Goal: Participate in discussion: Engage in conversation with other users on a specific topic

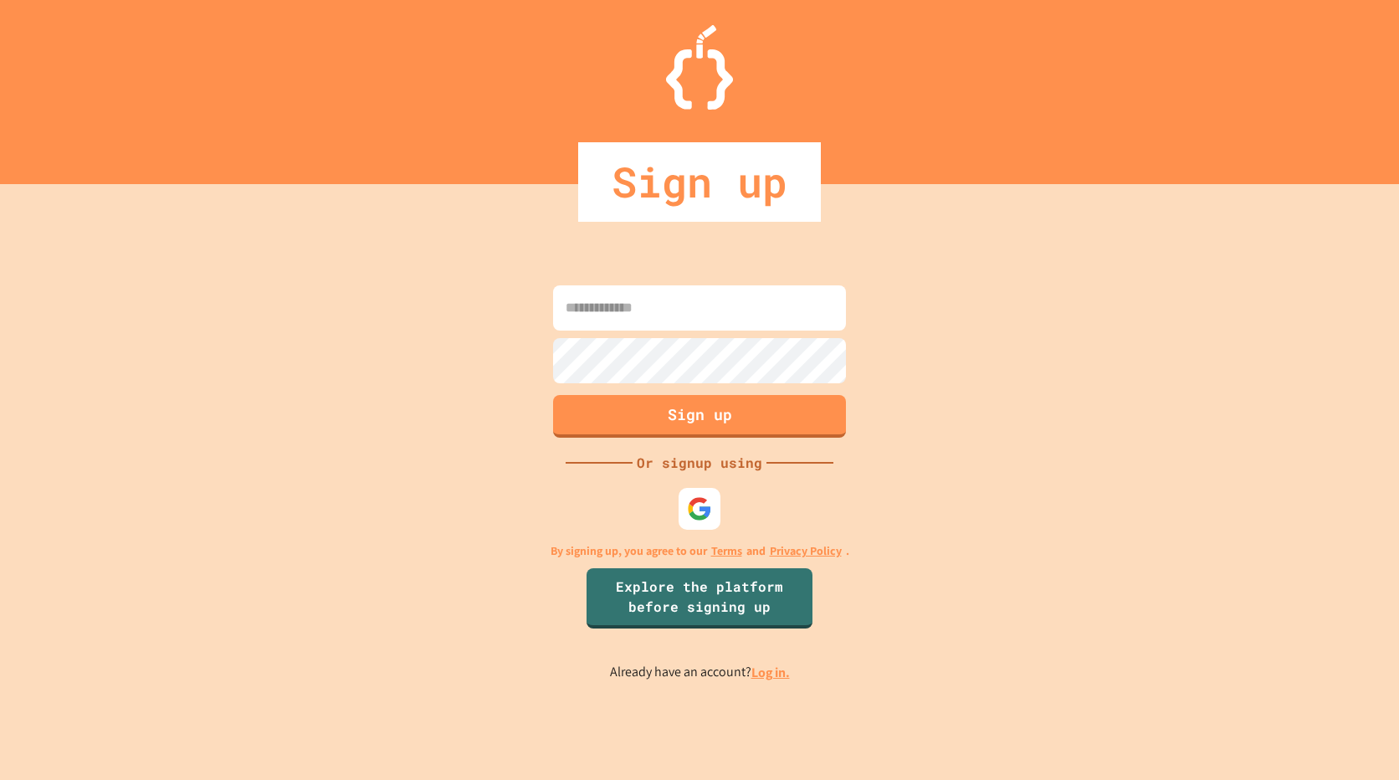
click at [699, 326] on input at bounding box center [699, 307] width 293 height 45
drag, startPoint x: 701, startPoint y: 309, endPoint x: 701, endPoint y: 322, distance: 13.4
click at [701, 309] on input at bounding box center [699, 307] width 293 height 45
type input "**********"
click at [760, 672] on link "Log in." at bounding box center [770, 672] width 38 height 18
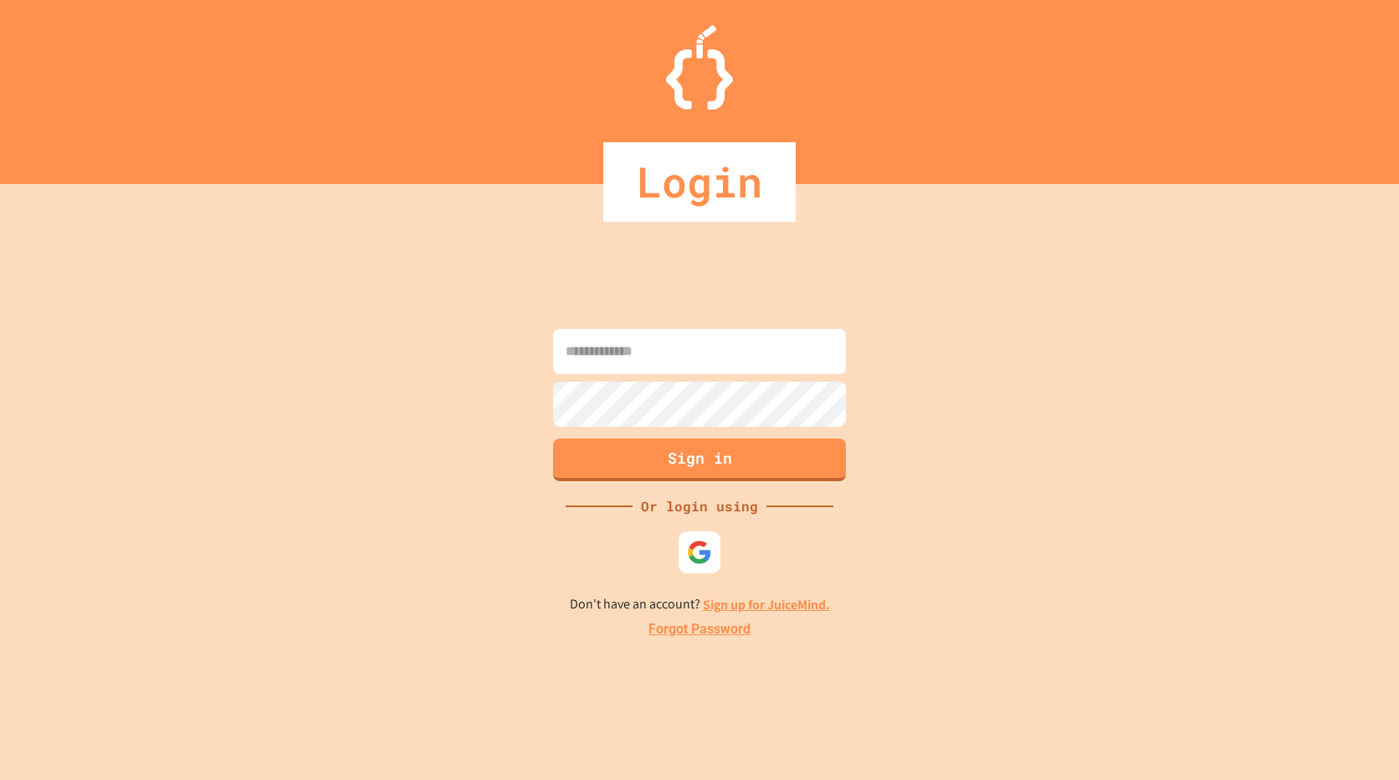
click at [708, 356] on input at bounding box center [699, 351] width 293 height 45
type input "**********"
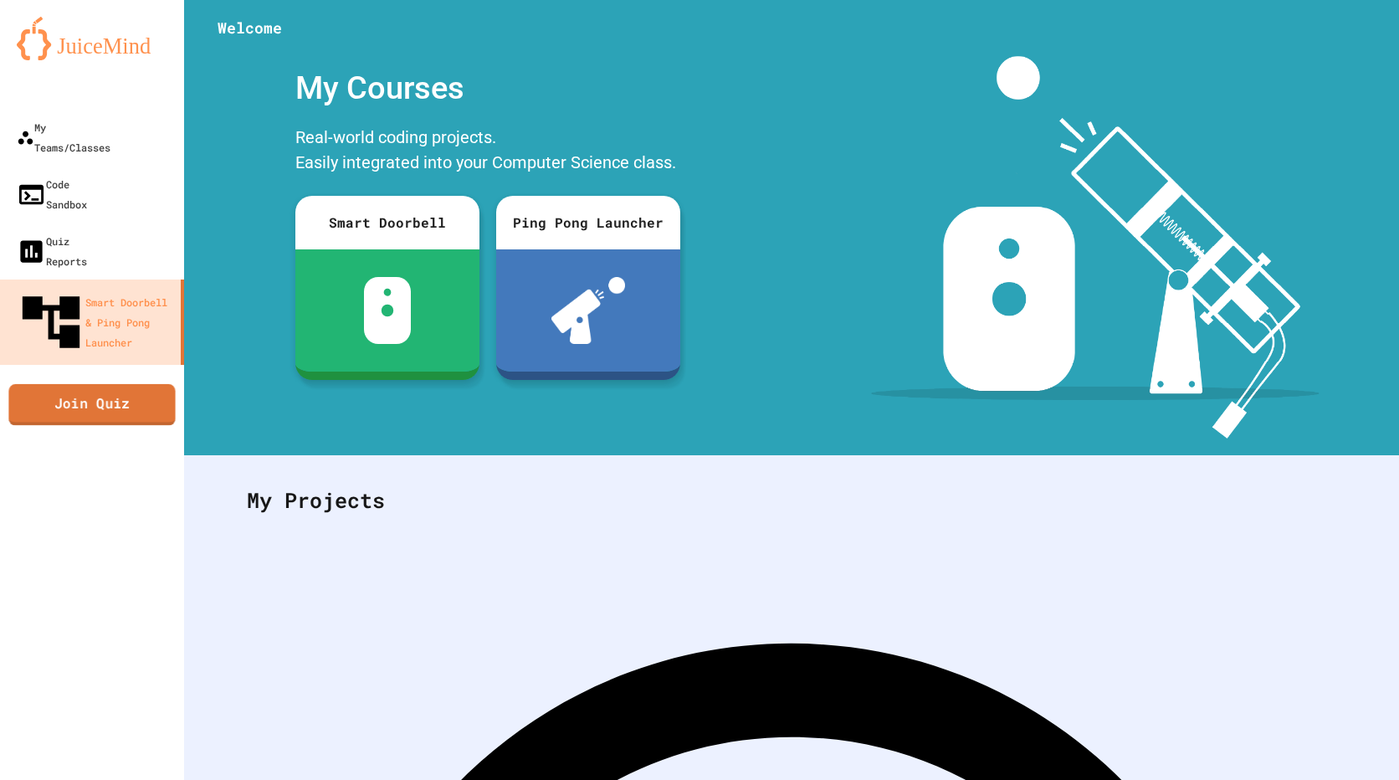
click at [113, 384] on link "Join Quiz" at bounding box center [91, 405] width 166 height 42
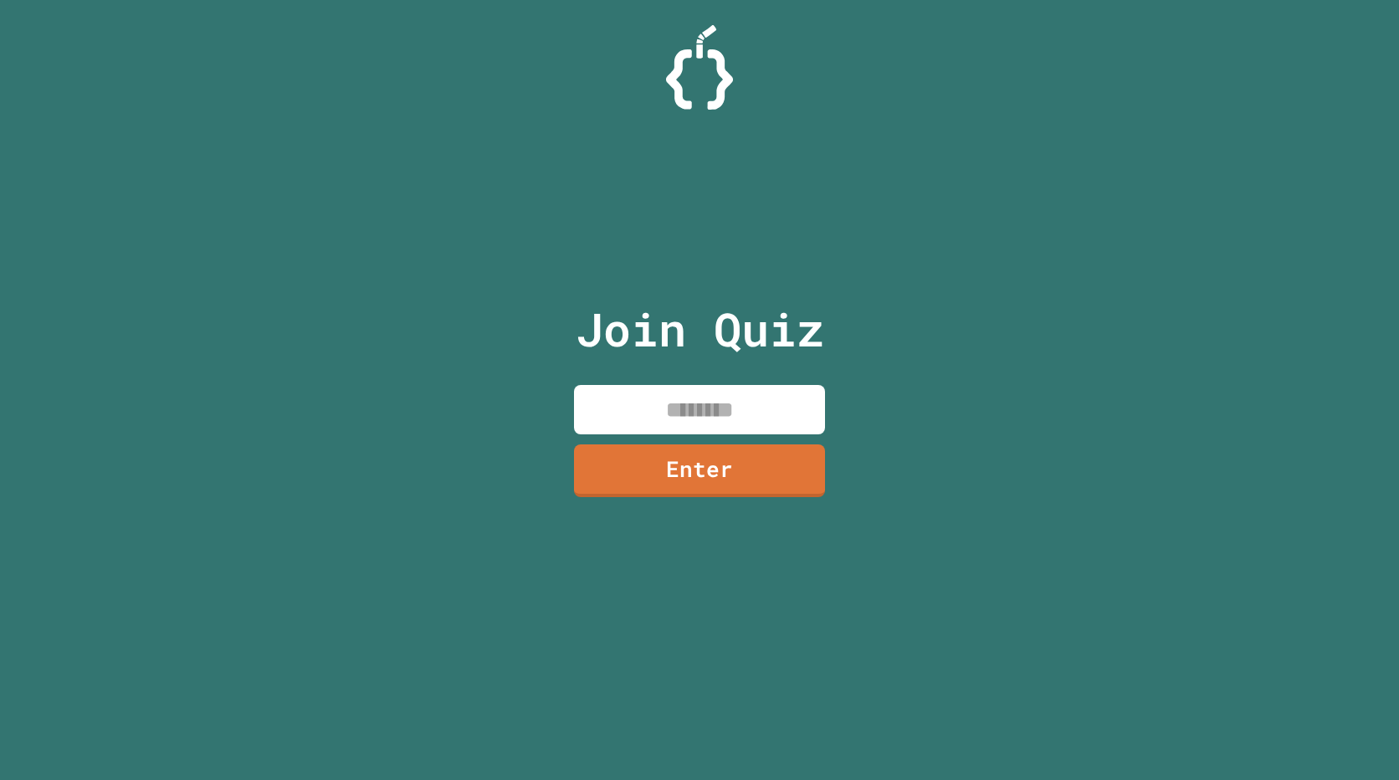
click at [705, 401] on input at bounding box center [699, 409] width 251 height 49
type input "********"
click at [705, 457] on link "Enter" at bounding box center [699, 469] width 253 height 54
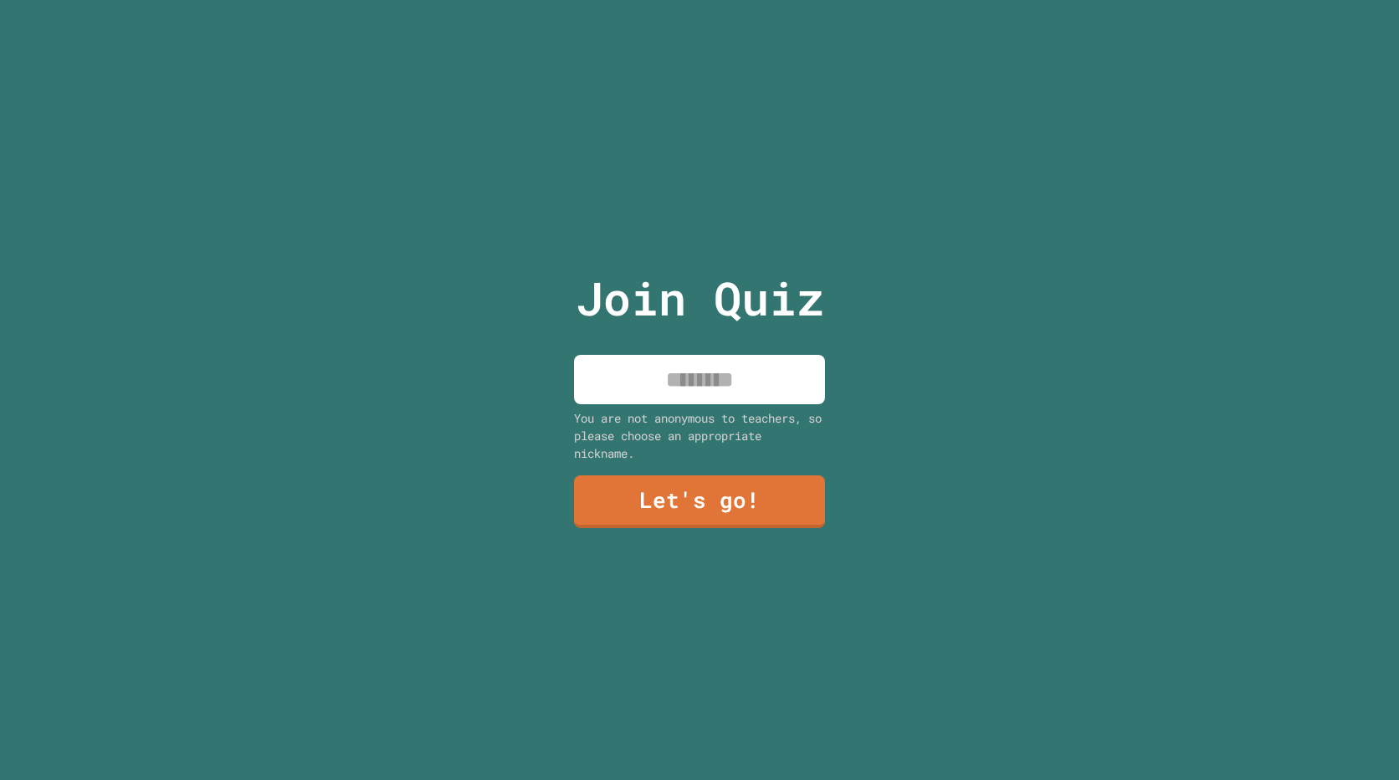
click at [727, 372] on input at bounding box center [699, 379] width 251 height 49
type input "*****"
click at [705, 501] on link "Let's go!" at bounding box center [699, 501] width 253 height 54
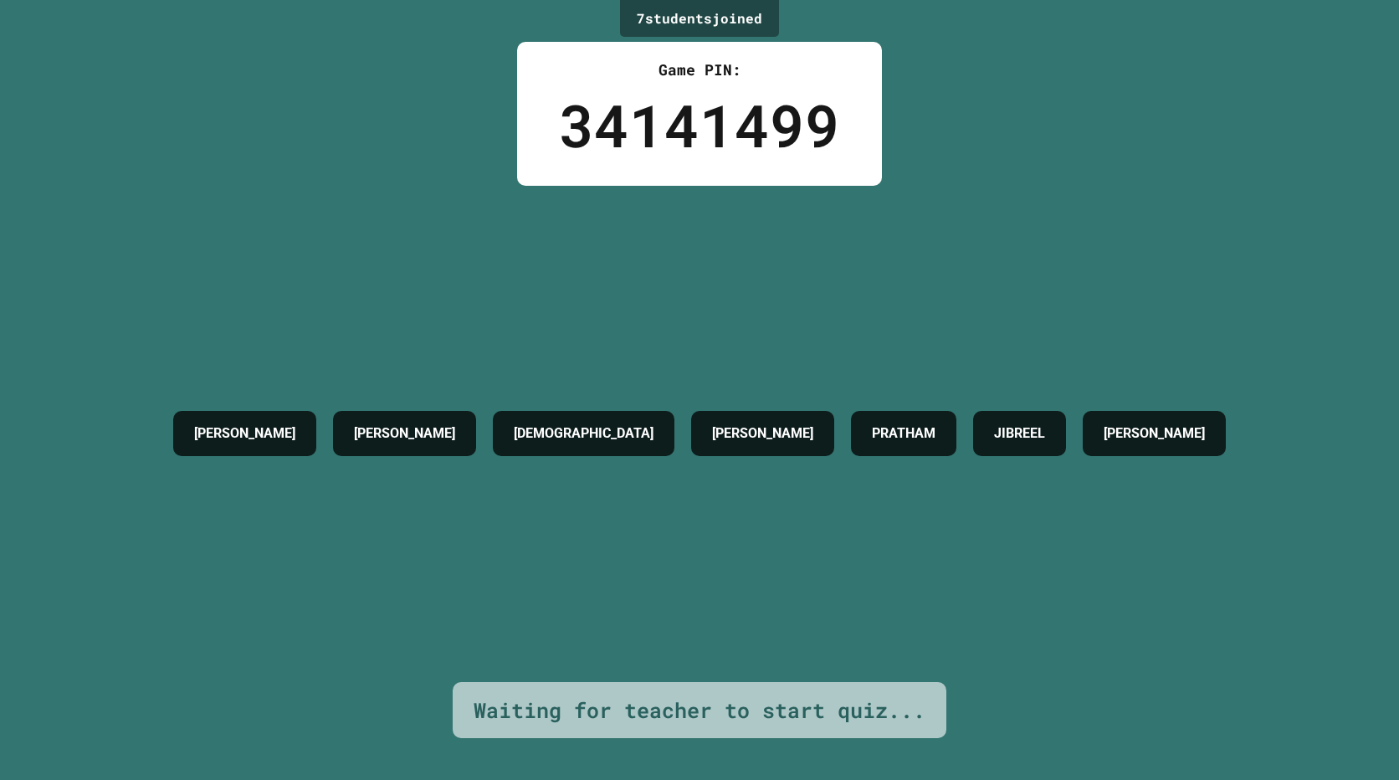
drag, startPoint x: 364, startPoint y: 265, endPoint x: 346, endPoint y: 350, distance: 87.1
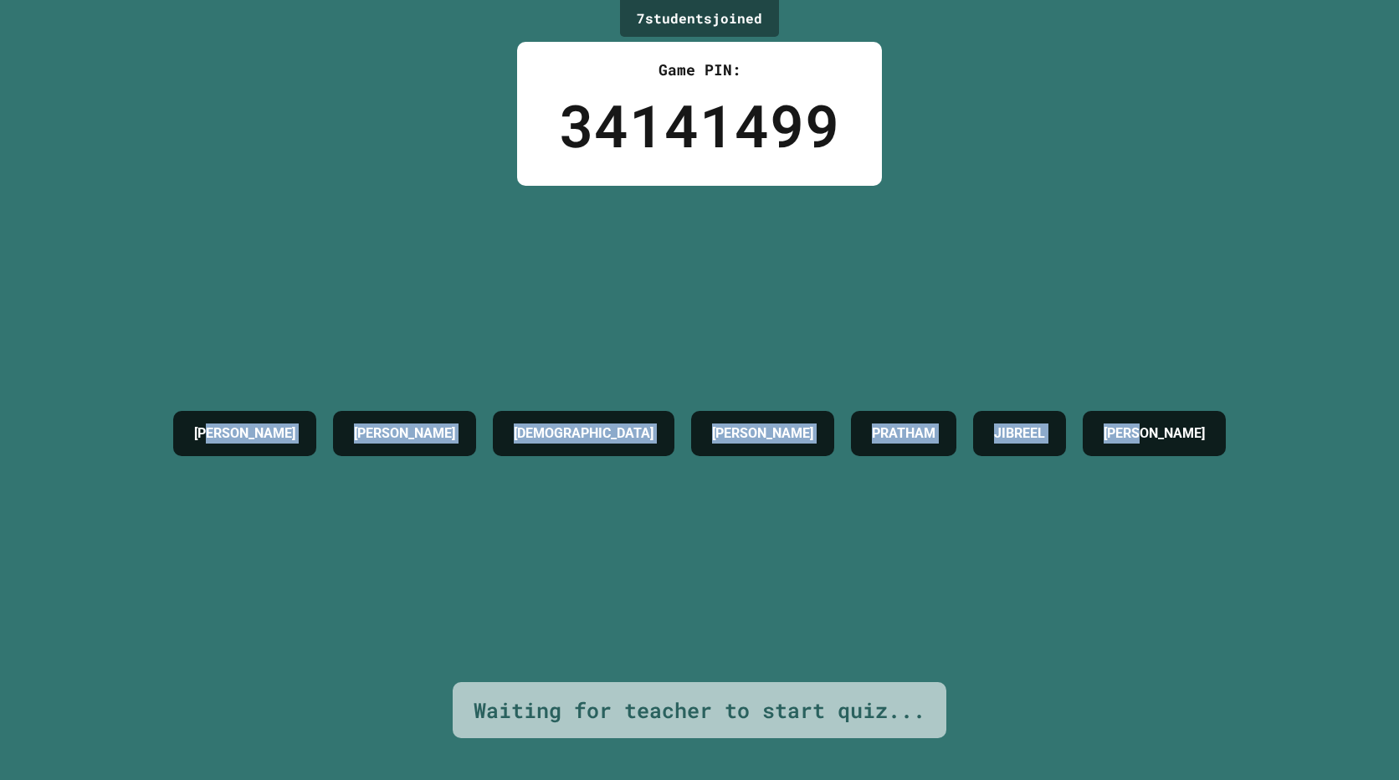
drag, startPoint x: 250, startPoint y: 408, endPoint x: 1197, endPoint y: 449, distance: 947.7
click at [1197, 449] on div "[PERSON_NAME] [DEMOGRAPHIC_DATA][PERSON_NAME] PRATHAM [PERSON_NAME]" at bounding box center [699, 433] width 1069 height 62
drag, startPoint x: 1216, startPoint y: 428, endPoint x: 212, endPoint y: 416, distance: 1004.6
click at [212, 416] on div "7 student s joined Game PIN: 34141499 [PERSON_NAME] [PERSON_NAME] PRATHAM [PERS…" at bounding box center [699, 390] width 1399 height 780
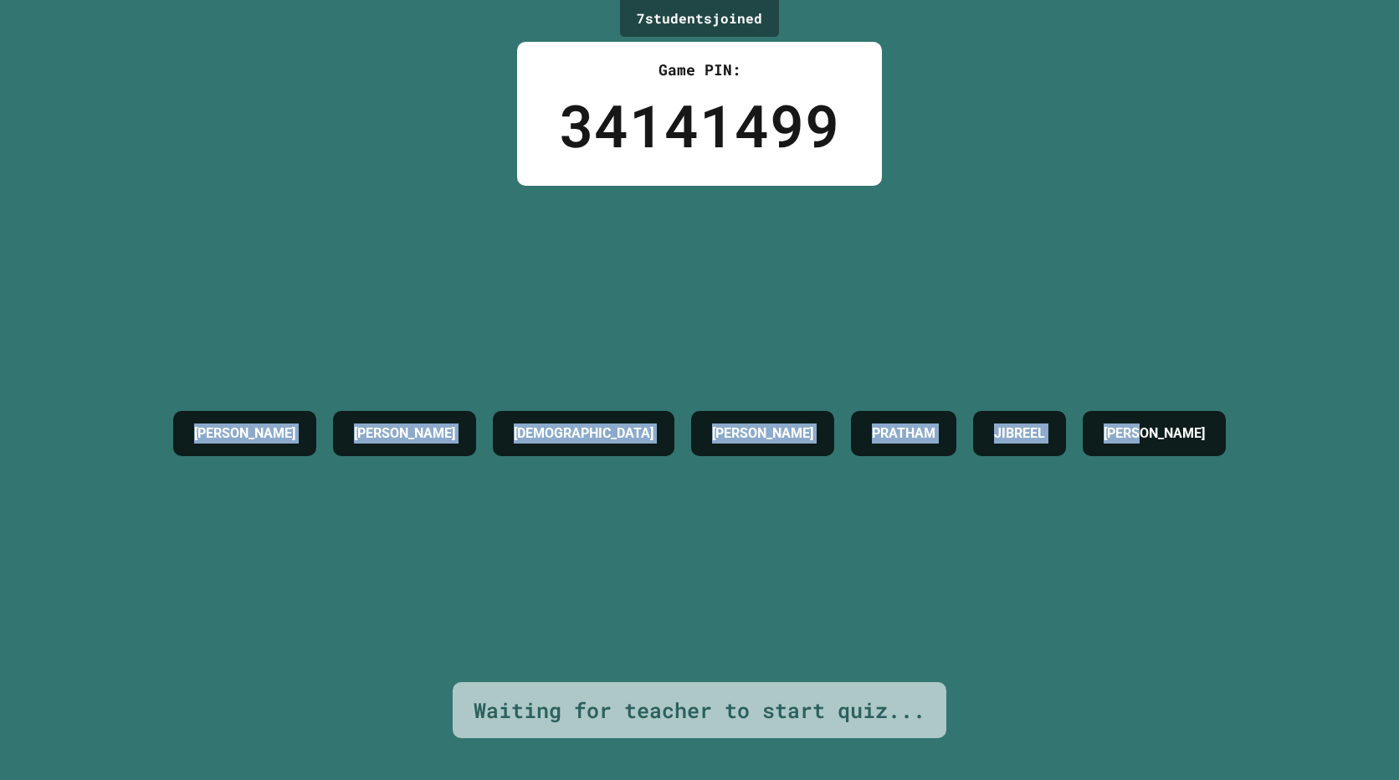
click at [212, 423] on h4 "[PERSON_NAME]" at bounding box center [244, 433] width 101 height 20
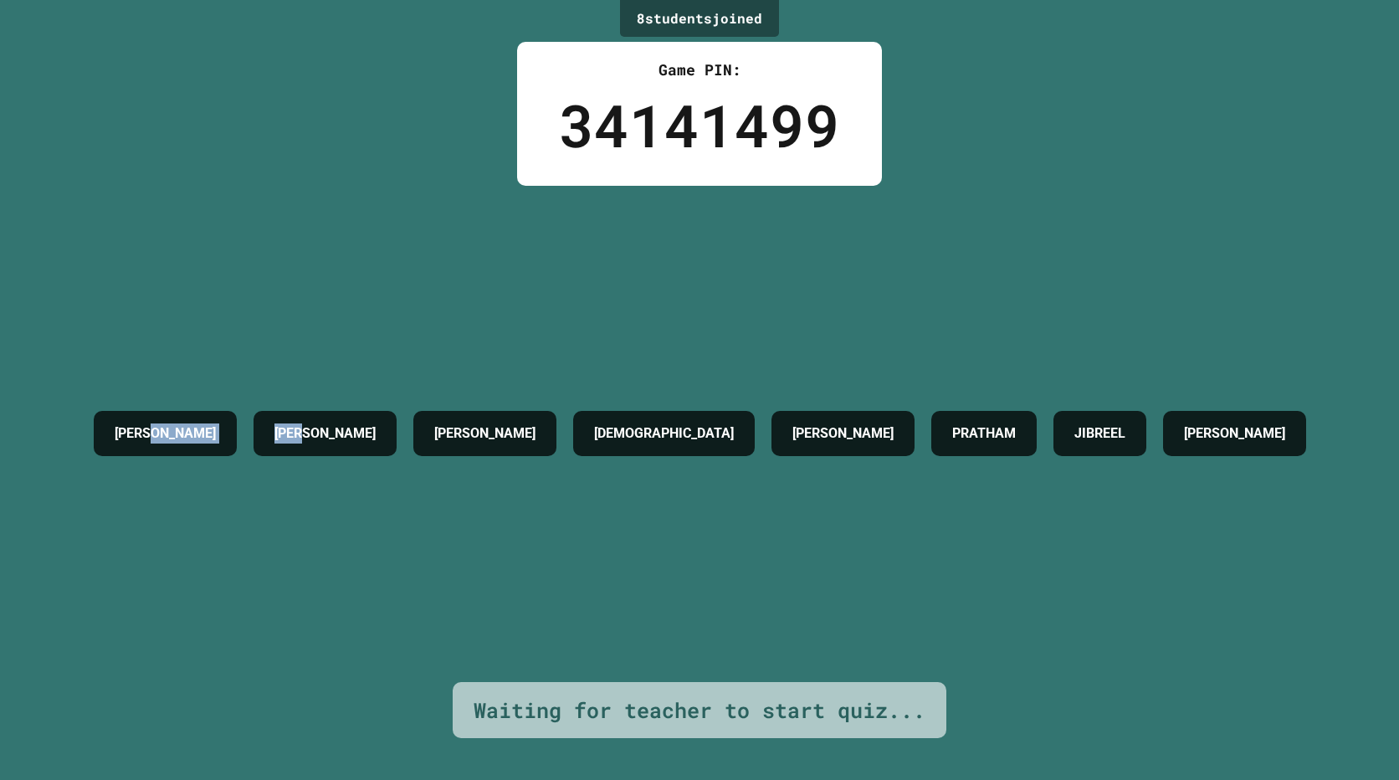
drag, startPoint x: 212, startPoint y: 416, endPoint x: 228, endPoint y: 405, distance: 19.3
click at [228, 405] on div "[PERSON_NAME] [PERSON_NAME][DEMOGRAPHIC_DATA] [PERSON_NAME] PRATHAM [PERSON_NAM…" at bounding box center [699, 433] width 1229 height 62
drag, startPoint x: 228, startPoint y: 405, endPoint x: 111, endPoint y: 412, distance: 116.5
click at [111, 412] on div "[PERSON_NAME]" at bounding box center [165, 433] width 143 height 45
drag, startPoint x: 111, startPoint y: 412, endPoint x: 642, endPoint y: 459, distance: 533.2
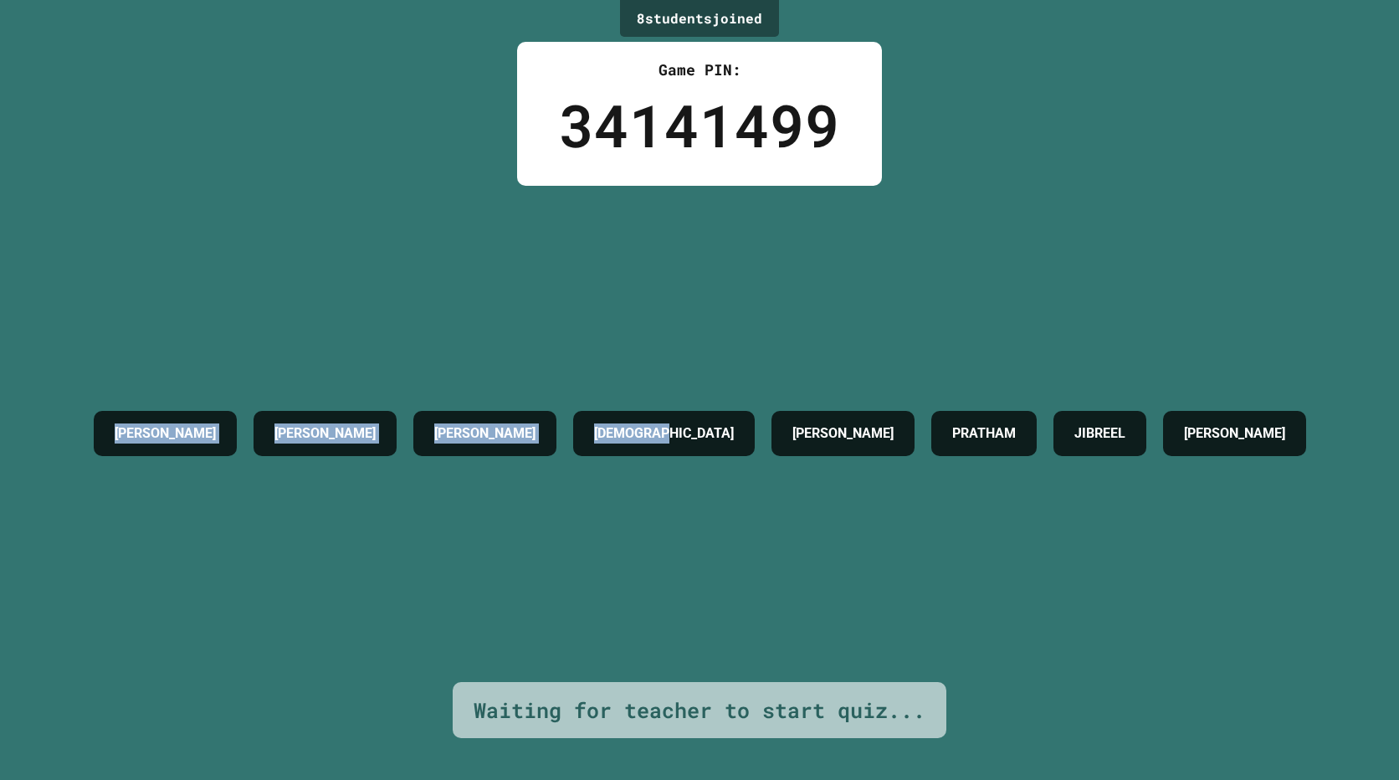
click at [642, 459] on div "[PERSON_NAME] [PERSON_NAME][DEMOGRAPHIC_DATA] [PERSON_NAME] PRATHAM [PERSON_NAM…" at bounding box center [699, 433] width 1229 height 62
drag, startPoint x: 642, startPoint y: 459, endPoint x: 775, endPoint y: 462, distance: 132.2
click at [775, 462] on div "[PERSON_NAME] [PERSON_NAME][DEMOGRAPHIC_DATA] [PERSON_NAME] PRATHAM [PERSON_NAM…" at bounding box center [699, 433] width 1229 height 62
drag, startPoint x: 775, startPoint y: 462, endPoint x: 752, endPoint y: 470, distance: 24.1
click at [752, 470] on div "[PERSON_NAME] [PERSON_NAME][DEMOGRAPHIC_DATA] [PERSON_NAME] PRATHAM [PERSON_NAM…" at bounding box center [699, 434] width 1229 height 496
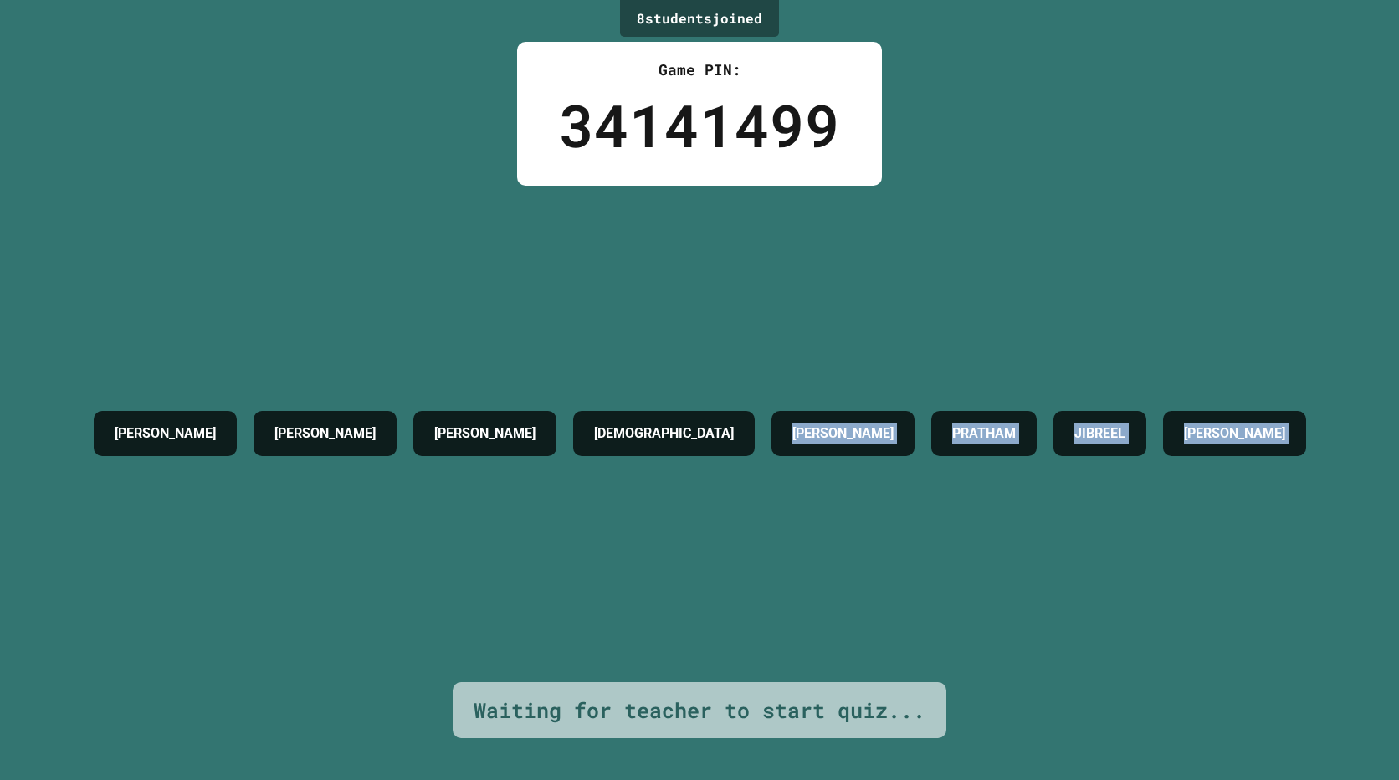
drag, startPoint x: 752, startPoint y: 470, endPoint x: 1264, endPoint y: 513, distance: 513.7
click at [1264, 513] on div "[PERSON_NAME] [PERSON_NAME][DEMOGRAPHIC_DATA] [PERSON_NAME] PRATHAM [PERSON_NAM…" at bounding box center [699, 434] width 1229 height 496
click at [1231, 442] on h4 "[PERSON_NAME]" at bounding box center [1234, 433] width 101 height 20
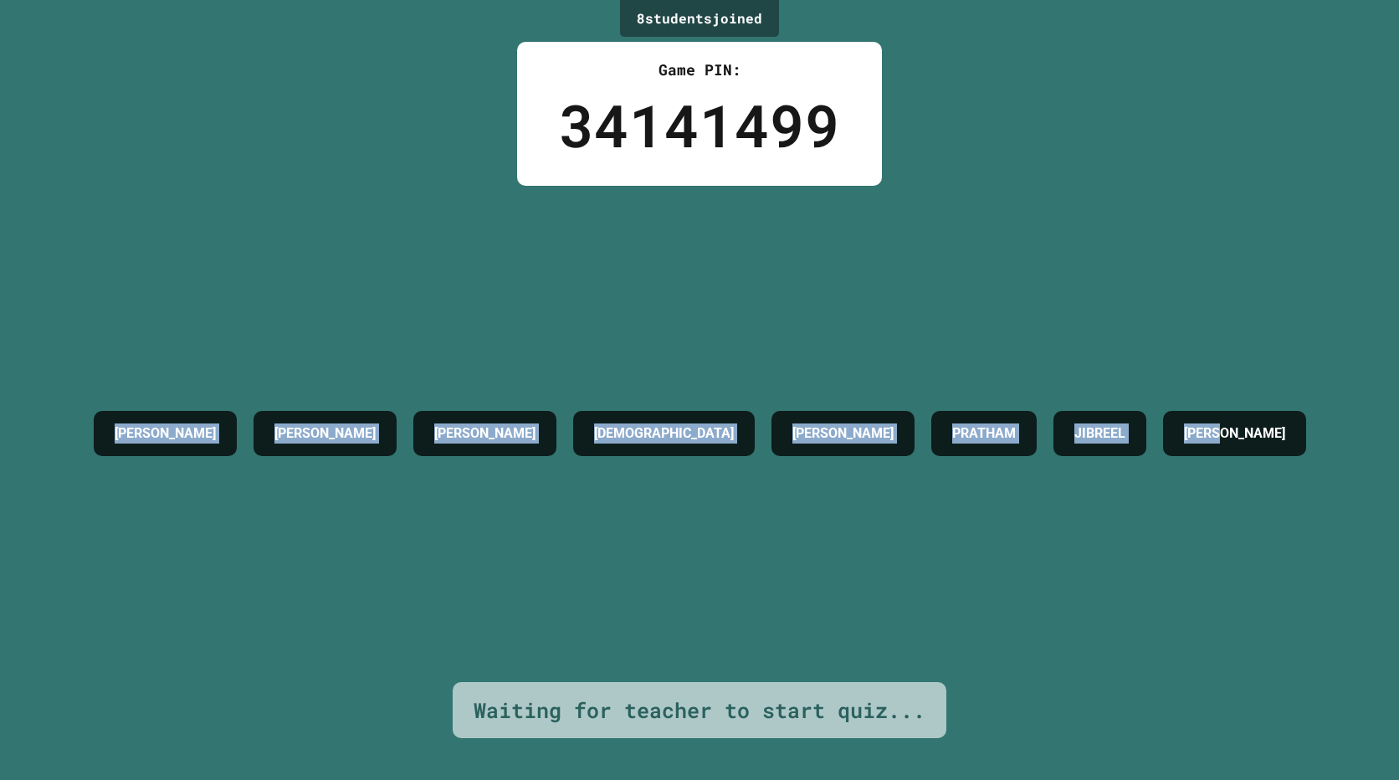
drag, startPoint x: 1231, startPoint y: 442, endPoint x: 117, endPoint y: 420, distance: 1114.4
click at [117, 420] on div "[PERSON_NAME] [PERSON_NAME][DEMOGRAPHIC_DATA] [PERSON_NAME] PRATHAM [PERSON_NAM…" at bounding box center [699, 433] width 1229 height 62
click at [117, 420] on div "[PERSON_NAME]" at bounding box center [165, 433] width 143 height 45
drag, startPoint x: 117, startPoint y: 420, endPoint x: 600, endPoint y: 423, distance: 482.6
click at [600, 423] on div "[PERSON_NAME] [PERSON_NAME][DEMOGRAPHIC_DATA] [PERSON_NAME] PRATHAM [PERSON_NAM…" at bounding box center [699, 433] width 1229 height 62
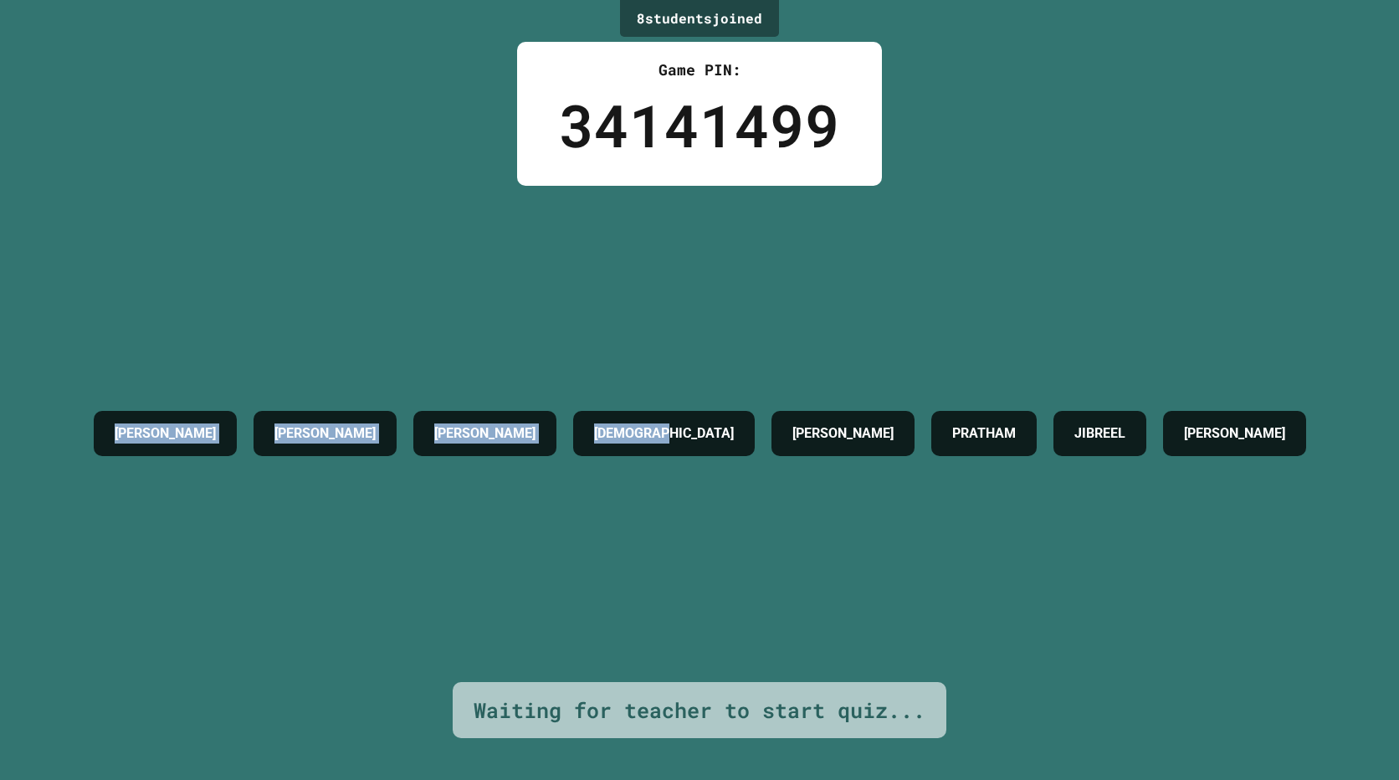
click at [600, 423] on h4 "[DEMOGRAPHIC_DATA]" at bounding box center [664, 433] width 140 height 20
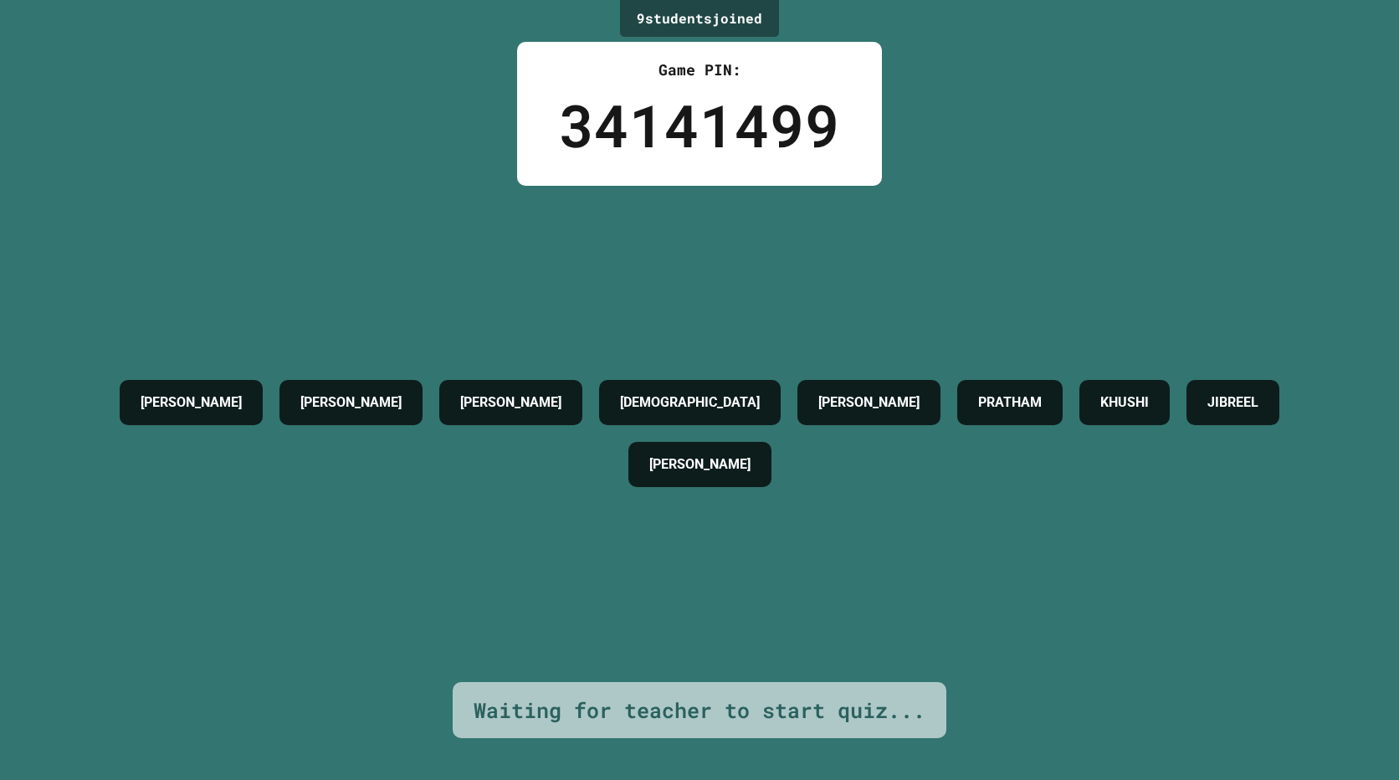
click at [460, 401] on h4 "[PERSON_NAME]" at bounding box center [510, 402] width 101 height 20
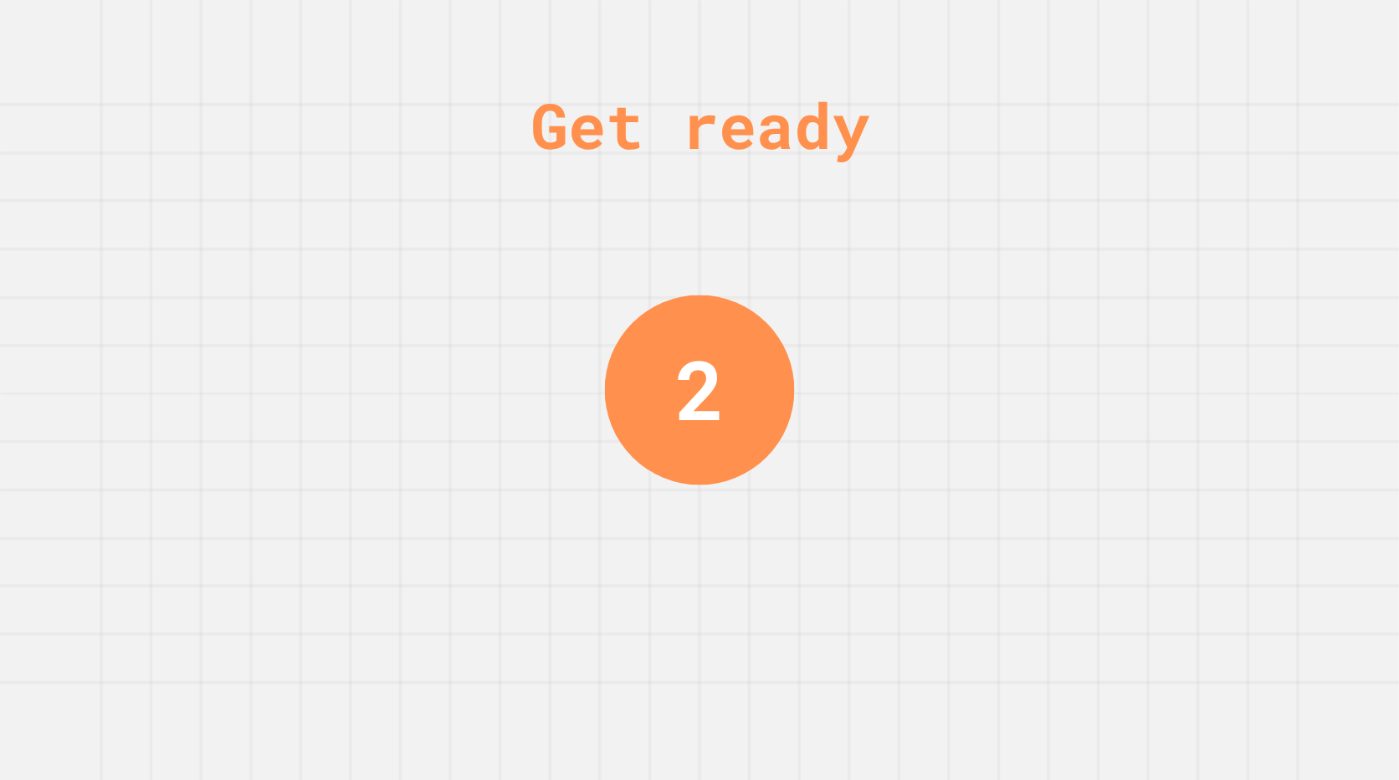
click at [603, 125] on div "Get ready" at bounding box center [699, 125] width 339 height 95
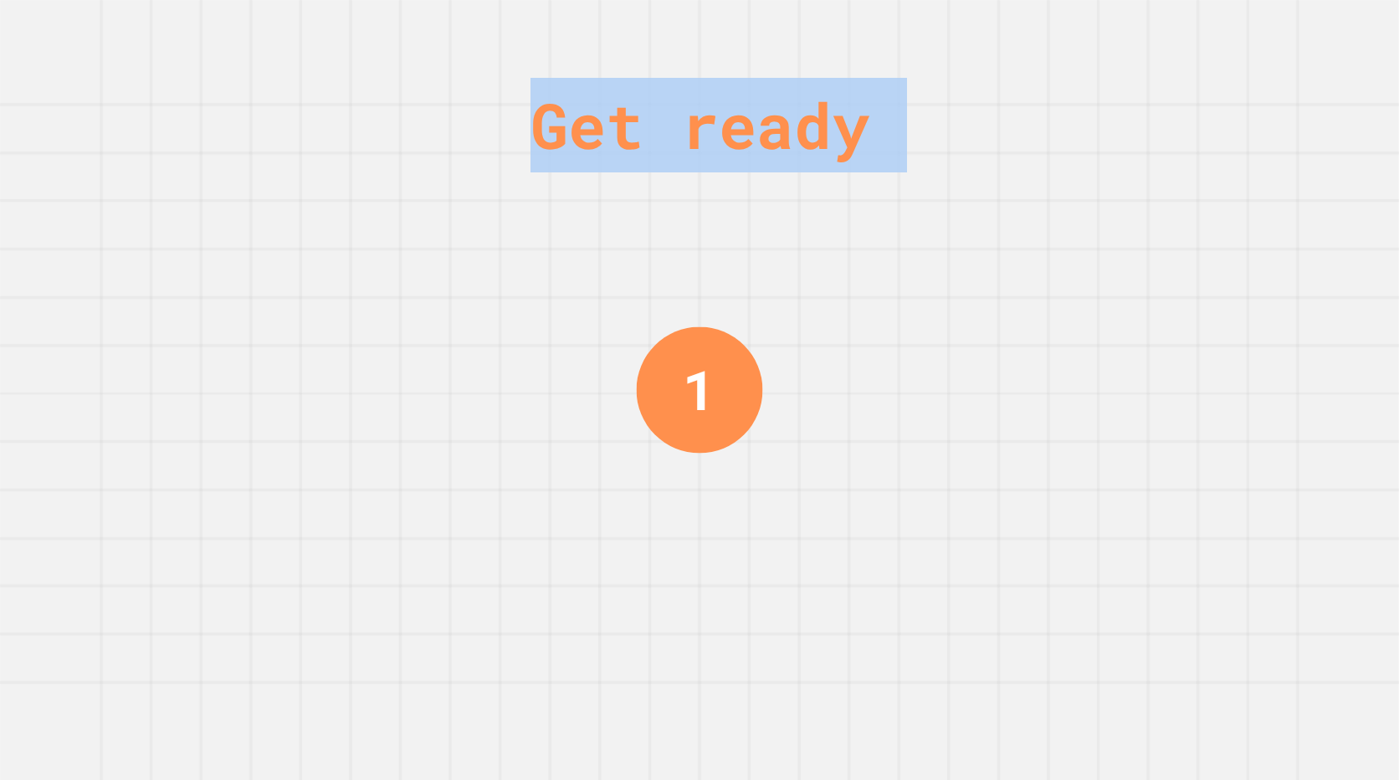
click at [603, 125] on div "Get ready" at bounding box center [699, 125] width 339 height 95
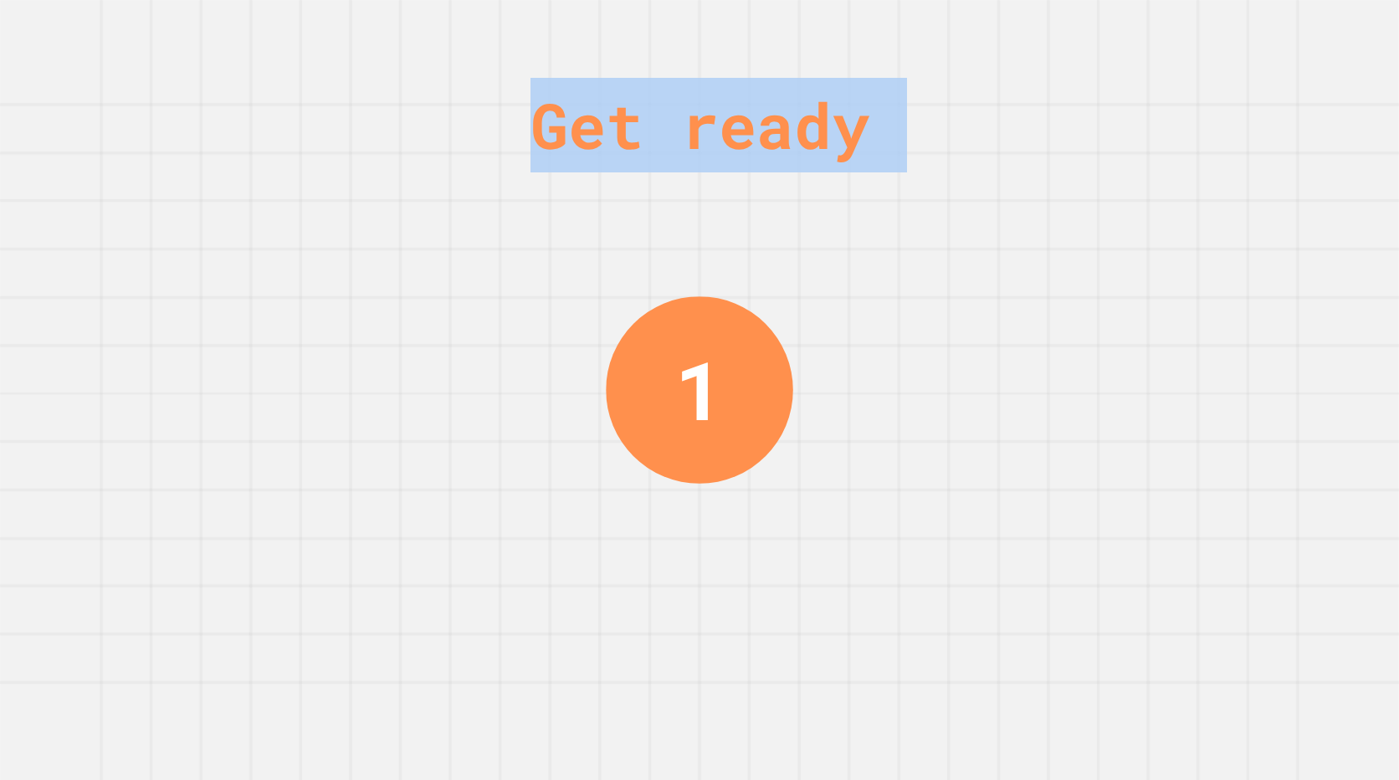
drag, startPoint x: 603, startPoint y: 125, endPoint x: 803, endPoint y: 143, distance: 200.7
click at [803, 143] on div "Get ready" at bounding box center [699, 125] width 339 height 95
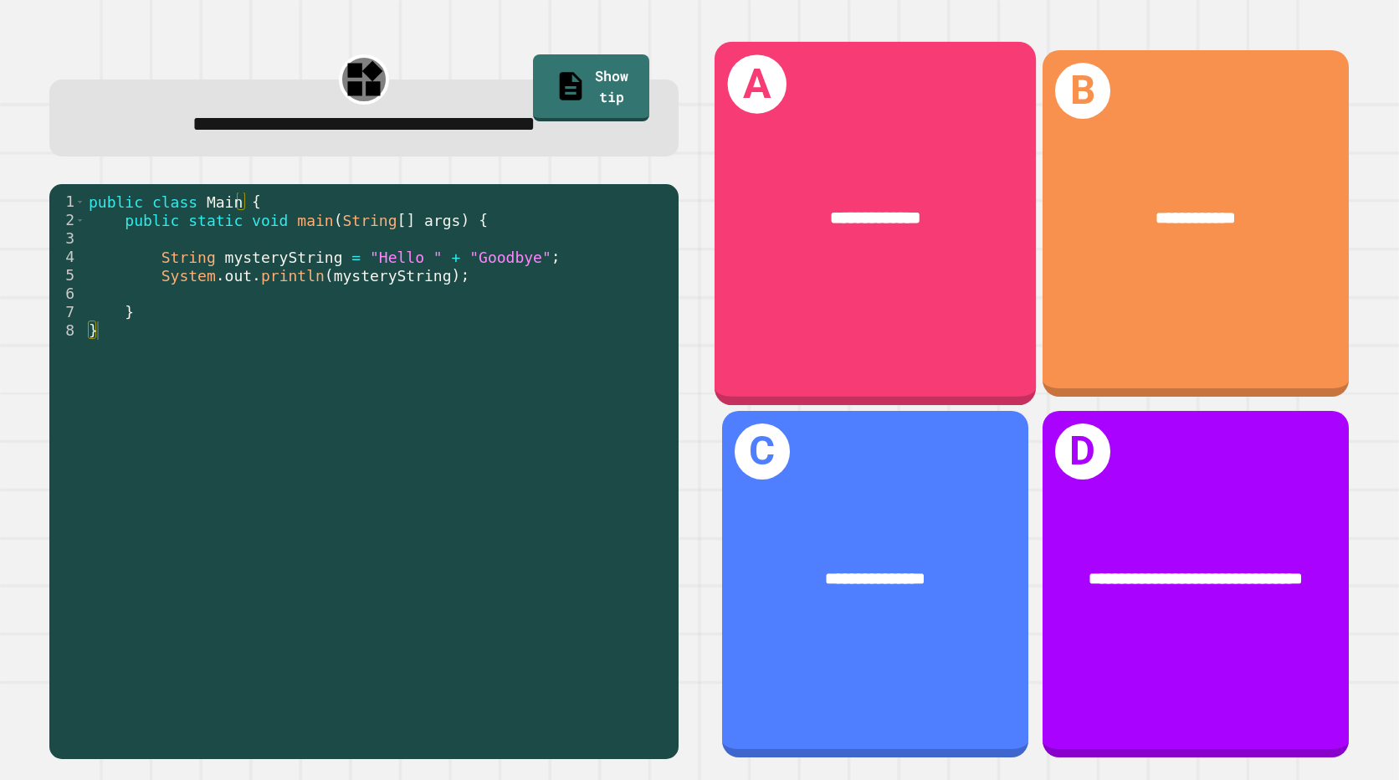
click at [865, 296] on div "**********" at bounding box center [875, 224] width 322 height 364
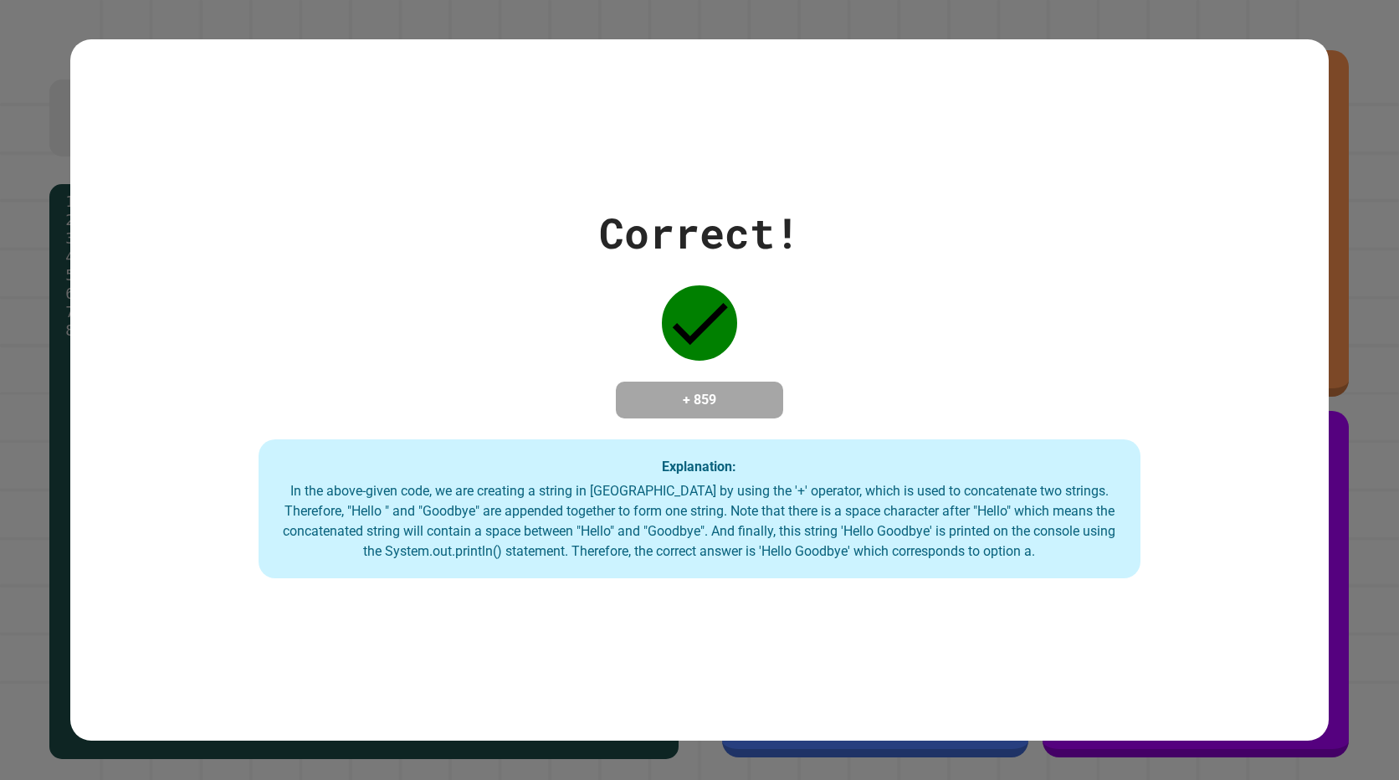
drag, startPoint x: 249, startPoint y: 242, endPoint x: 356, endPoint y: 366, distance: 164.3
click at [252, 252] on div "Correct! + 859 Explanation: In the above-given code, we are creating a string i…" at bounding box center [699, 390] width 1259 height 376
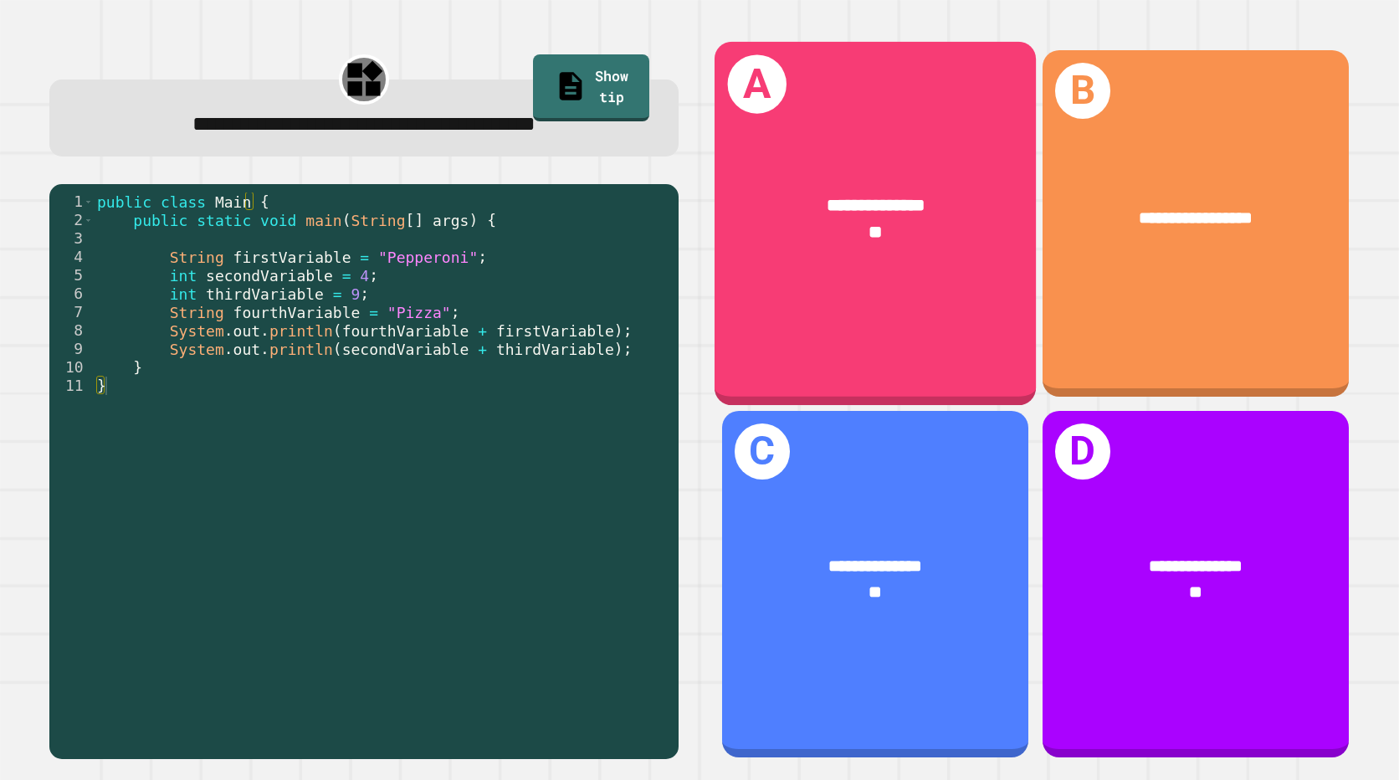
click at [868, 223] on span "**" at bounding box center [875, 232] width 14 height 18
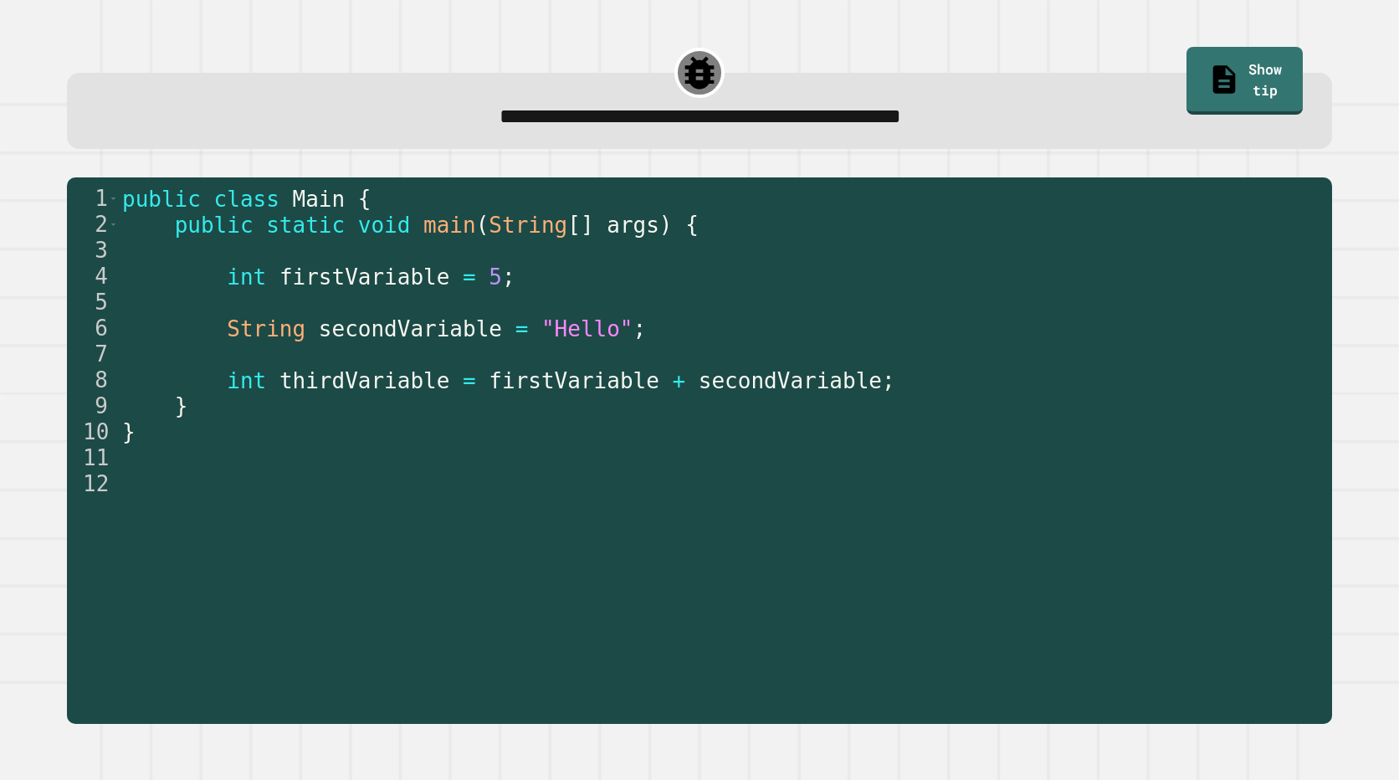
click at [499, 127] on span "**********" at bounding box center [699, 116] width 401 height 21
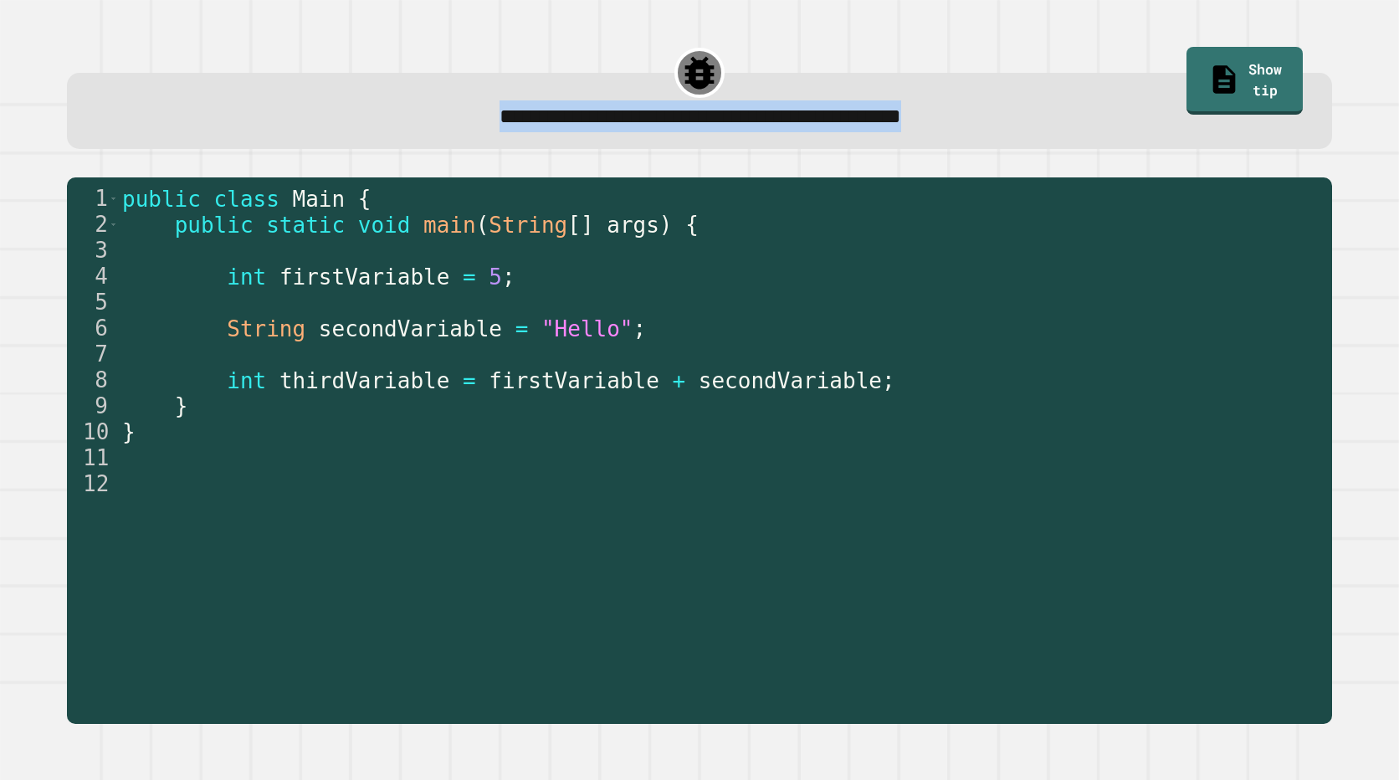
drag, startPoint x: 410, startPoint y: 130, endPoint x: 1071, endPoint y: 145, distance: 661.8
click at [1071, 145] on div "**********" at bounding box center [699, 111] width 1265 height 76
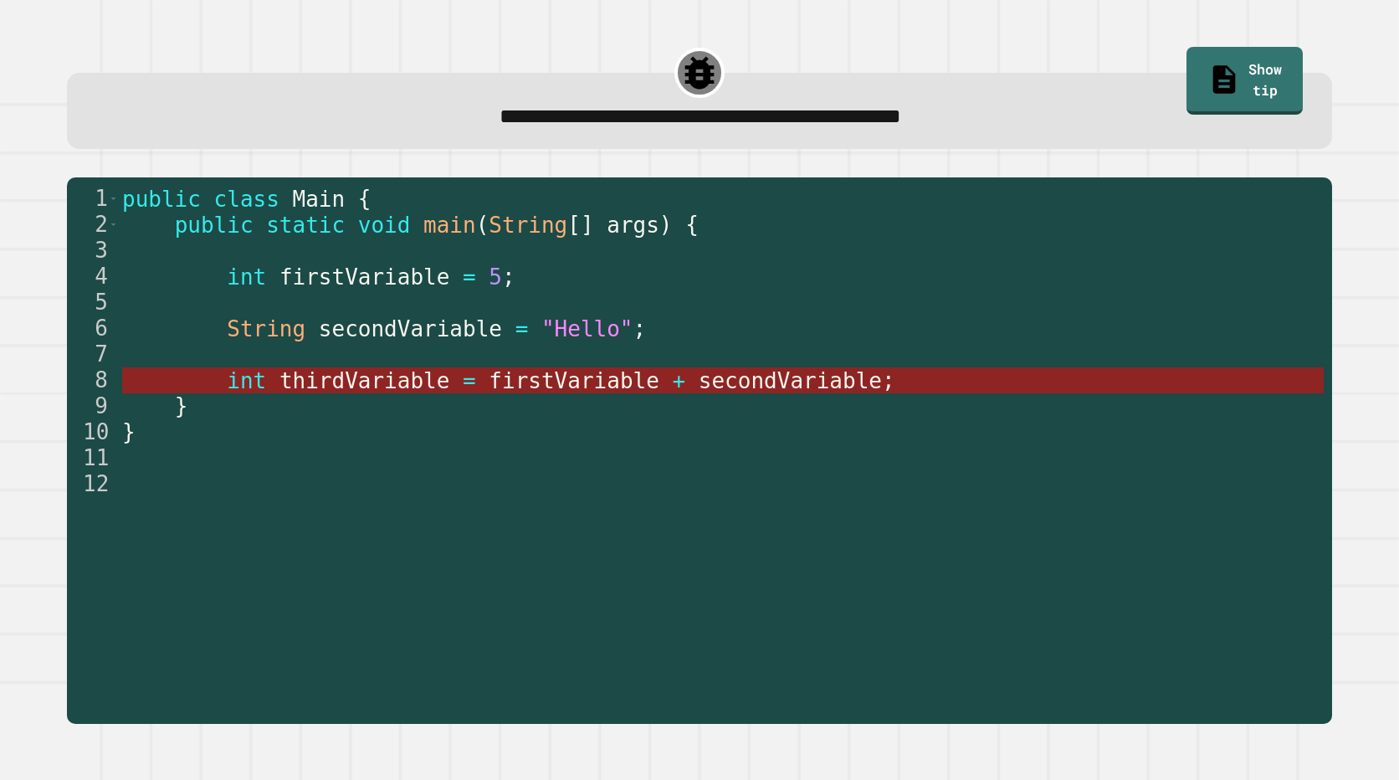
click at [385, 388] on span "thirdVariable" at bounding box center [364, 380] width 171 height 25
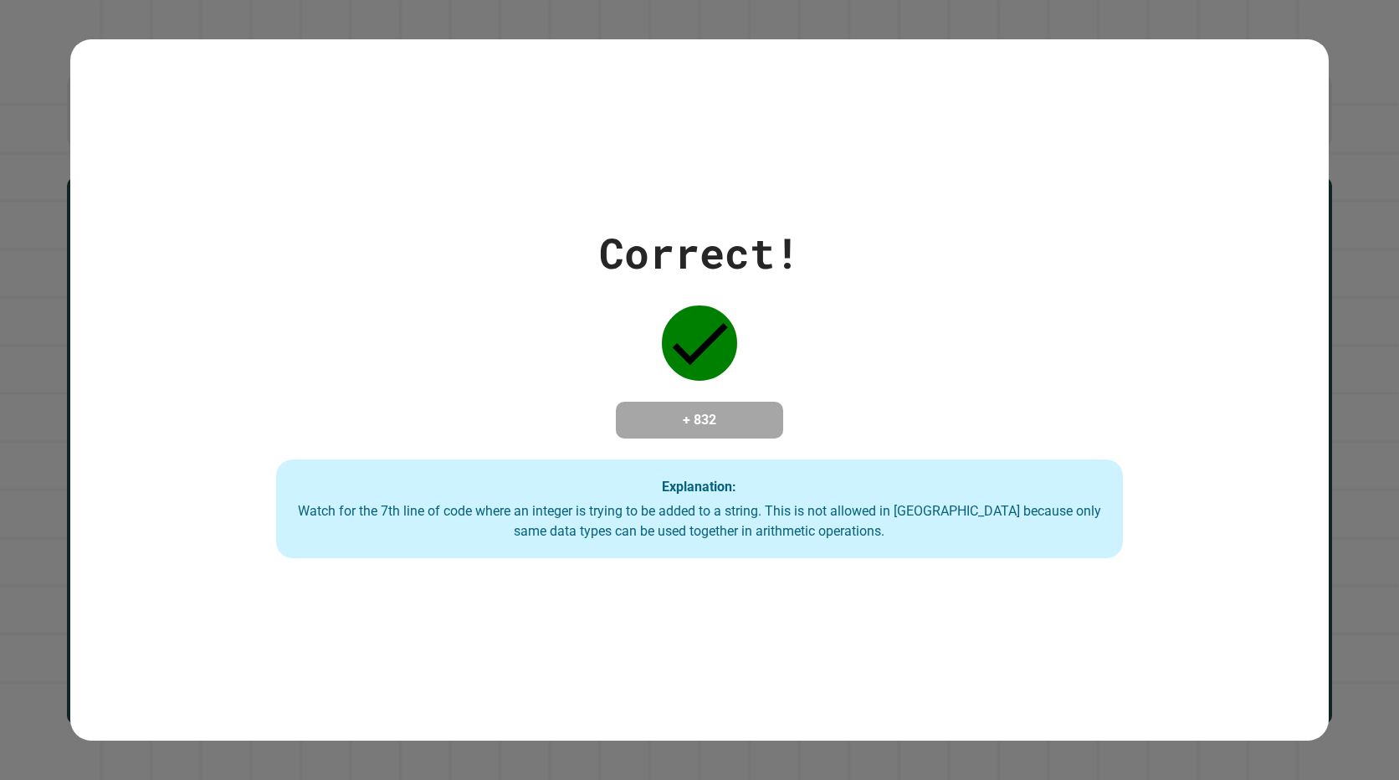
click at [156, 490] on div "Correct! + 832 Explanation: Watch for the 7th line of code where an integer is …" at bounding box center [699, 390] width 1210 height 336
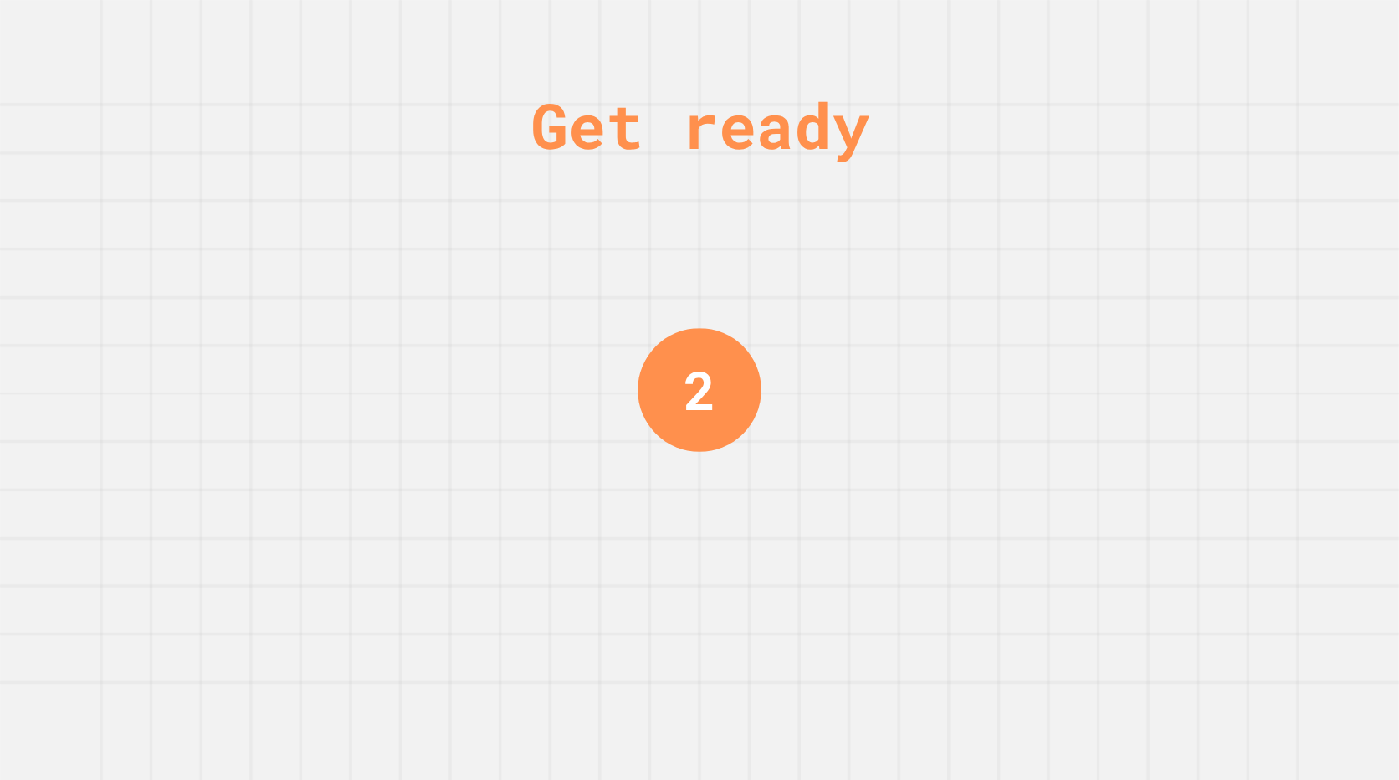
drag, startPoint x: 672, startPoint y: 391, endPoint x: 759, endPoint y: 388, distance: 87.1
click at [759, 388] on div "Get ready 2" at bounding box center [699, 390] width 1399 height 780
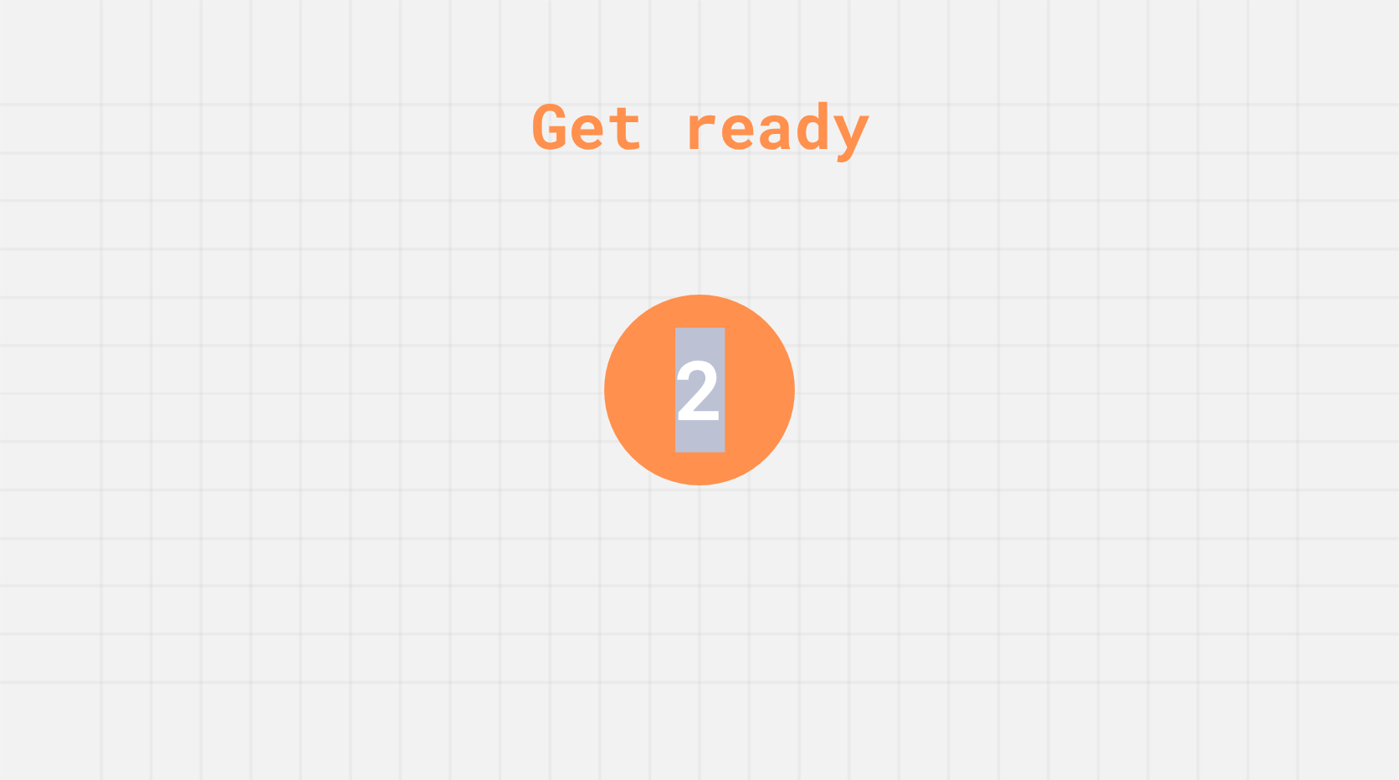
drag, startPoint x: 759, startPoint y: 388, endPoint x: 595, endPoint y: 411, distance: 165.5
click at [595, 411] on div "Get ready 2" at bounding box center [699, 390] width 1399 height 780
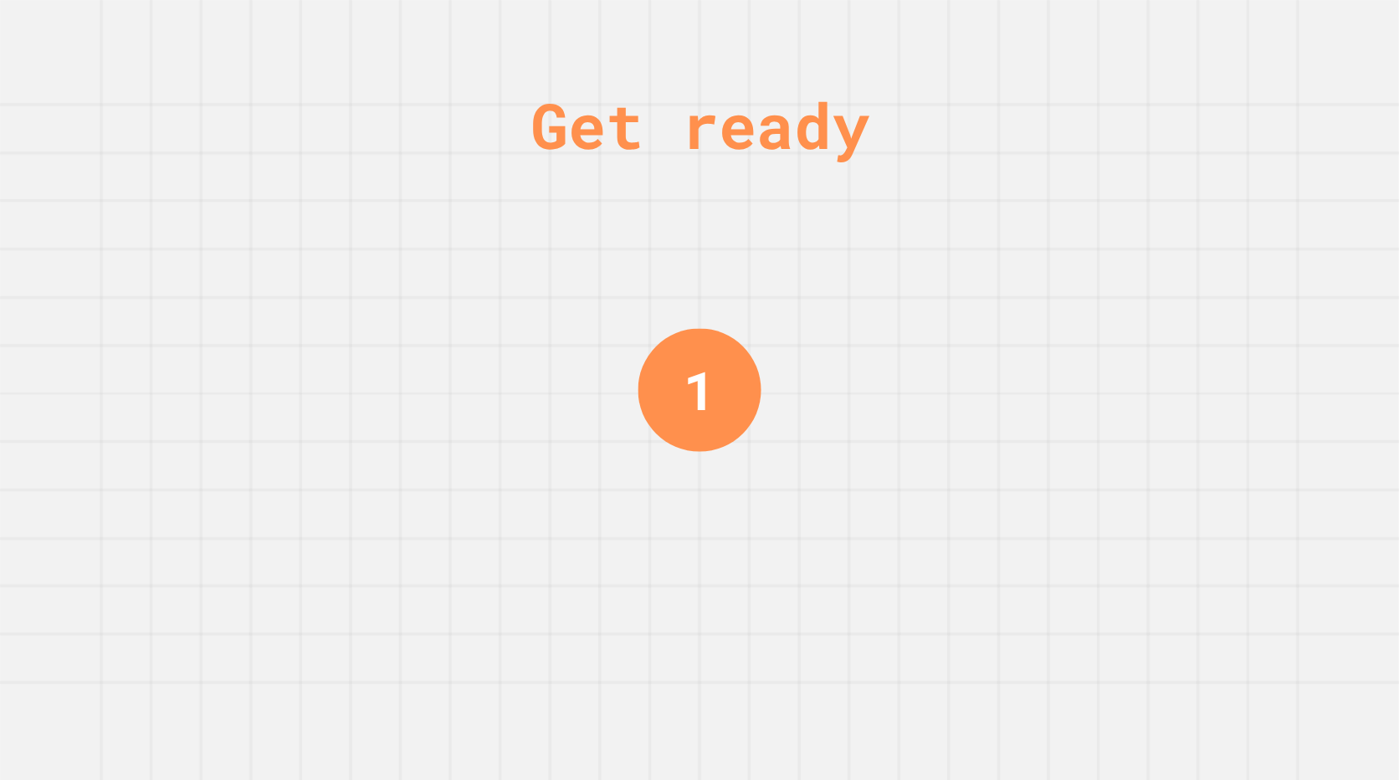
click at [595, 411] on div "Get ready 1" at bounding box center [699, 390] width 1399 height 780
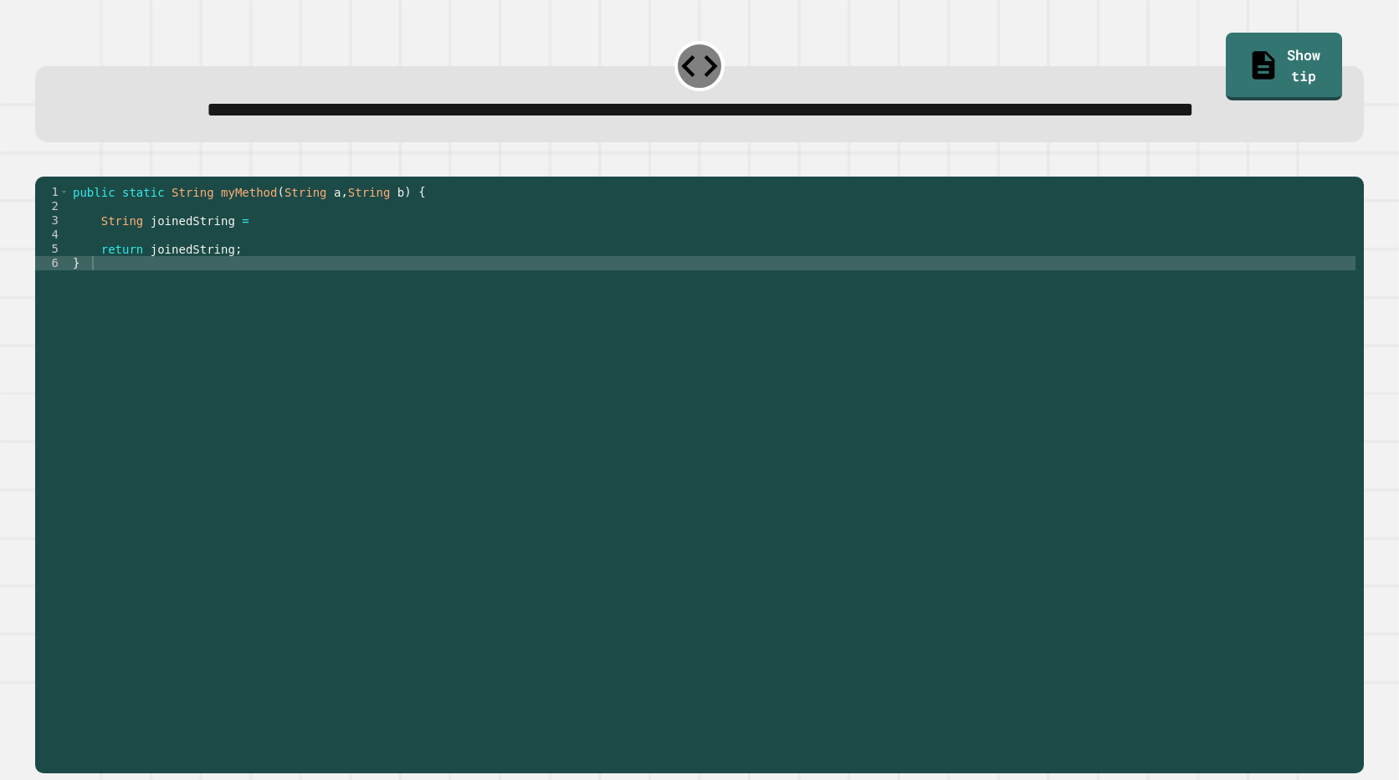
click at [951, 299] on div "public static String myMethod ( String a , String b ) { String joinedString = r…" at bounding box center [712, 441] width 1286 height 512
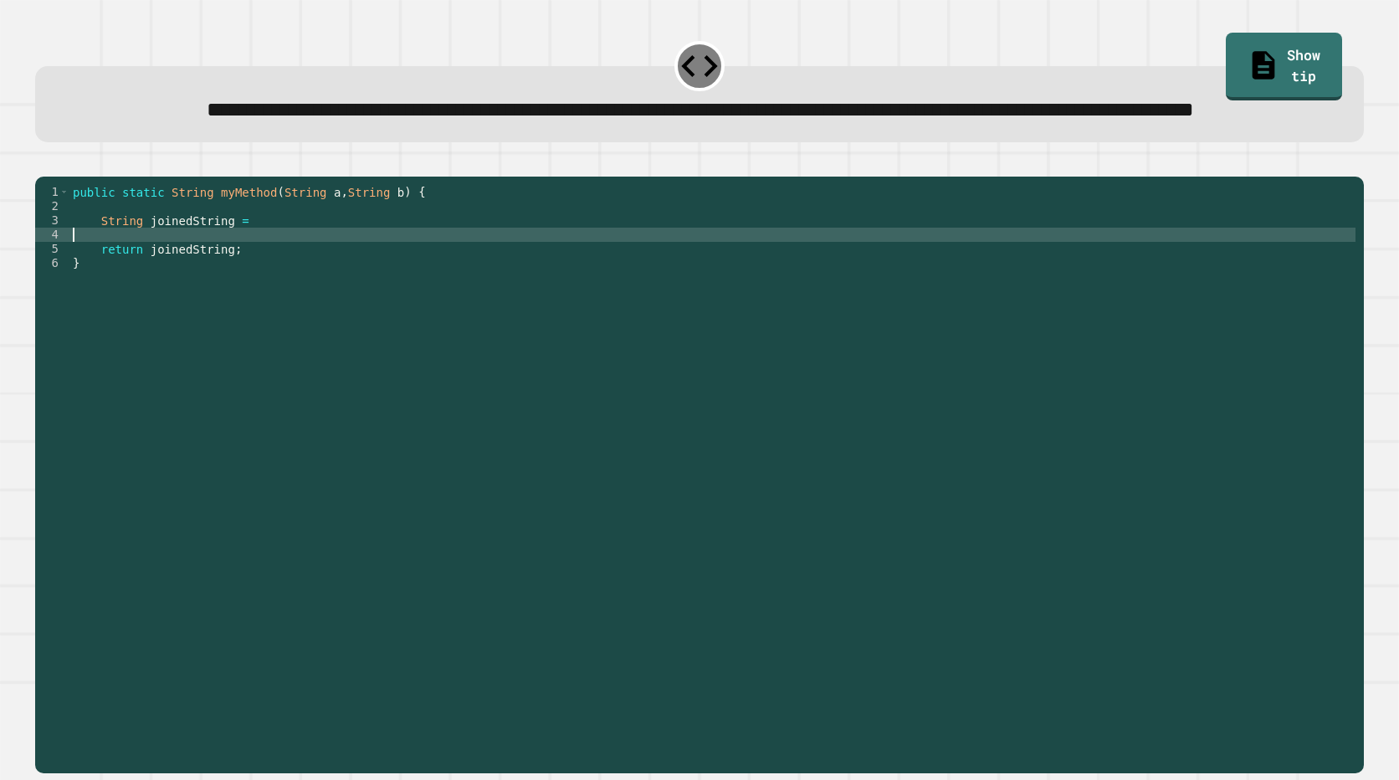
click at [712, 297] on div "public static String myMethod ( String a , String b ) { String joinedString = r…" at bounding box center [712, 441] width 1286 height 512
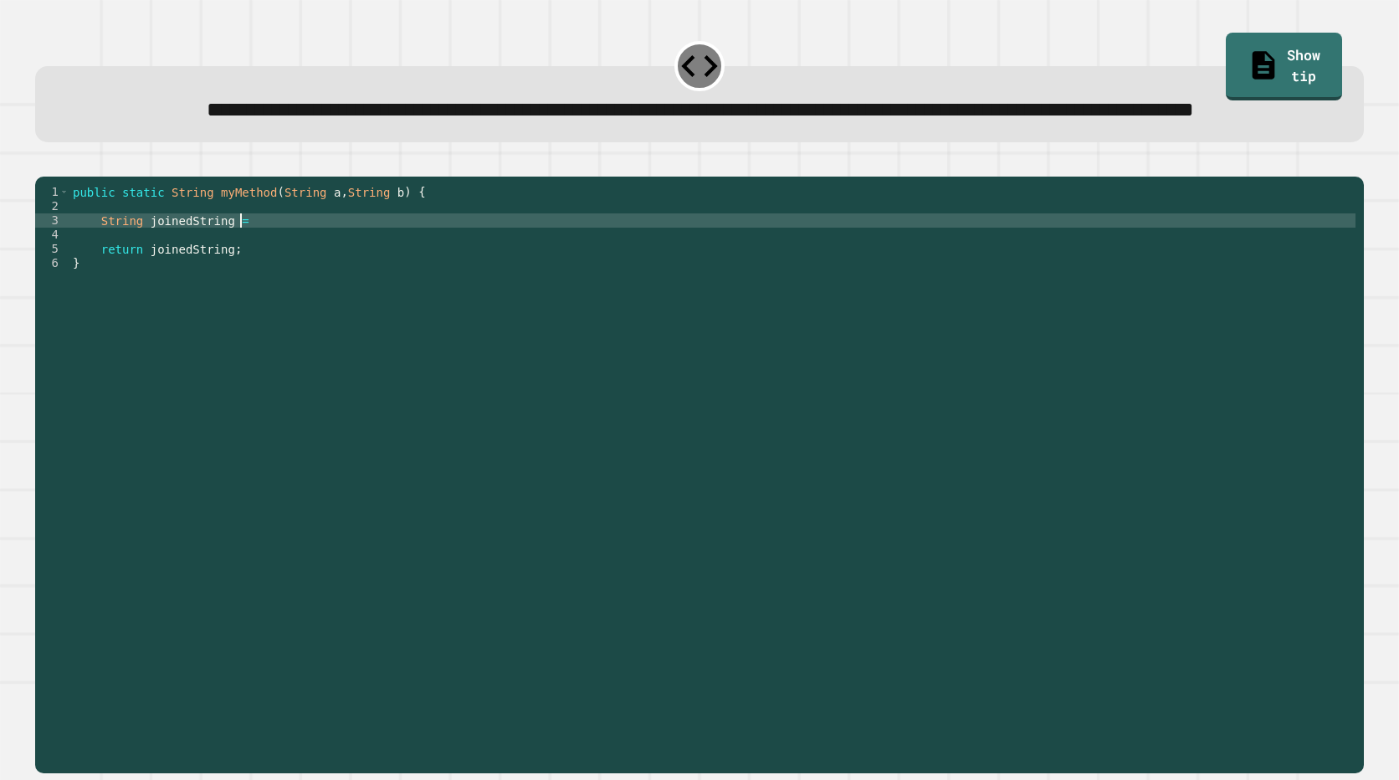
click at [250, 276] on div "public static String myMethod ( String a , String b ) { String joinedString = r…" at bounding box center [712, 441] width 1286 height 512
click at [1220, 84] on div "**********" at bounding box center [699, 104] width 1328 height 76
click at [1230, 49] on link "Show tip" at bounding box center [1283, 64] width 107 height 71
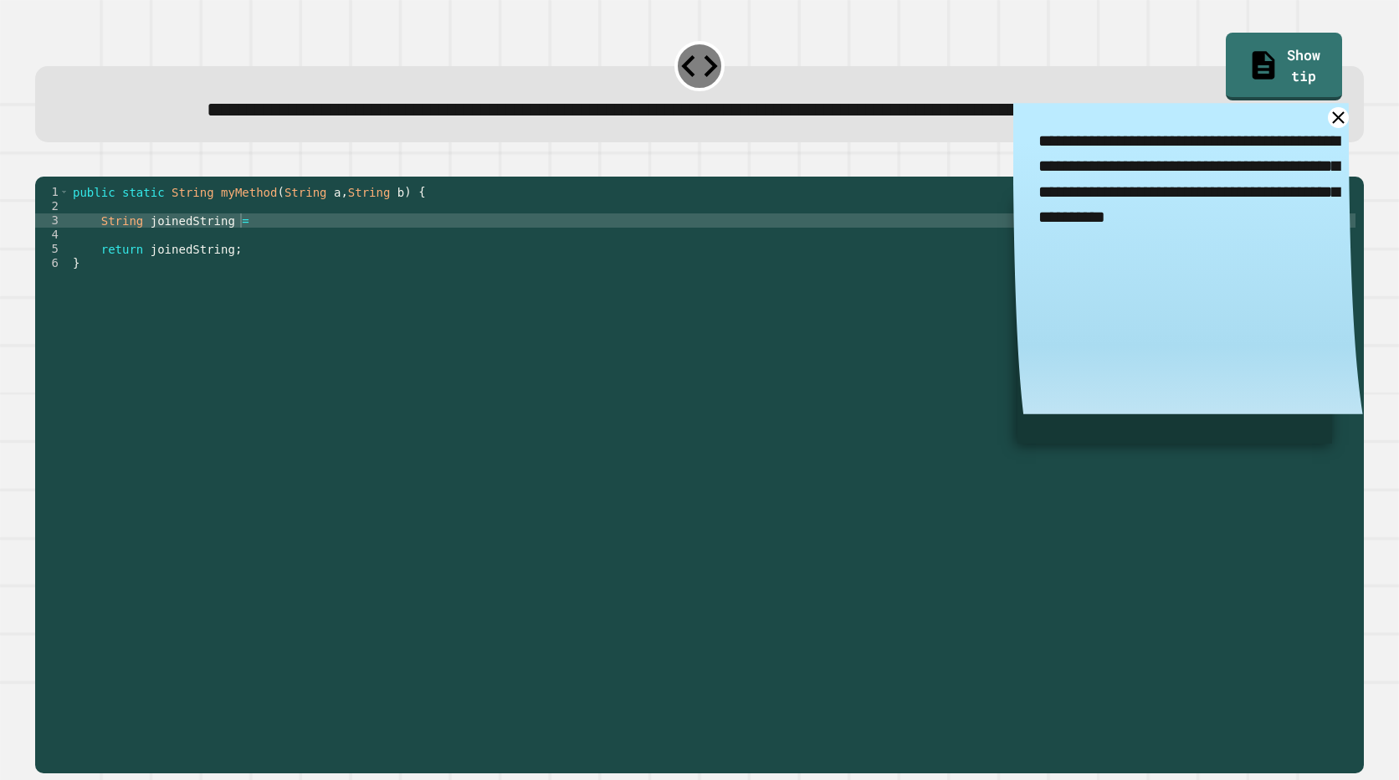
click at [290, 315] on div "public static String myMethod ( String a , String b ) { String joinedString = r…" at bounding box center [712, 441] width 1286 height 512
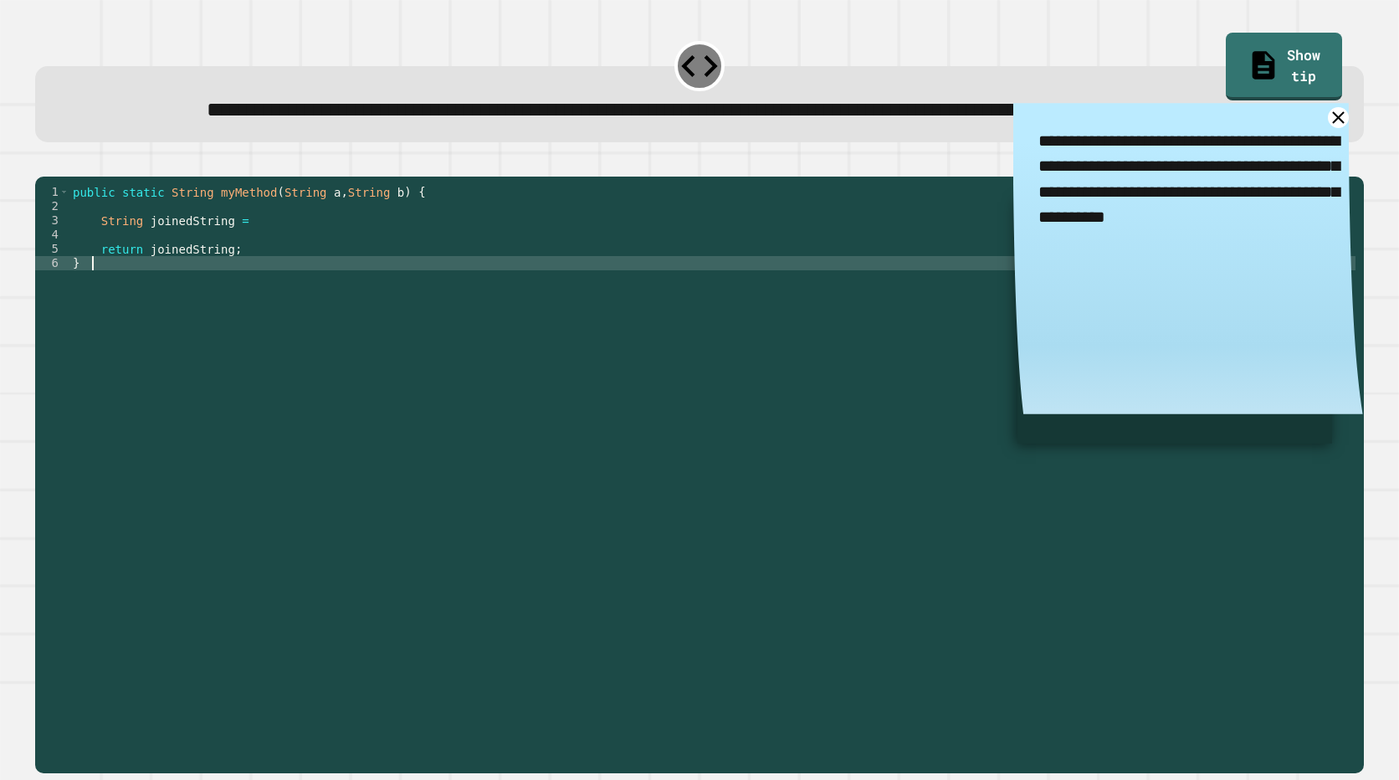
click at [263, 282] on div "public static String myMethod ( String a , String b ) { String joinedString = r…" at bounding box center [712, 441] width 1286 height 512
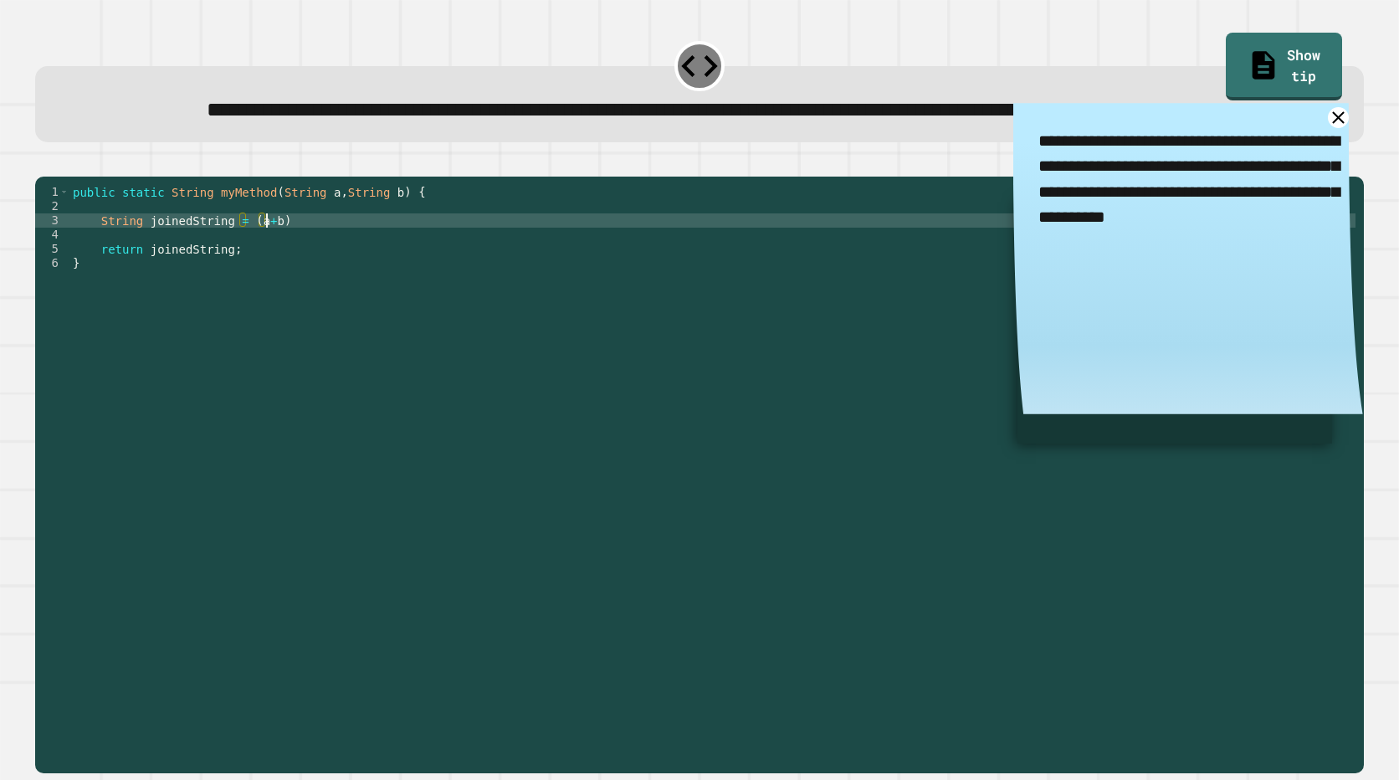
scroll to position [0, 13]
click at [45, 176] on div at bounding box center [699, 166] width 1328 height 20
click at [43, 162] on button "button" at bounding box center [43, 162] width 0 height 0
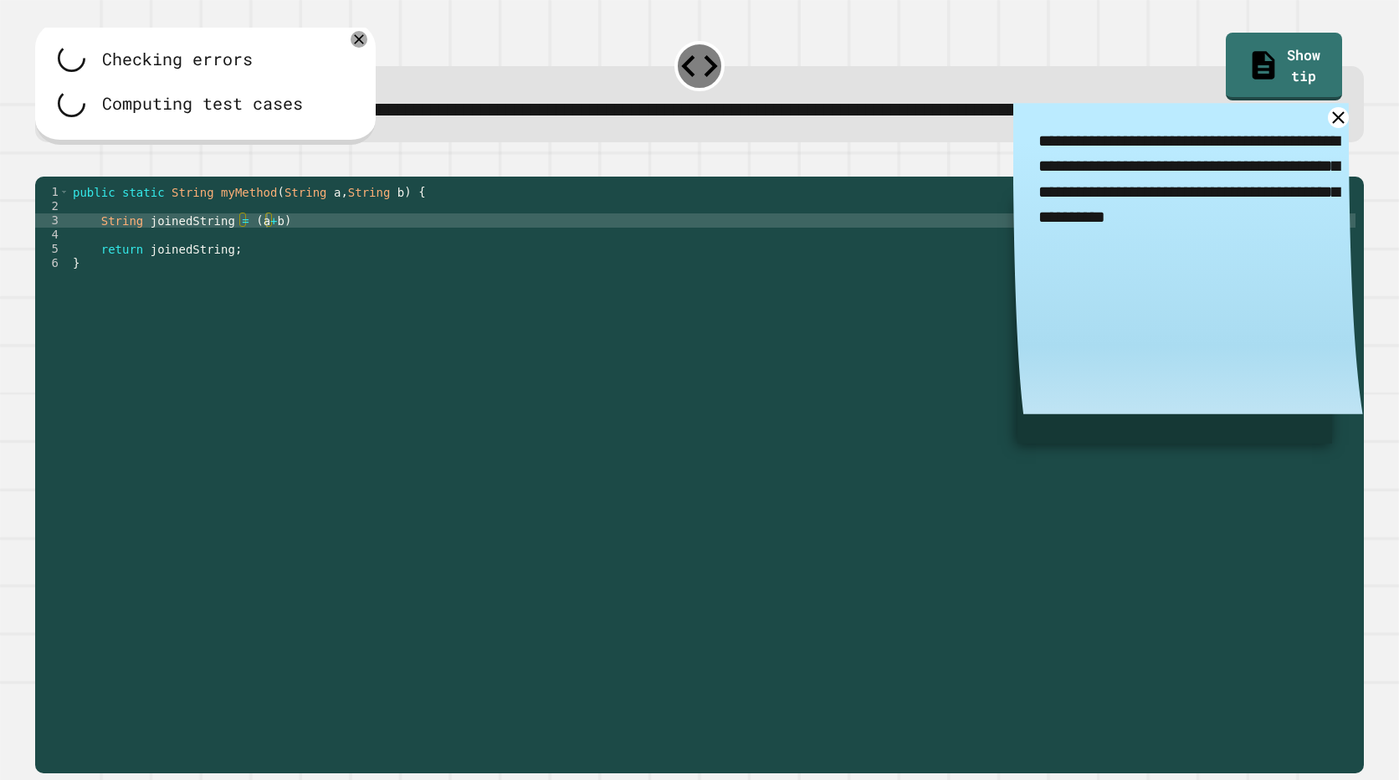
click at [327, 290] on div "public static String myMethod ( String a , String b ) { String joinedString = (…" at bounding box center [712, 441] width 1286 height 512
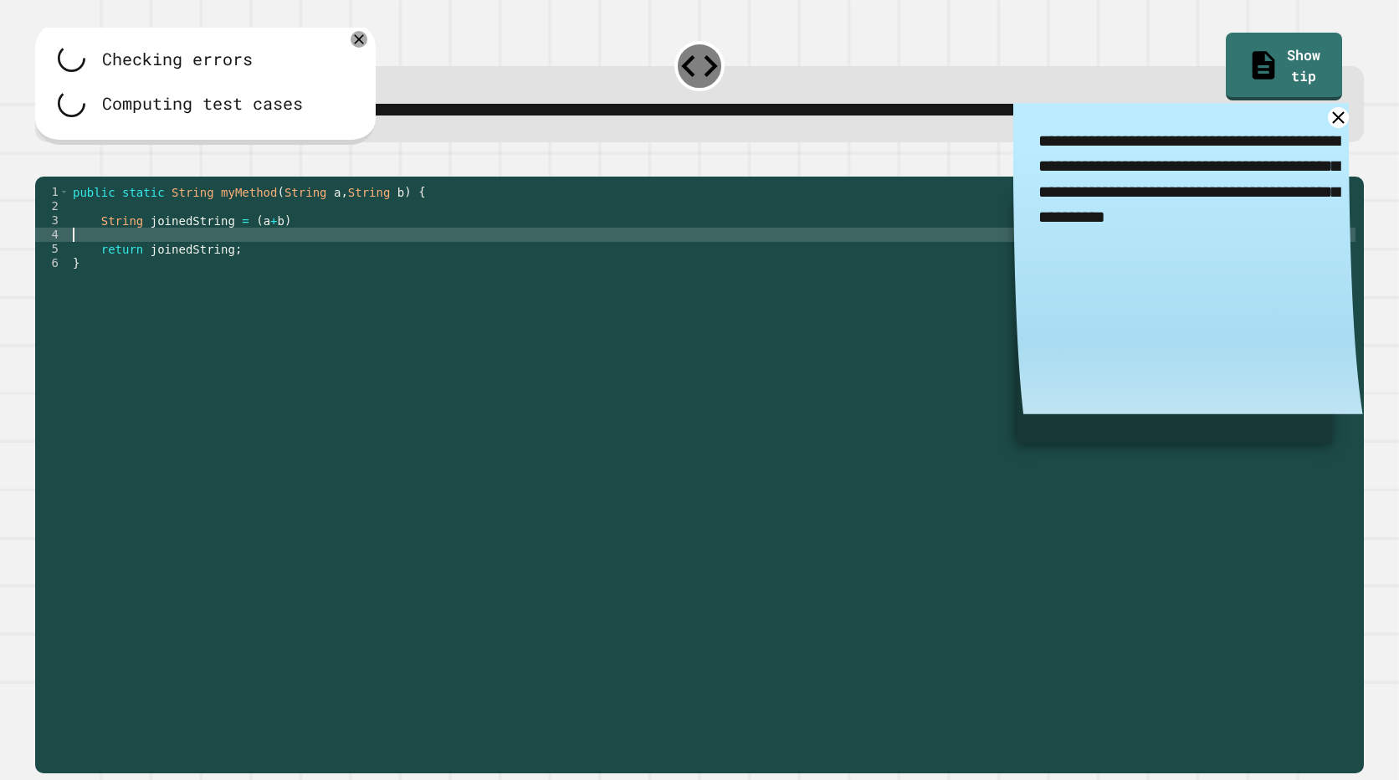
click at [325, 284] on div "public static String myMethod ( String a , String b ) { String joinedString = (…" at bounding box center [712, 441] width 1286 height 512
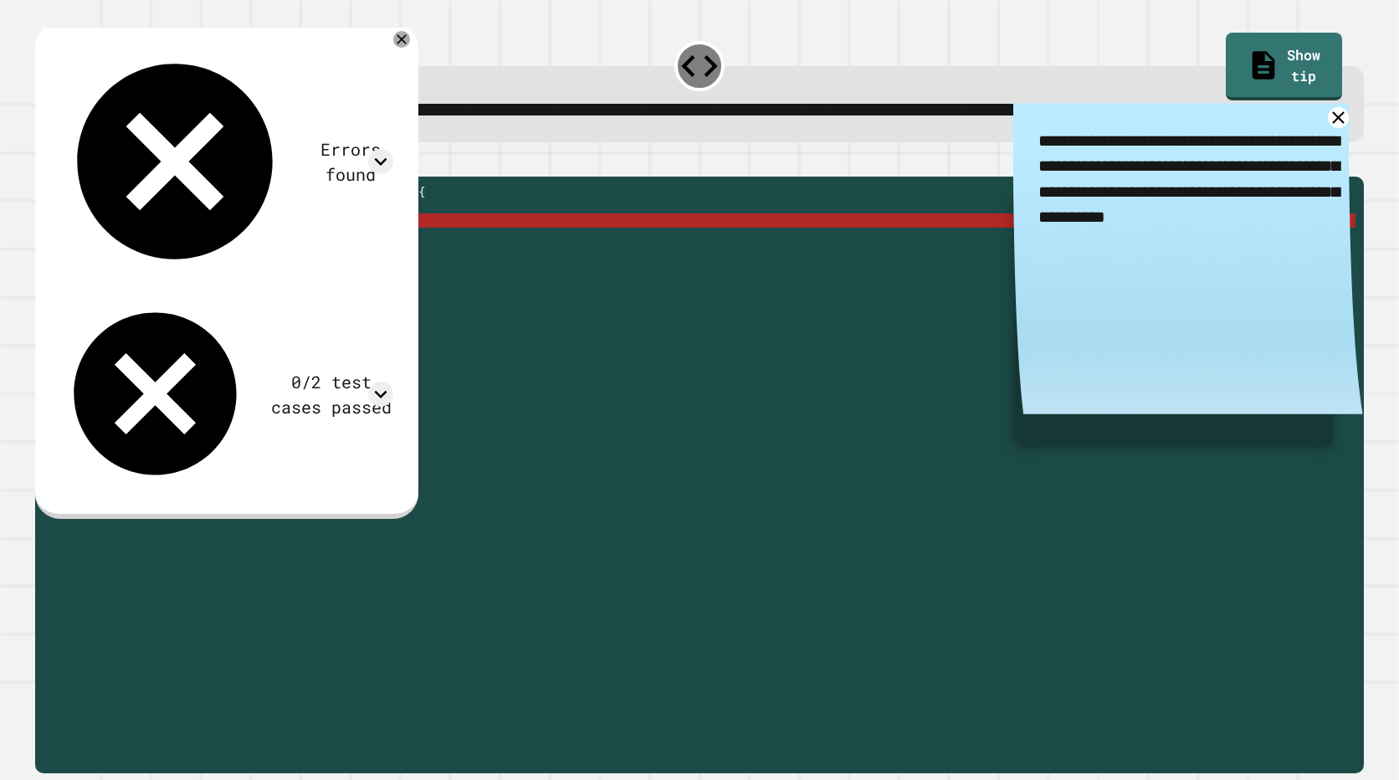
scroll to position [0, 13]
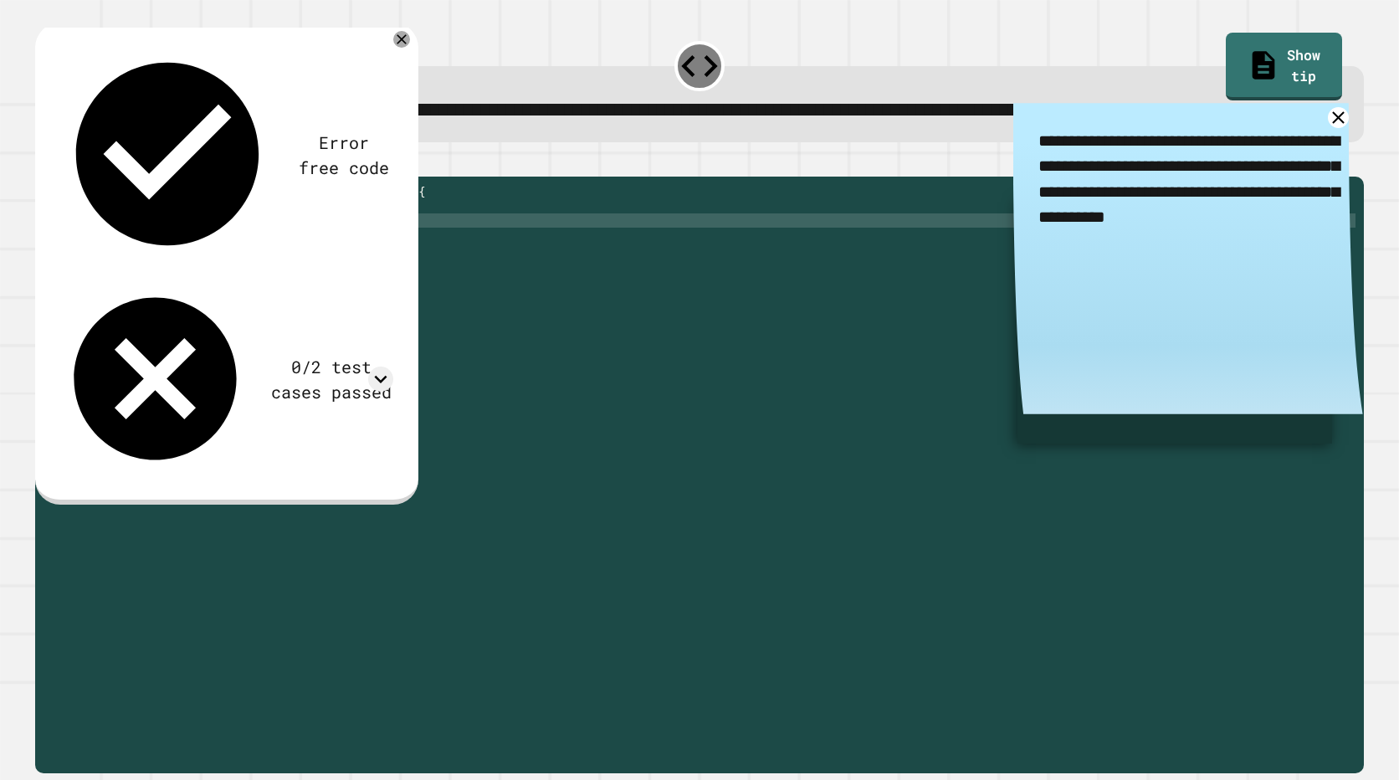
type textarea "**********"
click at [309, 354] on div "0/2 test cases passed" at bounding box center [330, 379] width 123 height 50
click at [393, 366] on icon at bounding box center [380, 378] width 25 height 25
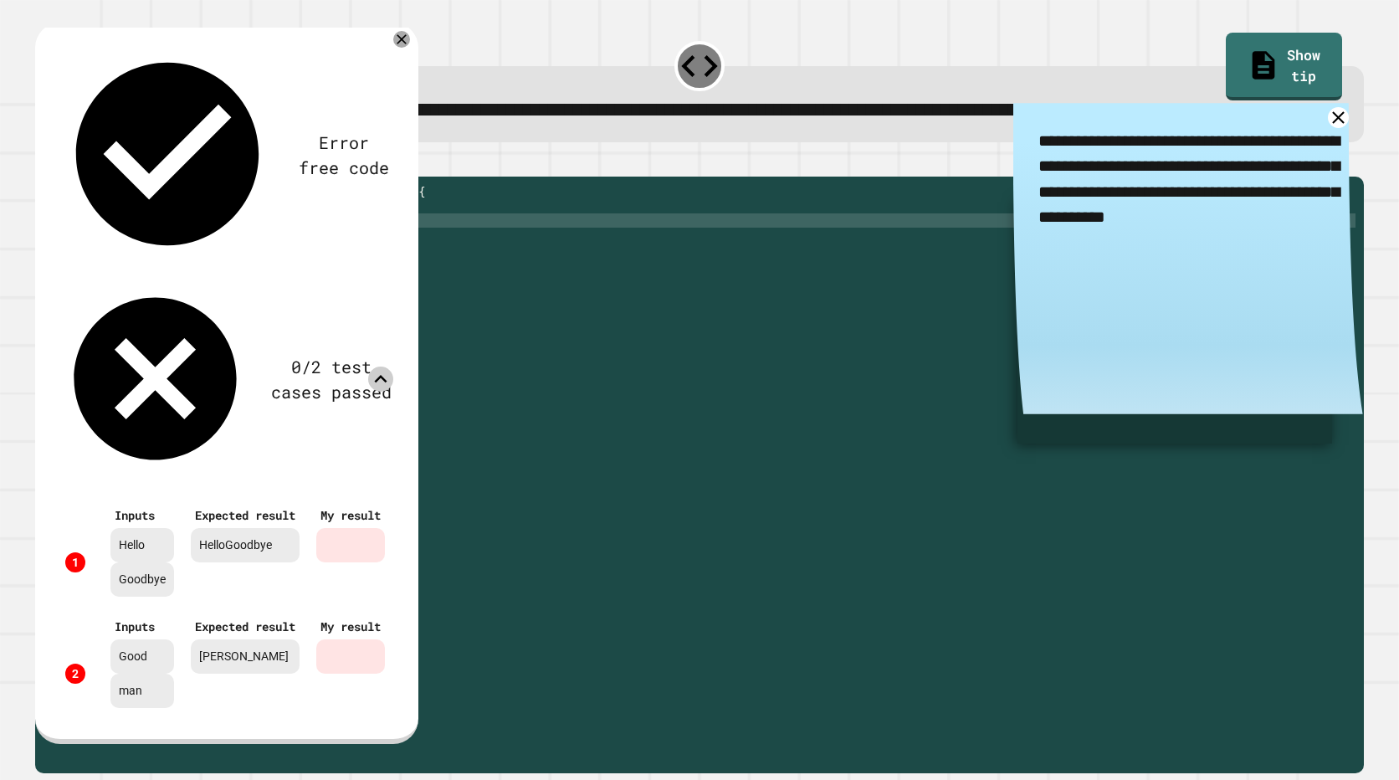
click at [393, 366] on icon at bounding box center [380, 378] width 25 height 25
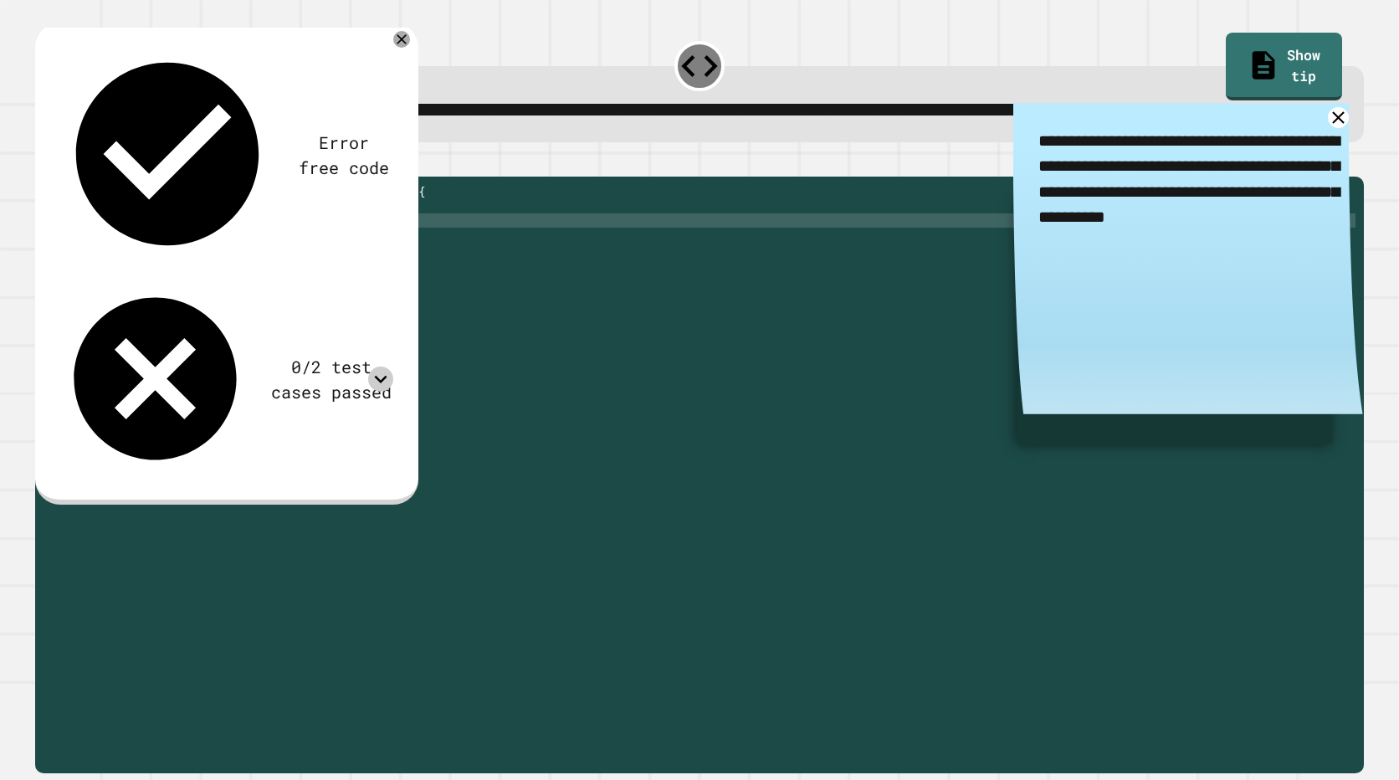
click at [43, 162] on button "button" at bounding box center [43, 162] width 0 height 0
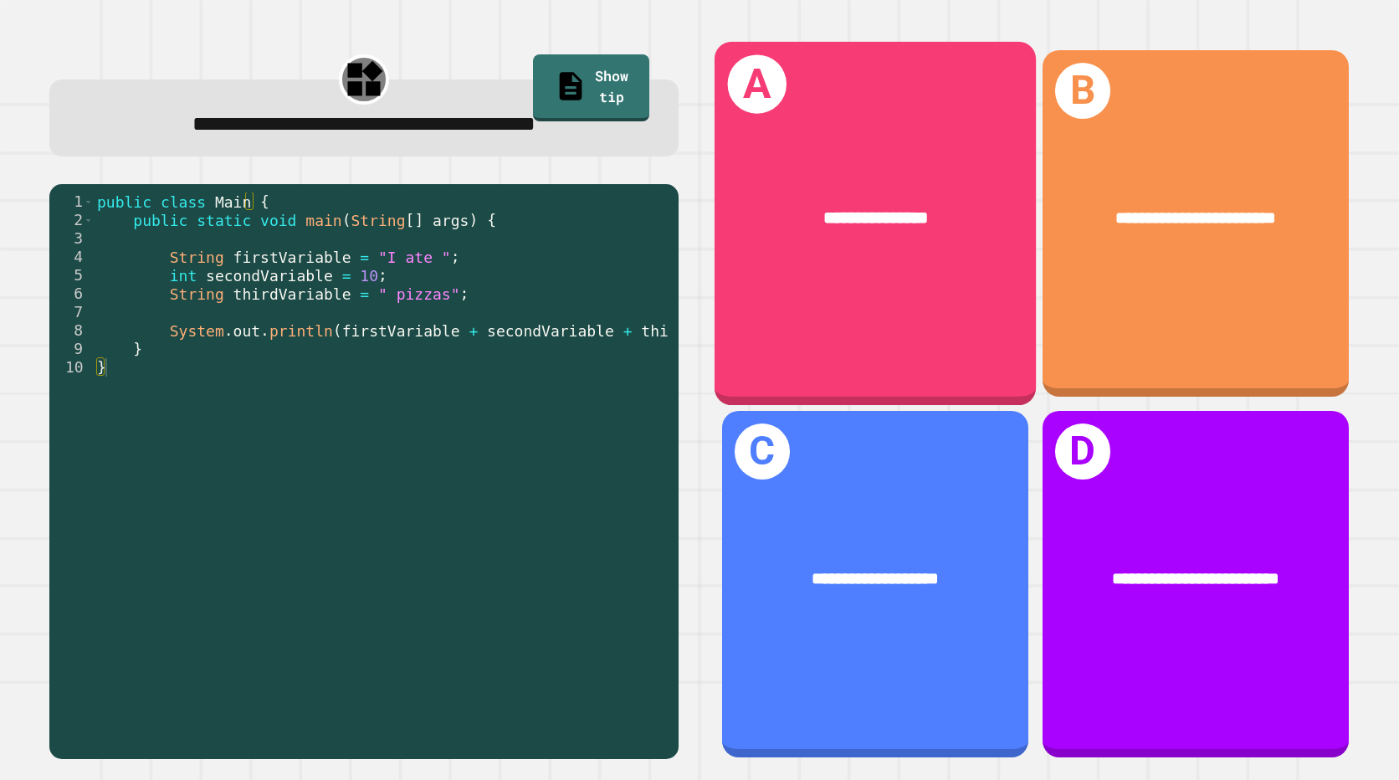
click at [905, 315] on div "**********" at bounding box center [875, 224] width 322 height 364
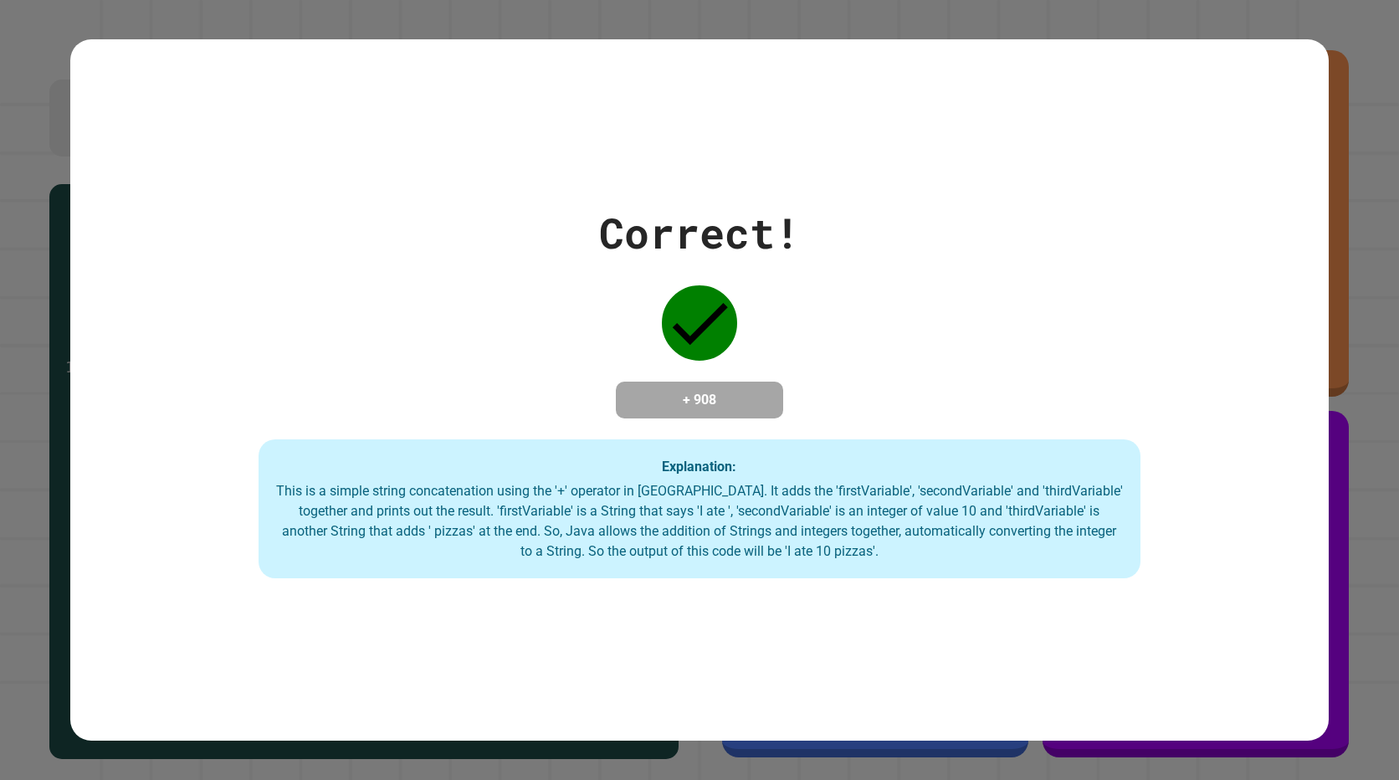
click at [667, 413] on div "+ 908" at bounding box center [699, 399] width 167 height 37
drag, startPoint x: 667, startPoint y: 413, endPoint x: 591, endPoint y: 345, distance: 101.9
click at [591, 345] on div "Correct! + 908 Explanation: This is a simple string concatenation using the '+'…" at bounding box center [699, 390] width 1259 height 376
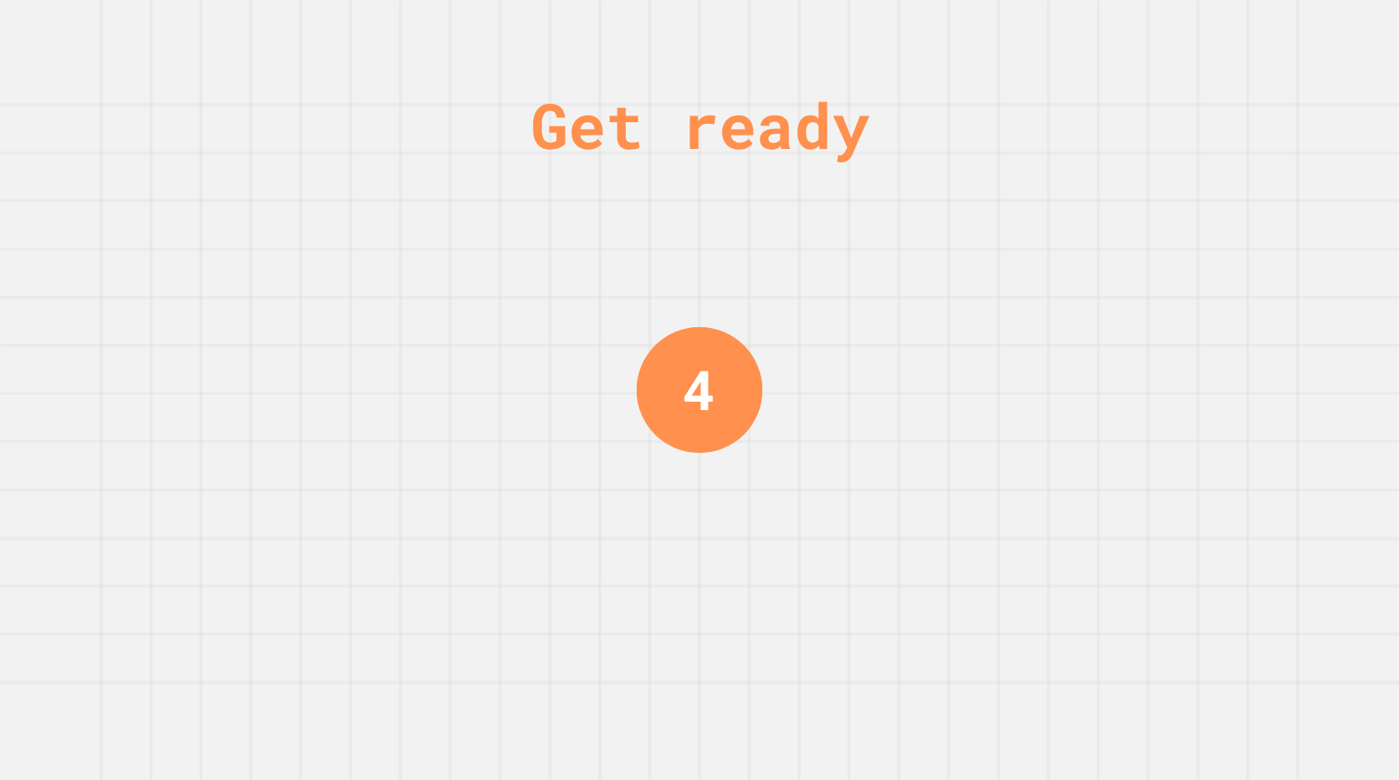
click at [560, 122] on div "Get ready" at bounding box center [699, 125] width 339 height 95
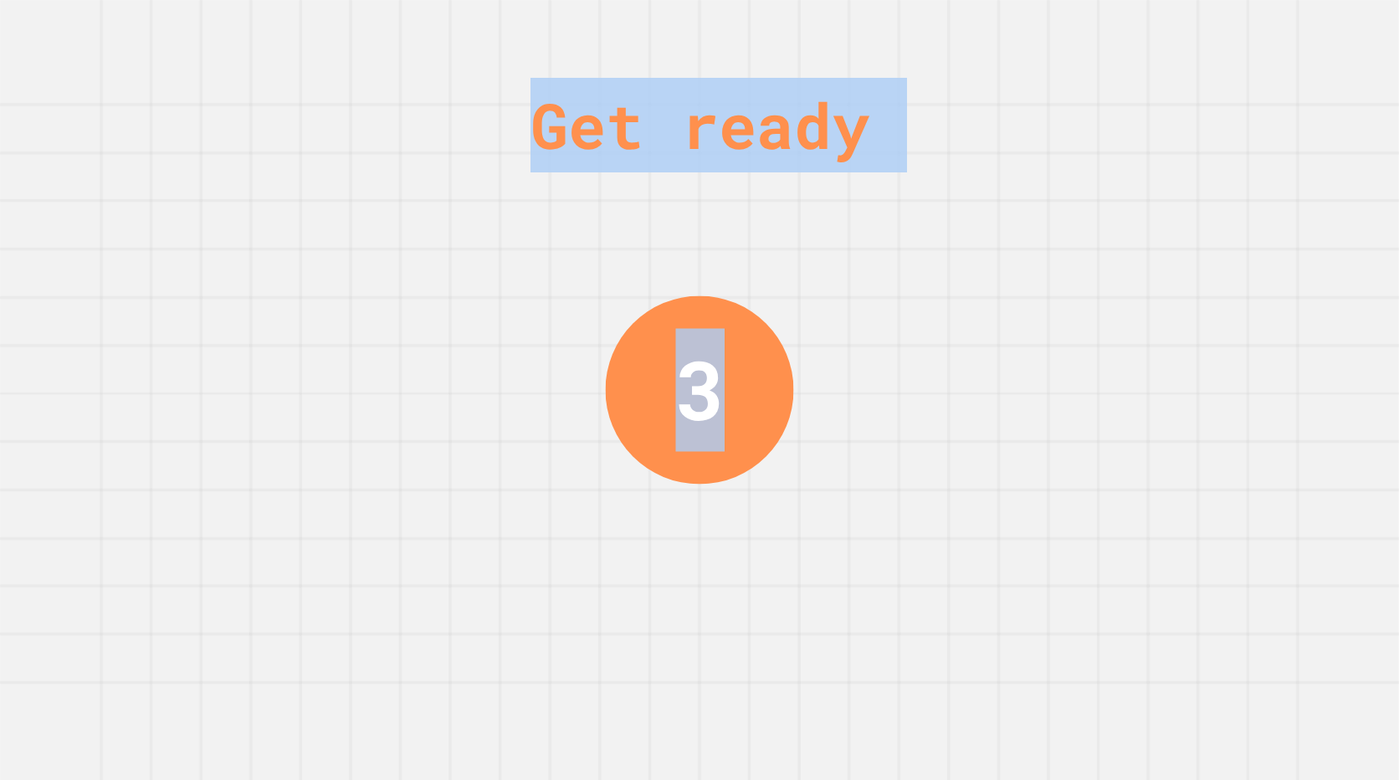
drag, startPoint x: 560, startPoint y: 122, endPoint x: 1092, endPoint y: 136, distance: 533.0
click at [1092, 136] on div "Get ready 3" at bounding box center [699, 390] width 1399 height 780
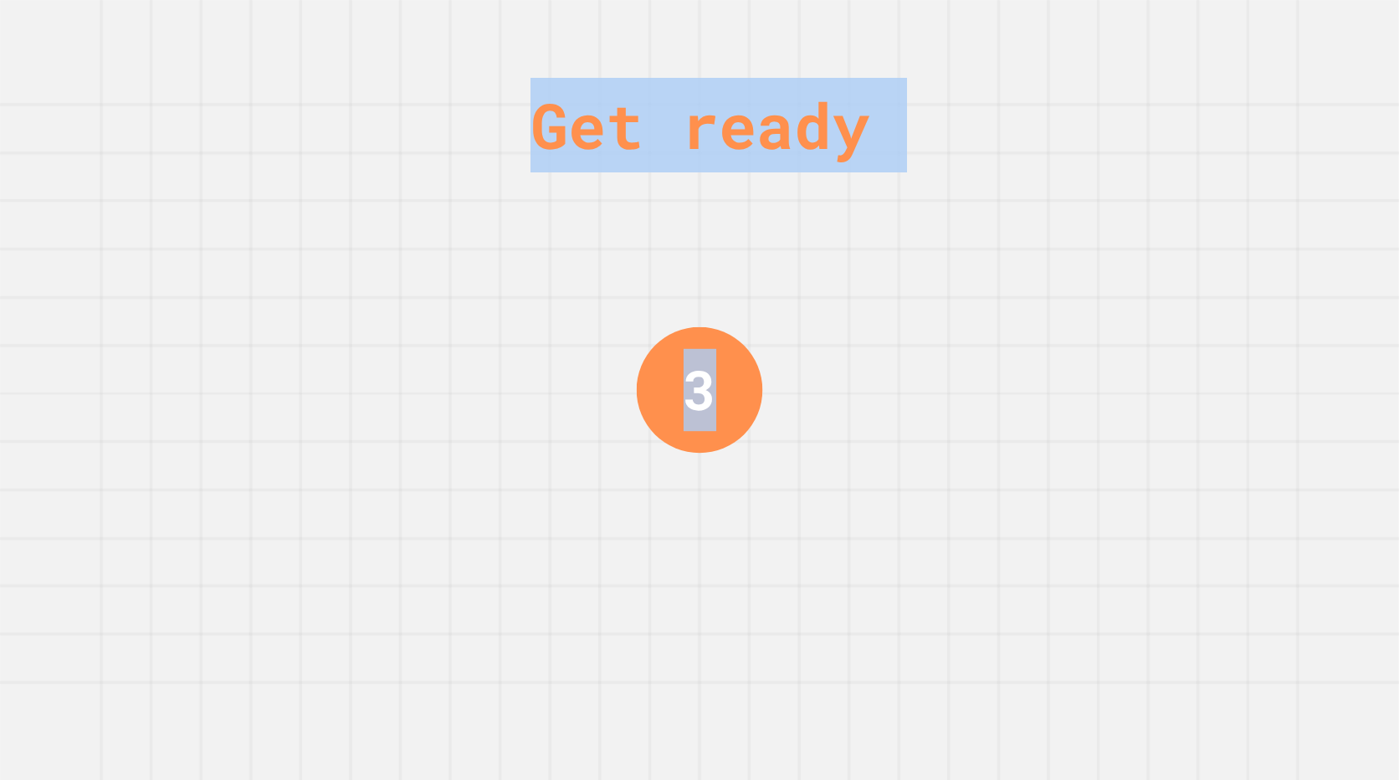
click at [1092, 136] on div "Get ready 3" at bounding box center [699, 390] width 1399 height 780
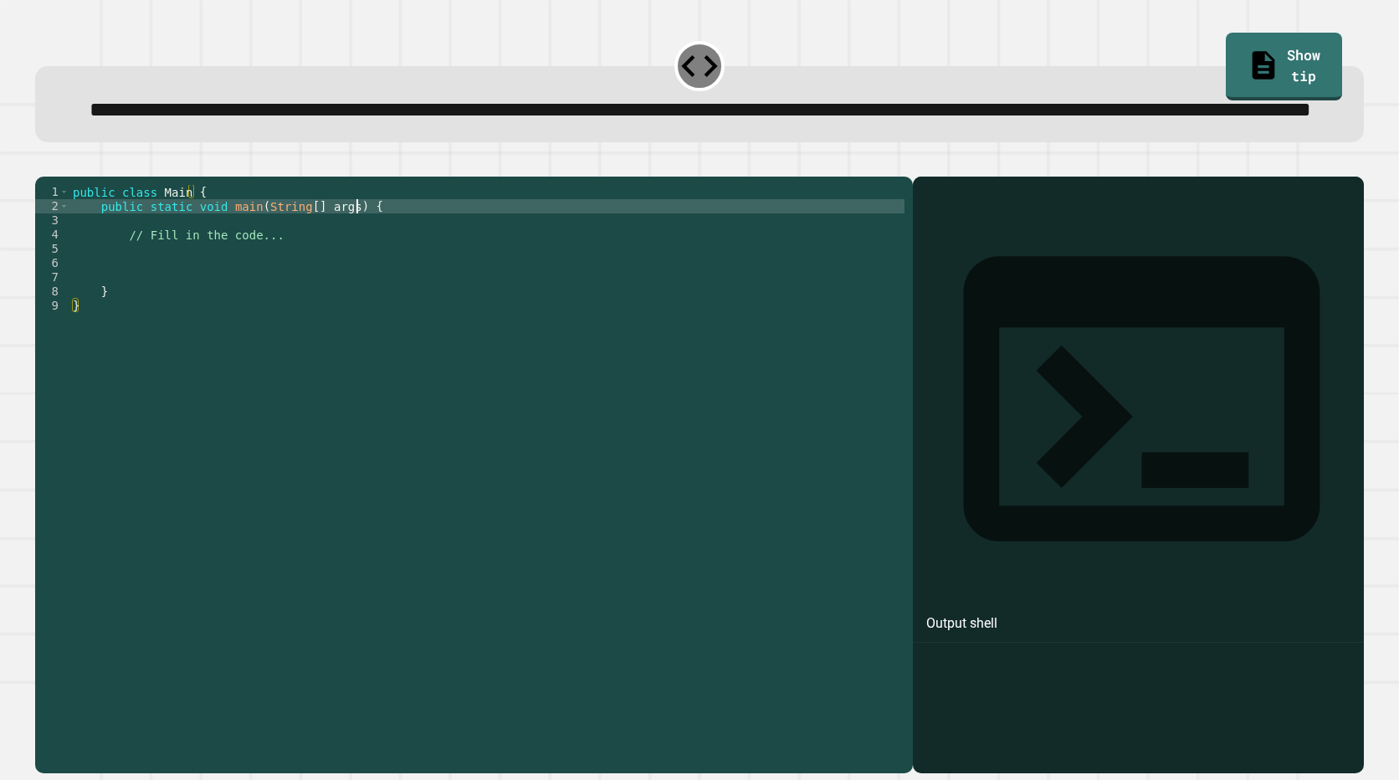
click at [381, 271] on div "public class Main { public static void main ( String [ ] args ) { // Fill in th…" at bounding box center [486, 441] width 835 height 512
click at [375, 295] on div "public class Main { public static void main ( String [ ] args ) { // Fill in th…" at bounding box center [486, 441] width 835 height 512
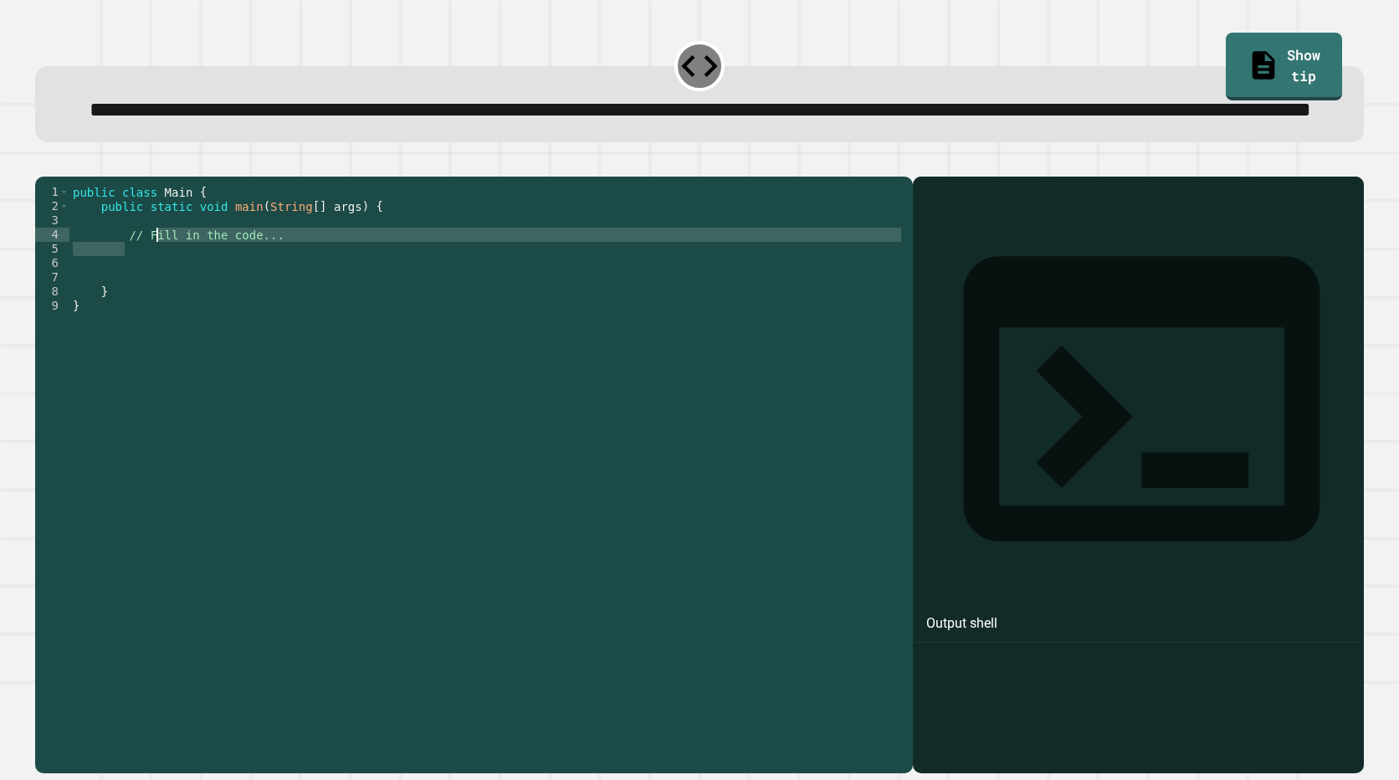
drag, startPoint x: 463, startPoint y: 301, endPoint x: 157, endPoint y: 289, distance: 305.5
click at [157, 289] on div "public class Main { public static void main ( String [ ] args ) { // Fill in th…" at bounding box center [486, 441] width 835 height 512
click at [157, 289] on div "public class Main { public static void main ( String [ ] args ) { // Fill in th…" at bounding box center [486, 426] width 835 height 483
click at [1250, 52] on link "Show tip" at bounding box center [1283, 65] width 117 height 71
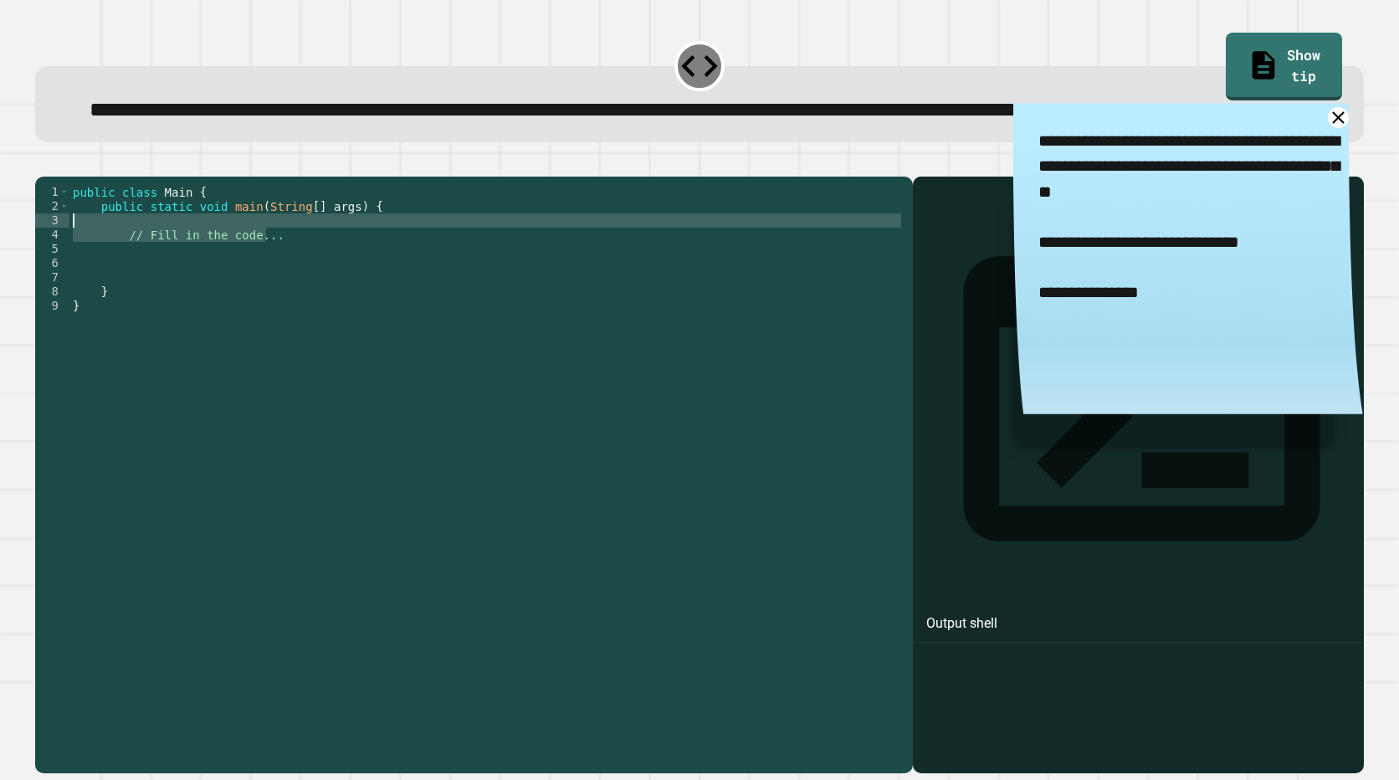
drag, startPoint x: 320, startPoint y: 300, endPoint x: 155, endPoint y: 286, distance: 166.2
click at [155, 286] on div "public class Main { public static void main ( String [ ] args ) { // Fill in th…" at bounding box center [486, 441] width 835 height 512
click at [155, 286] on div "public class Main { public static void main ( String [ ] args ) { // Fill in th…" at bounding box center [486, 426] width 835 height 483
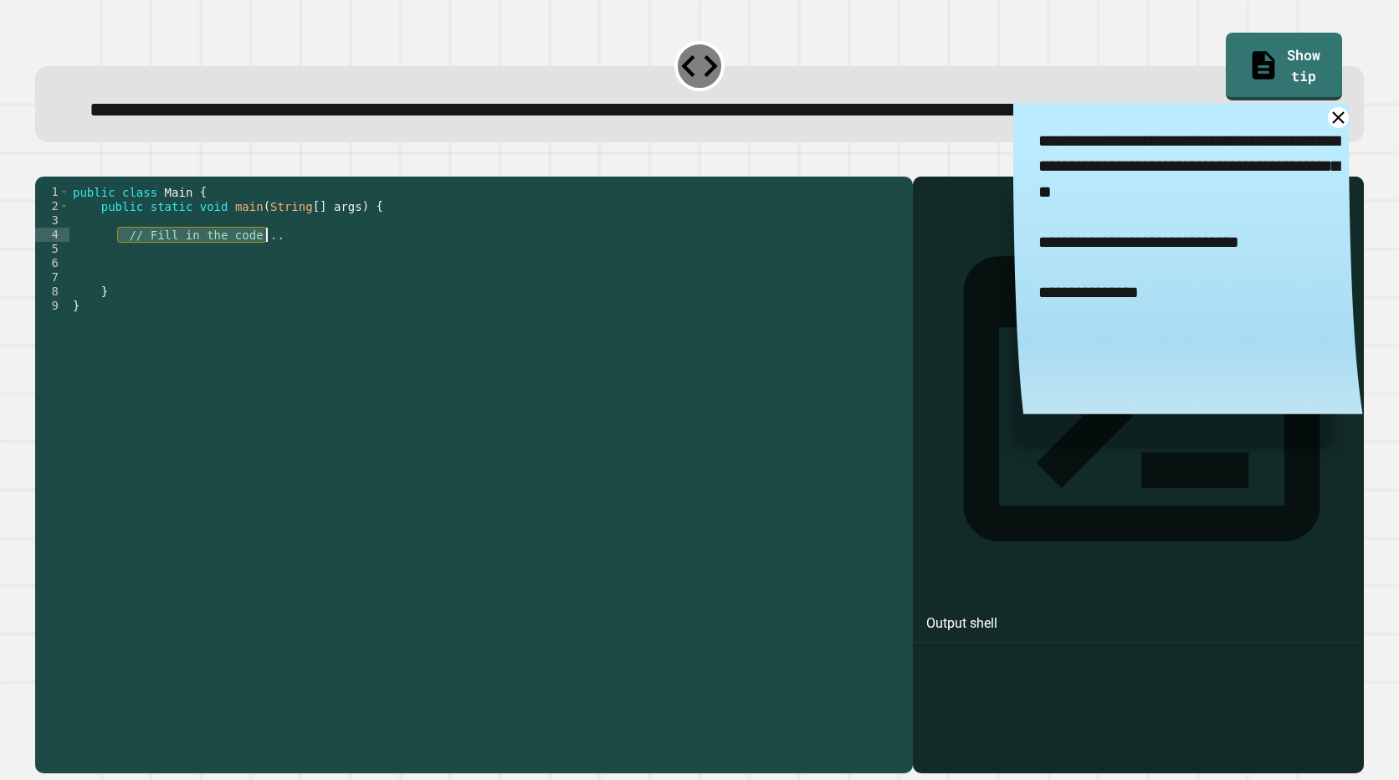
drag, startPoint x: 120, startPoint y: 294, endPoint x: 277, endPoint y: 294, distance: 157.3
click at [277, 294] on div "public class Main { public static void main ( String [ ] args ) { // Fill in th…" at bounding box center [486, 441] width 835 height 512
click at [277, 294] on div "public class Main { public static void main ( String [ ] args ) { // Fill in th…" at bounding box center [486, 426] width 835 height 483
drag, startPoint x: 346, startPoint y: 294, endPoint x: 124, endPoint y: 291, distance: 222.5
click at [124, 291] on div "public class Main { public static void main ( String [ ] args ) { // Fill in th…" at bounding box center [486, 441] width 835 height 512
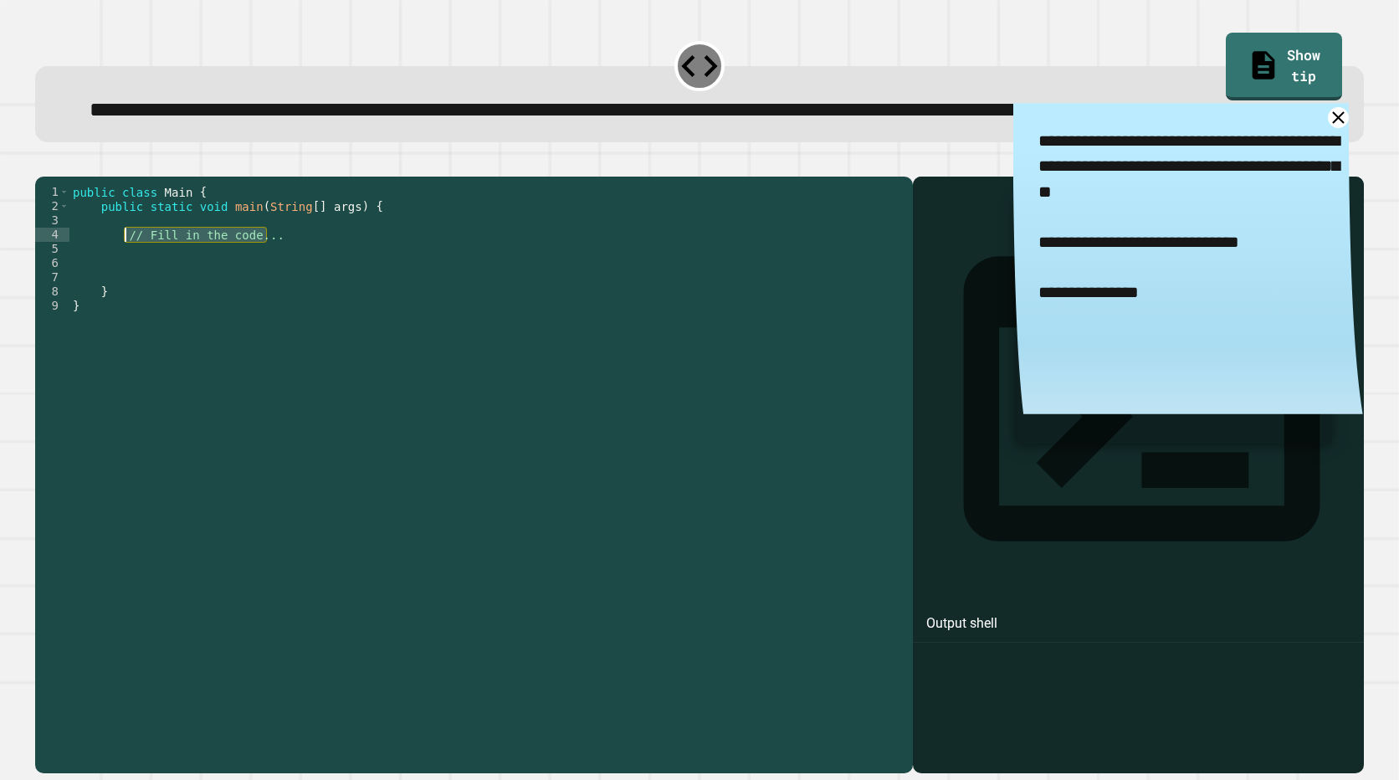
type textarea "**********"
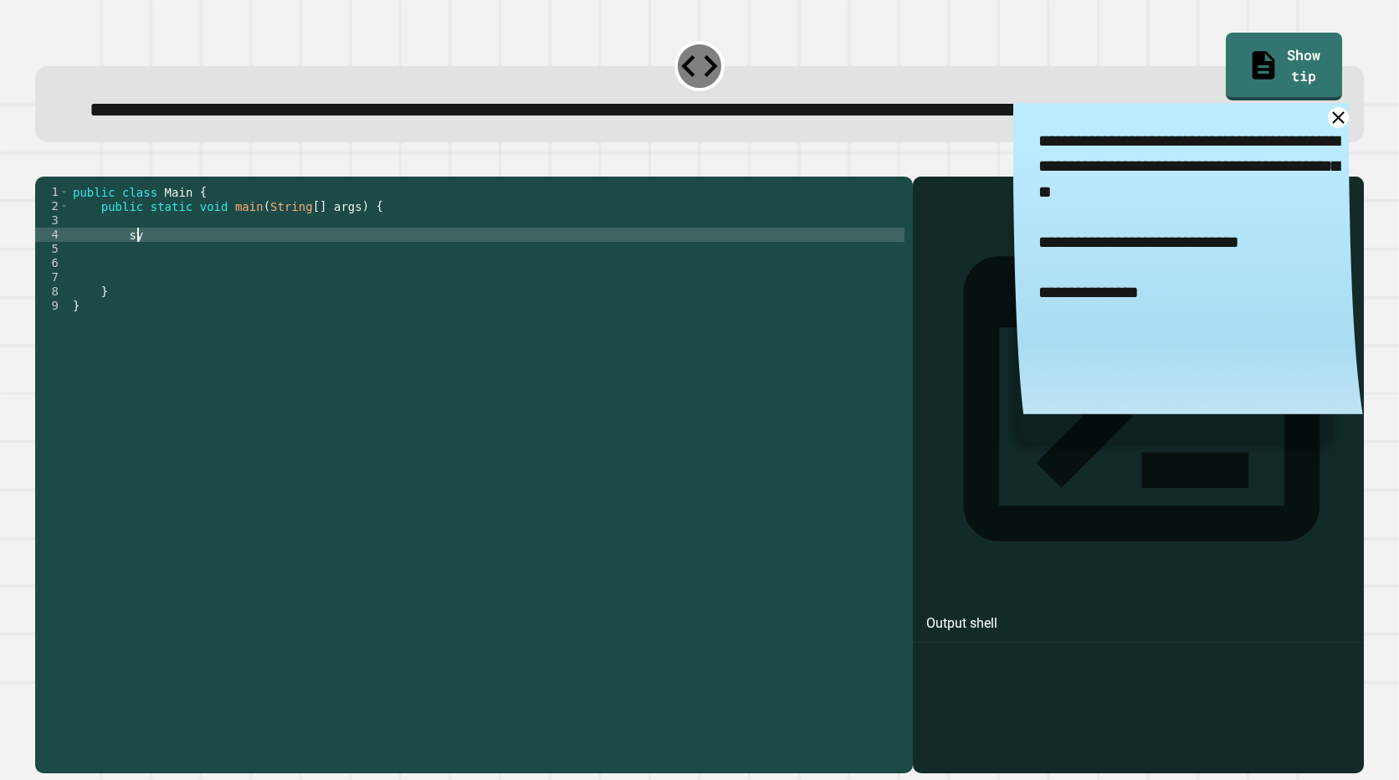
type textarea "*"
click at [386, 293] on div "public class Main { public static void main ( String [ ] args ) { System . out …" at bounding box center [486, 441] width 835 height 512
click at [59, 178] on icon "button" at bounding box center [54, 172] width 9 height 12
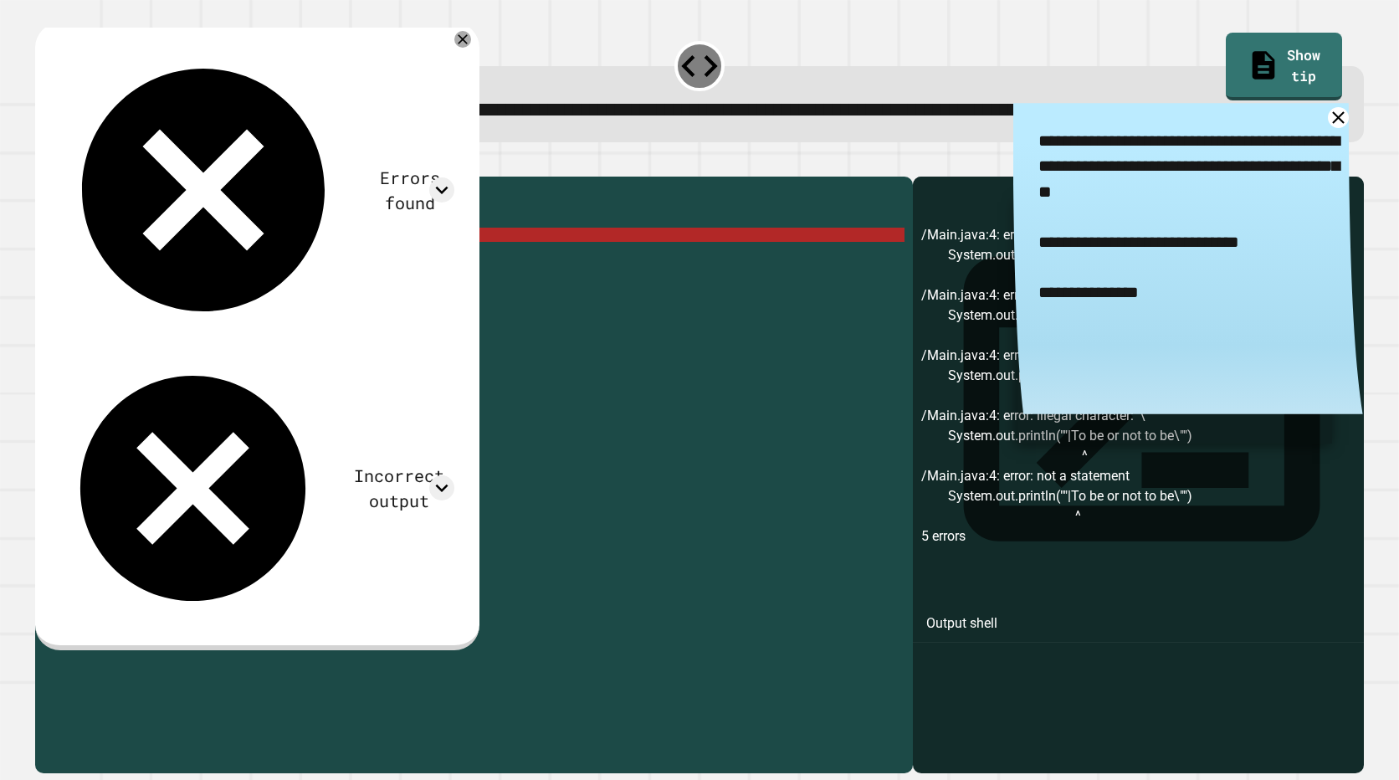
click at [258, 297] on div "public class Main { public static void main ( String [ ] args ) { System . out …" at bounding box center [486, 441] width 835 height 512
click at [268, 298] on div "public class Main { public static void main ( String [ ] args ) { System . out …" at bounding box center [486, 441] width 835 height 512
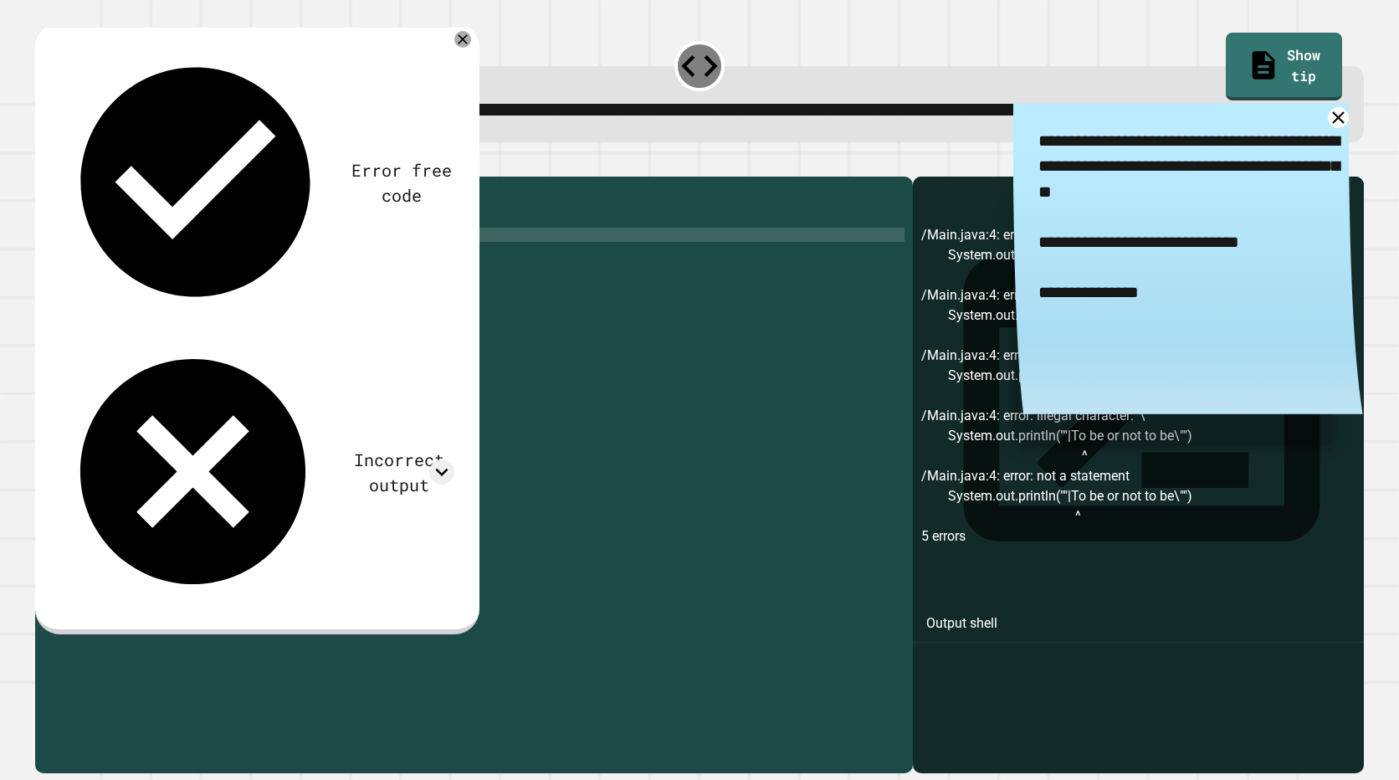
scroll to position [0, 23]
click at [1327, 128] on icon at bounding box center [1337, 117] width 21 height 21
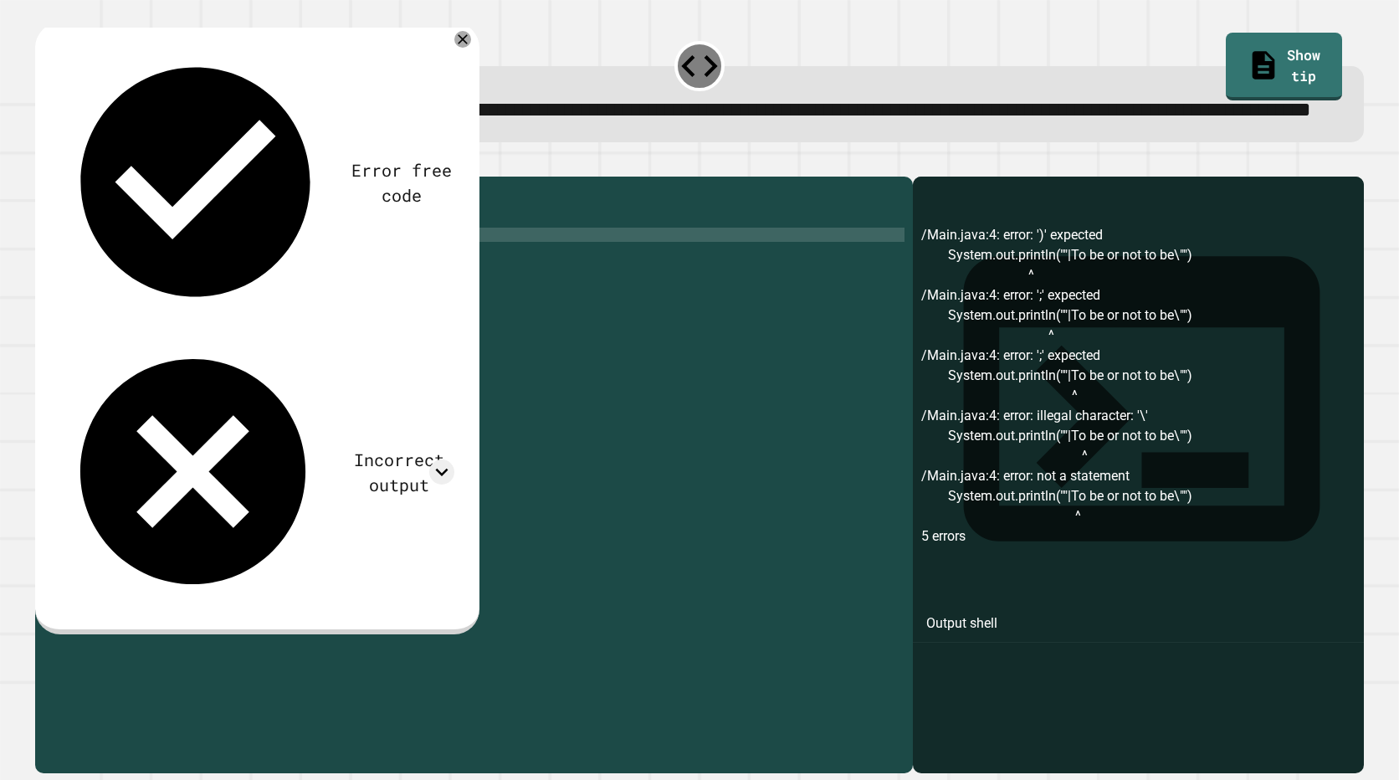
click at [43, 162] on icon "button" at bounding box center [43, 162] width 0 height 0
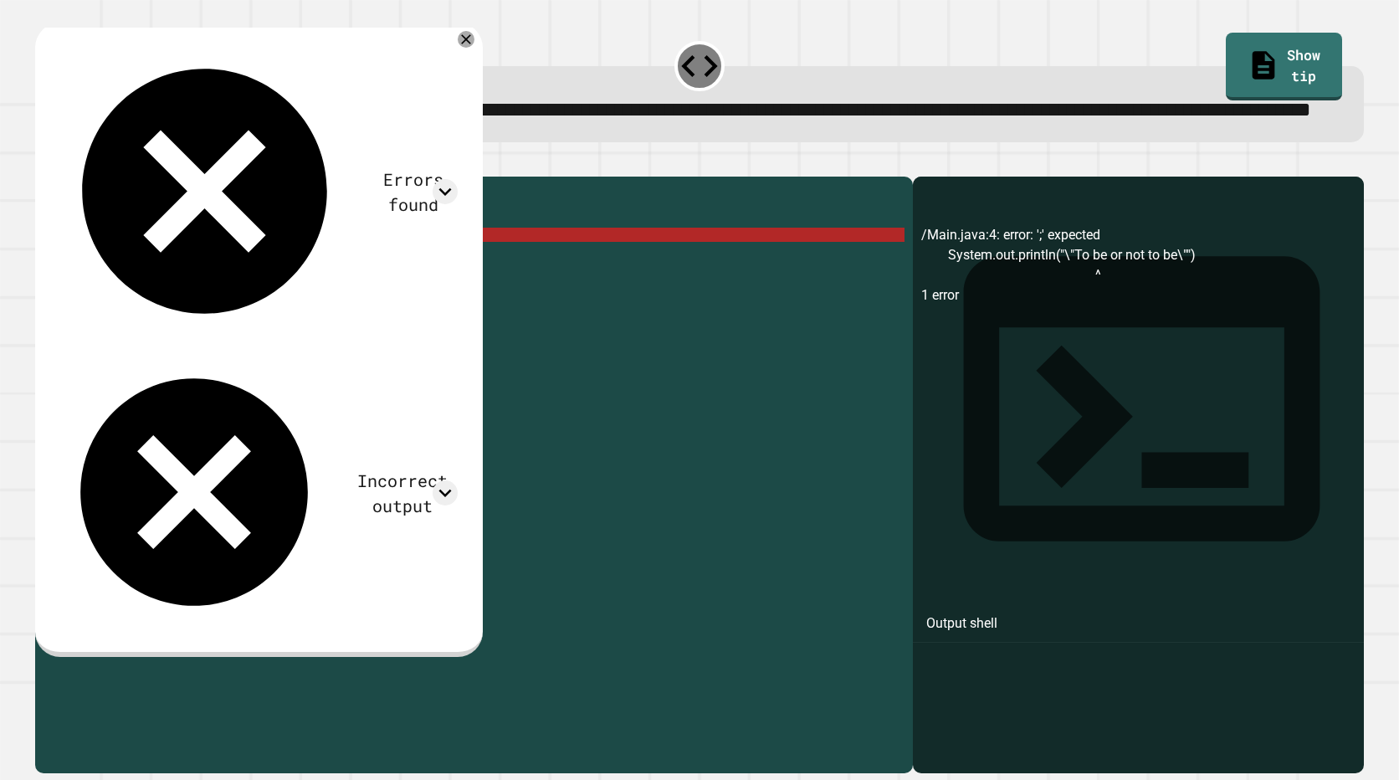
click at [385, 289] on div "public class Main { public static void main ( String [ ] args ) { System . out …" at bounding box center [486, 441] width 835 height 512
click at [398, 291] on div "public class Main { public static void main ( String [ ] args ) { System . out …" at bounding box center [486, 441] width 835 height 512
click at [1245, 71] on link "Show tip" at bounding box center [1283, 67] width 116 height 68
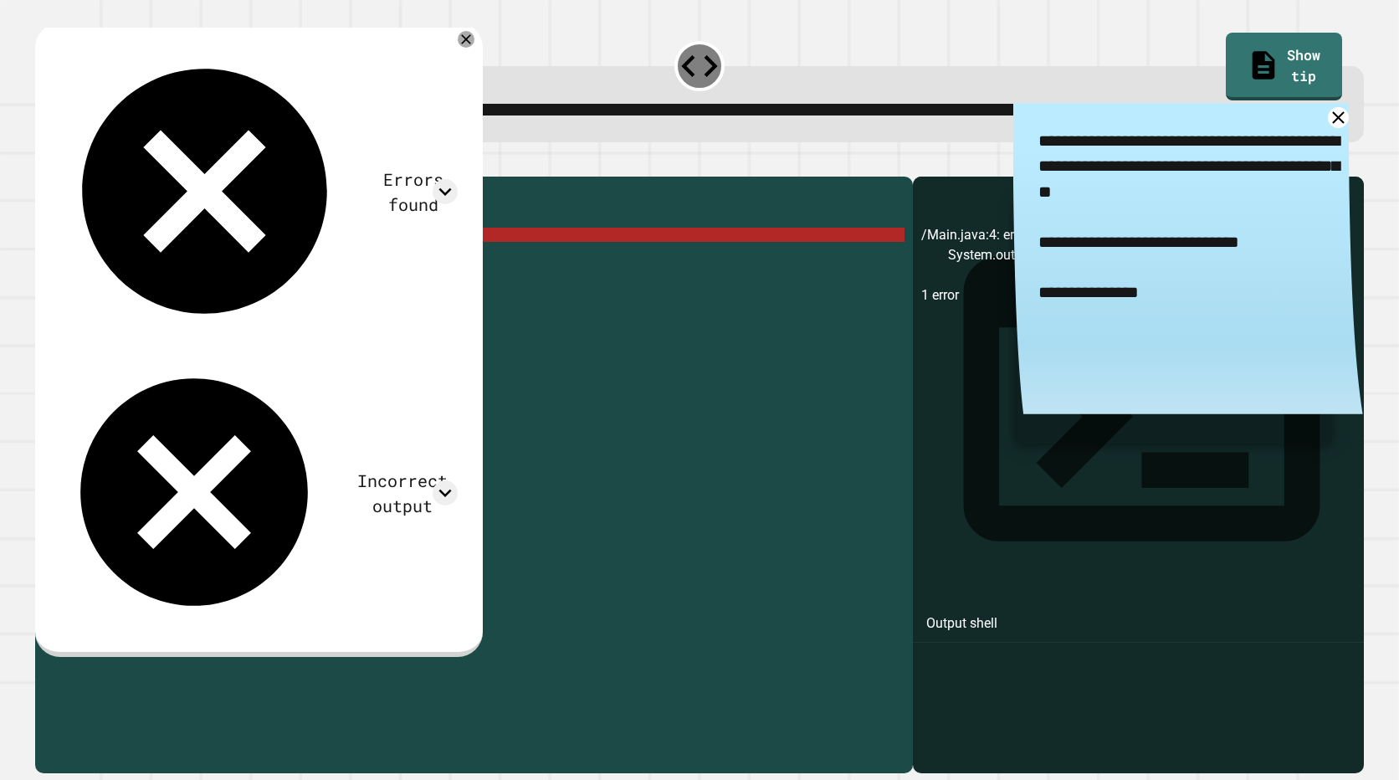
click at [1142, 284] on textarea "**********" at bounding box center [1188, 241] width 350 height 277
click at [288, 293] on div "public class Main { public static void main ( String [ ] args ) { System . out …" at bounding box center [486, 441] width 835 height 512
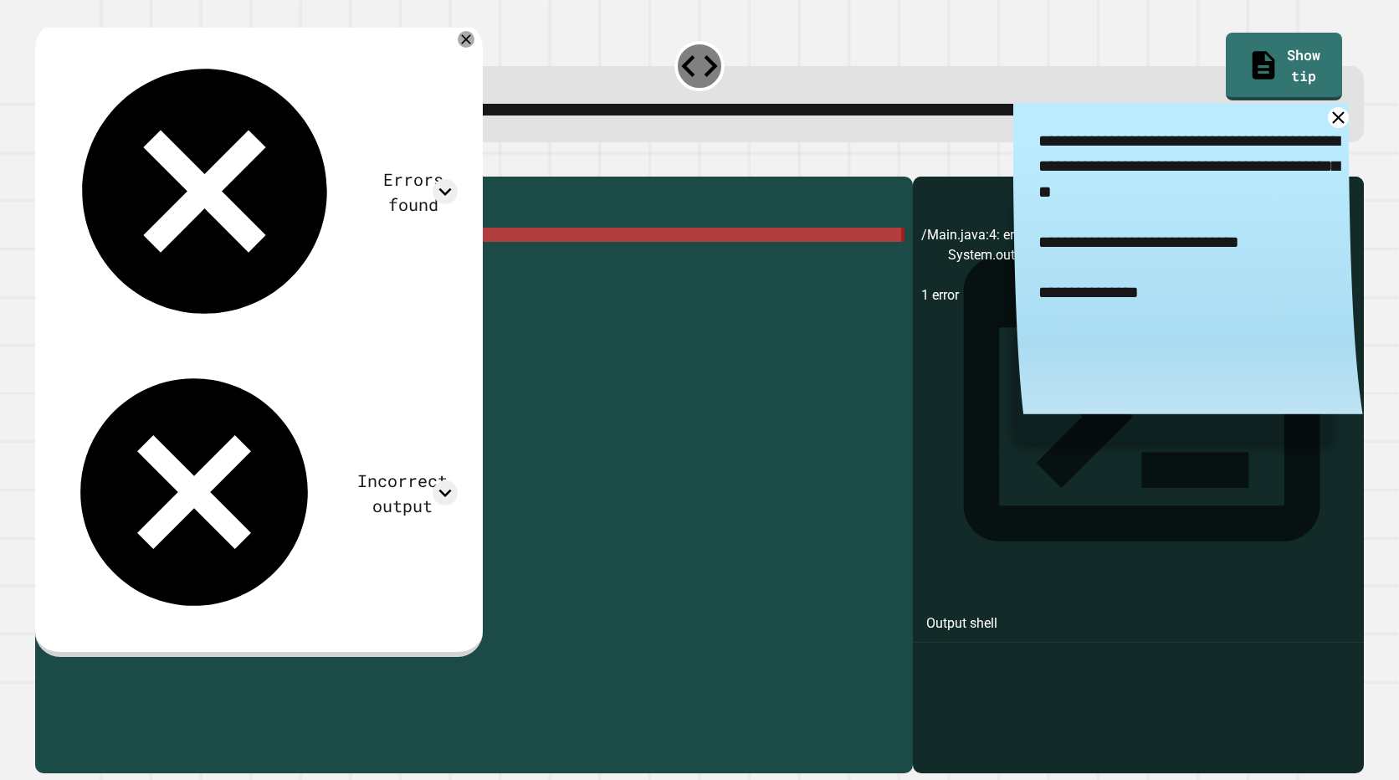
click at [288, 293] on div "public class Main { public static void main ( String [ ] args ) { System . out …" at bounding box center [486, 441] width 835 height 512
type textarea "**********"
paste textarea "Cursor at row 5"
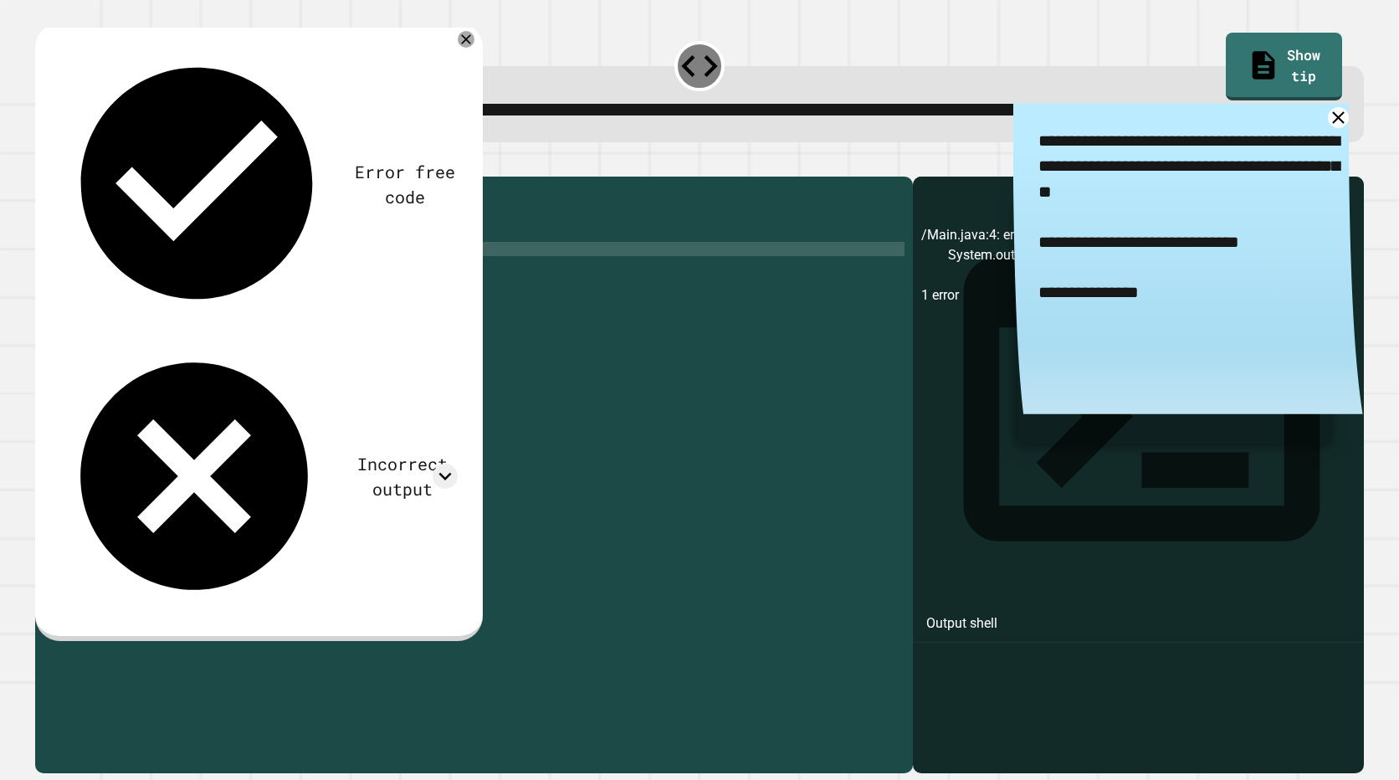
click at [217, 299] on div "public class Main { public static void main ( String [ ] args ) { System . out …" at bounding box center [486, 441] width 835 height 512
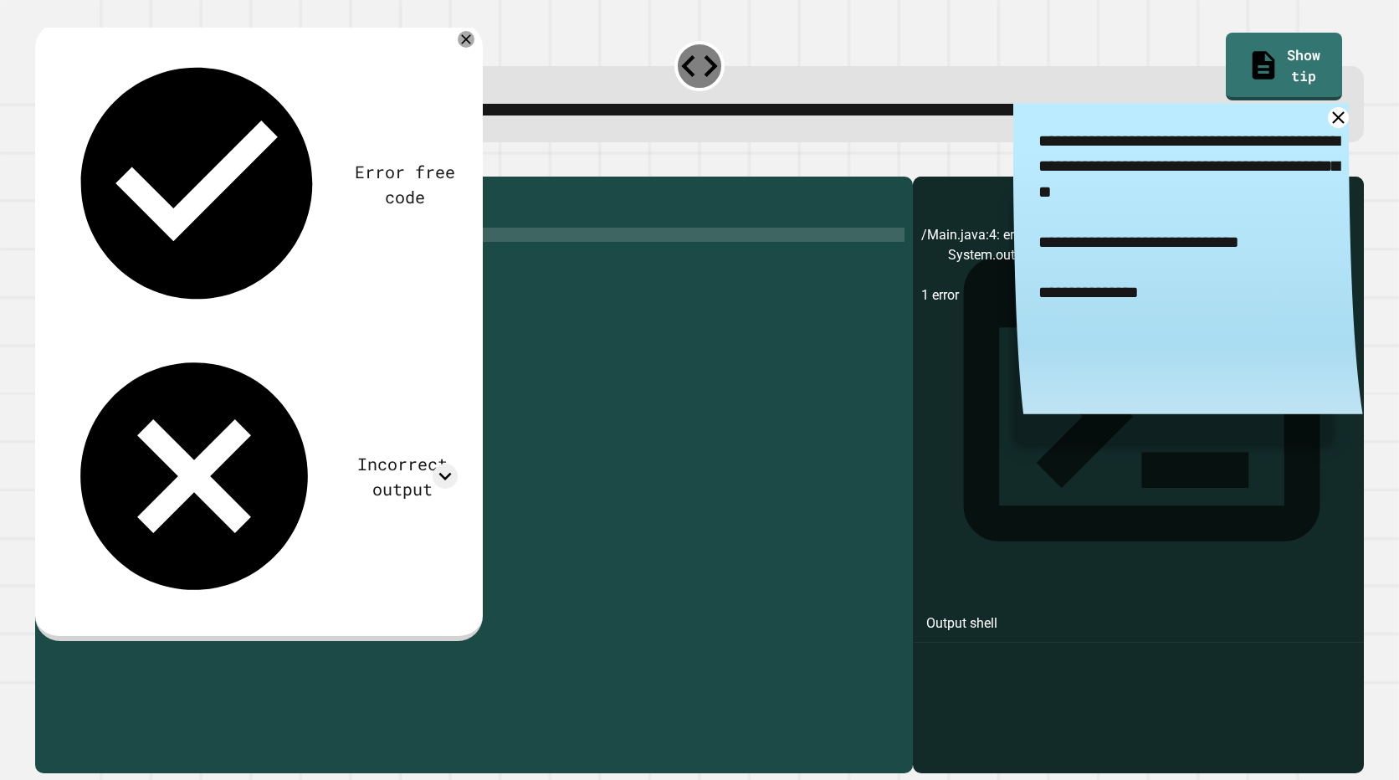
click at [217, 299] on div "public class Main { public static void main ( String [ ] args ) { System . out …" at bounding box center [486, 441] width 835 height 512
type textarea "**********"
click at [79, 176] on div at bounding box center [699, 166] width 1328 height 20
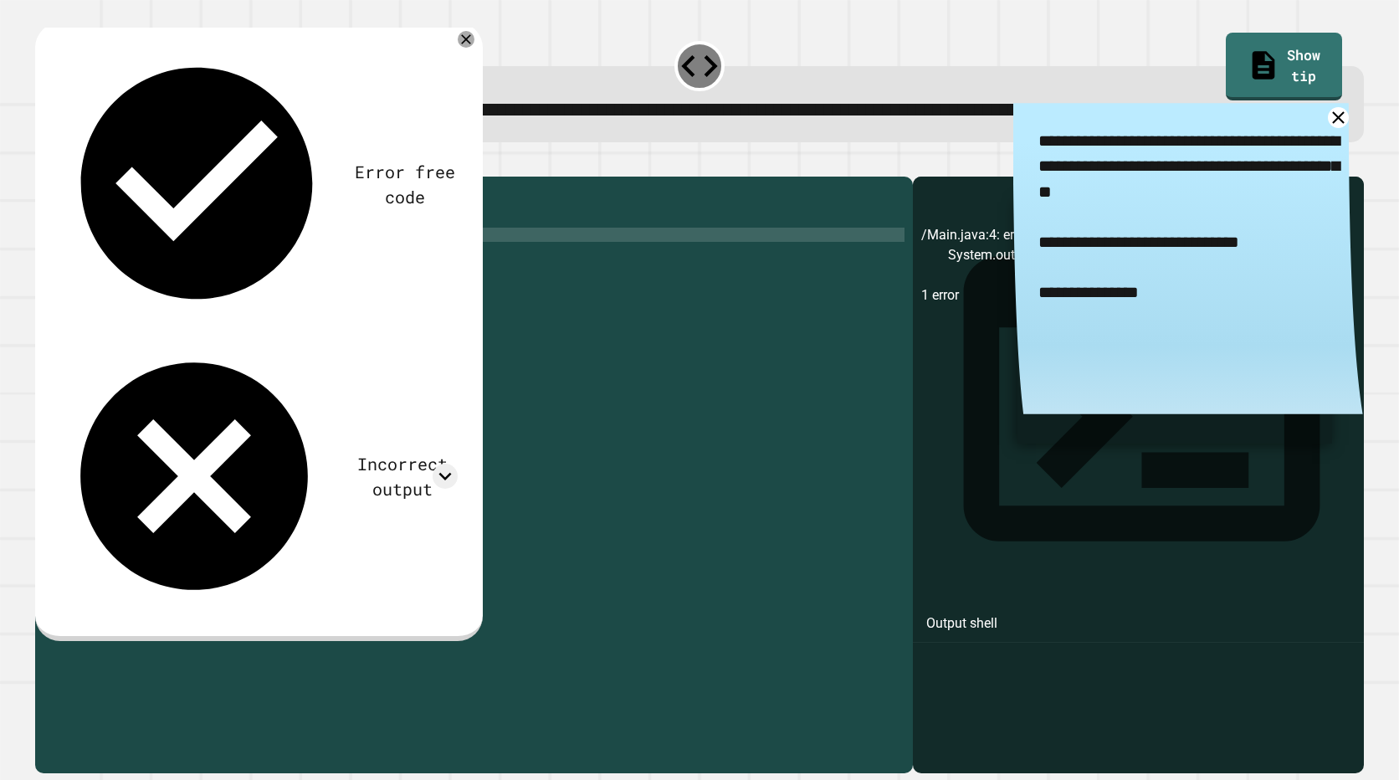
click at [43, 162] on icon "button" at bounding box center [43, 162] width 0 height 0
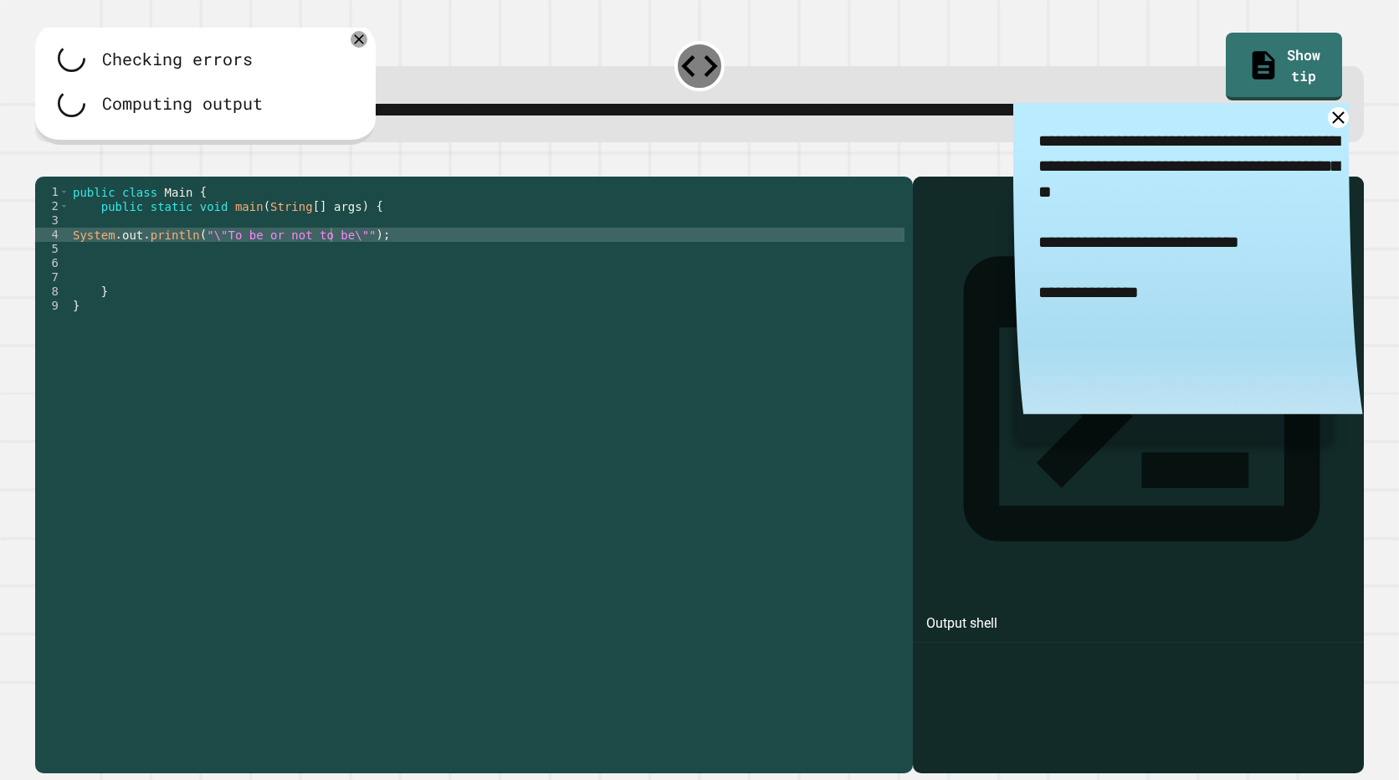
click at [63, 176] on div at bounding box center [699, 166] width 1328 height 20
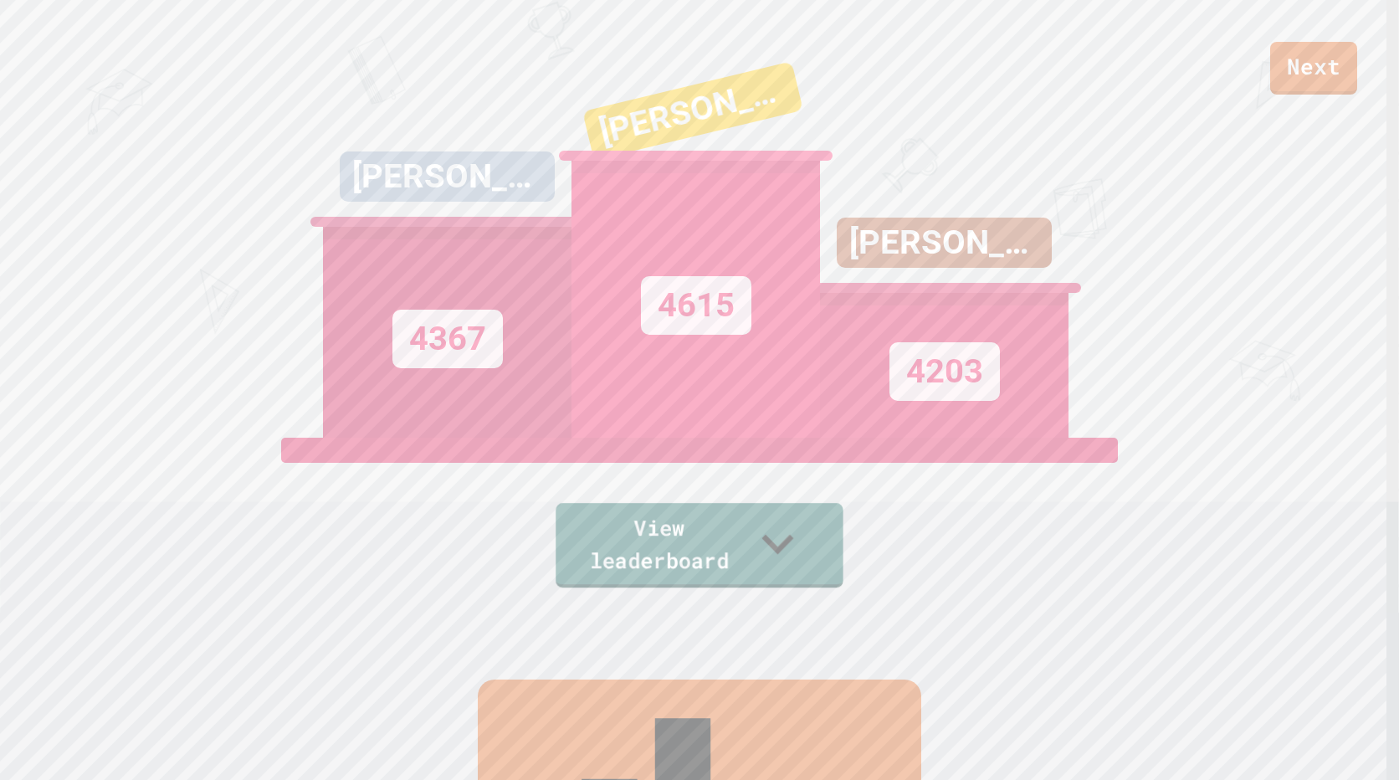
click at [841, 560] on div "View leaderboard" at bounding box center [699, 512] width 284 height 150
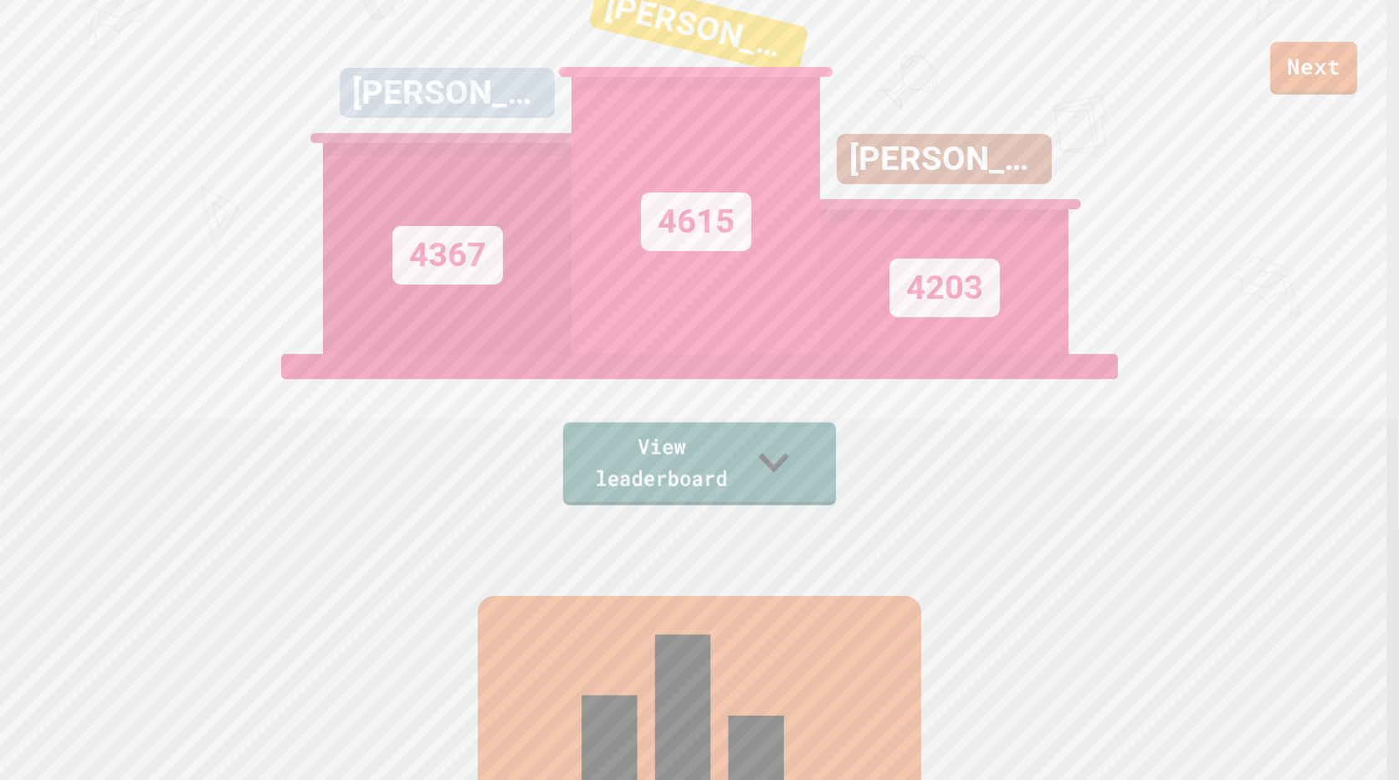
click at [623, 354] on div "[PERSON_NAME] 4367 [PERSON_NAME] 4615 [PERSON_NAME] 4203" at bounding box center [699, 145] width 753 height 418
click at [700, 482] on link "View leaderboard" at bounding box center [699, 462] width 284 height 83
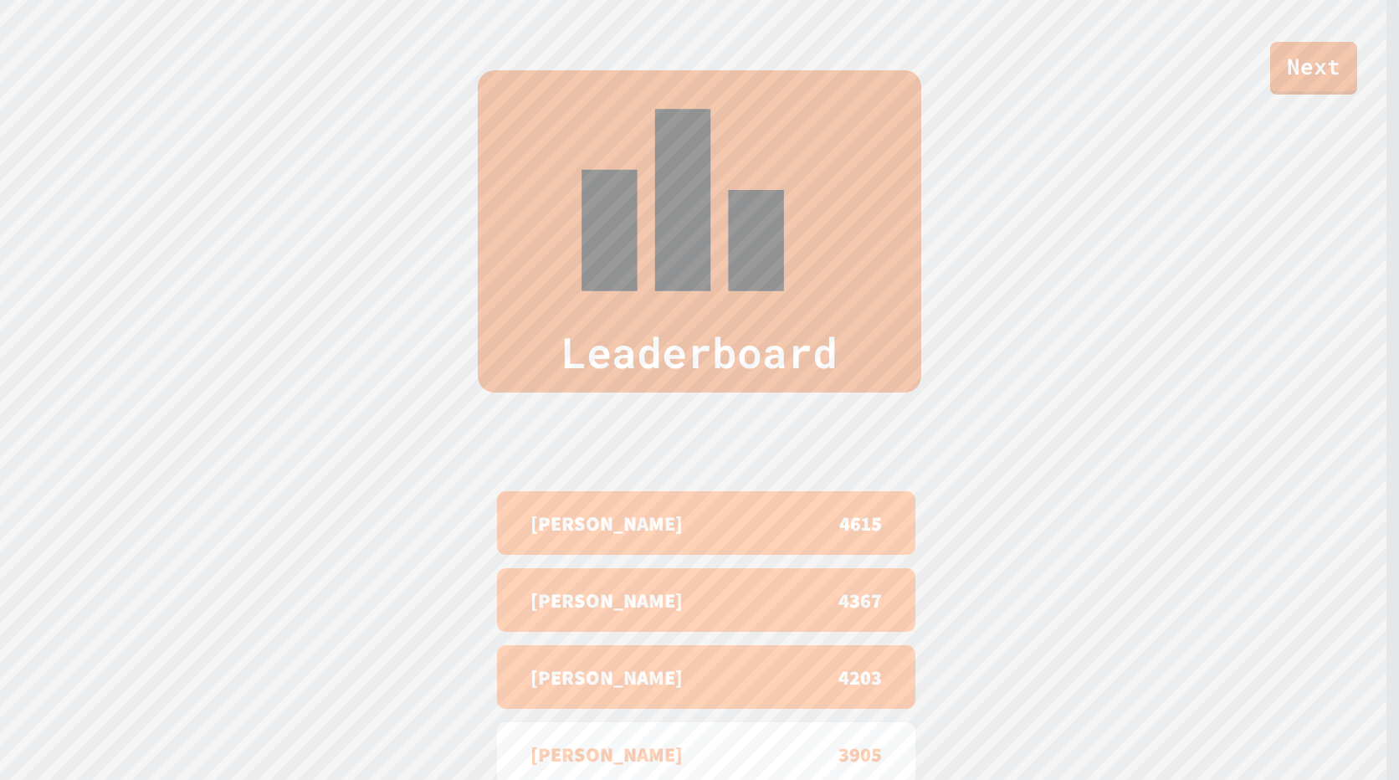
scroll to position [786, 0]
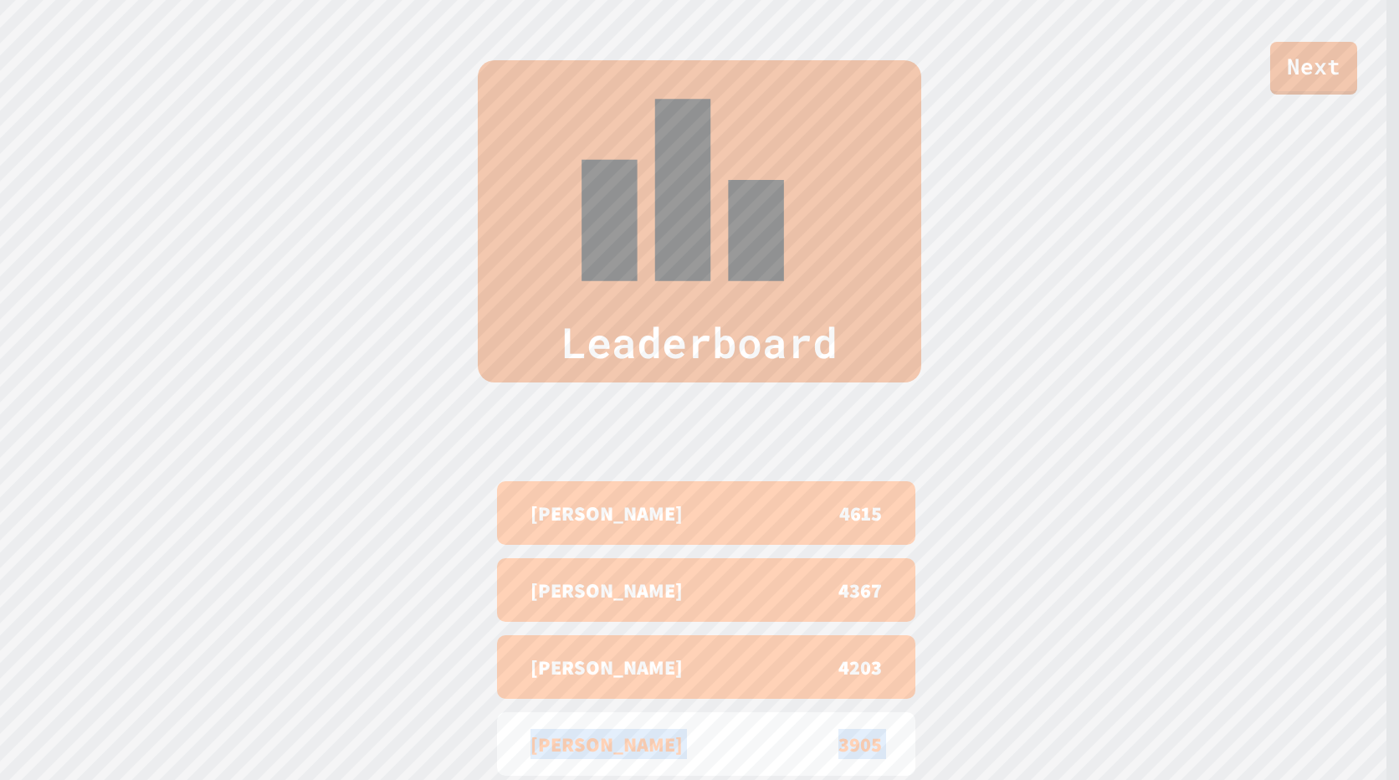
drag, startPoint x: 1005, startPoint y: 628, endPoint x: 499, endPoint y: 531, distance: 516.1
click at [499, 531] on div "Leaderboard [PERSON_NAME] 4615 [PERSON_NAME] 4367 [PERSON_NAME] 4203 [PERSON_NA…" at bounding box center [699, 459] width 1399 height 933
click at [499, 712] on div "[PERSON_NAME] 3905" at bounding box center [706, 744] width 418 height 64
